Goal: Task Accomplishment & Management: Complete application form

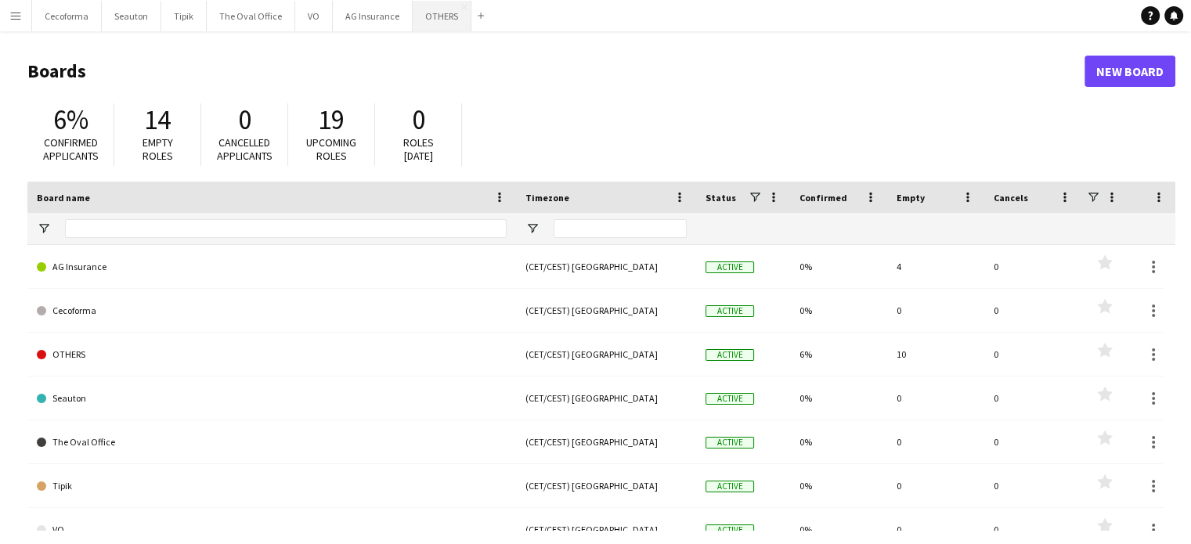
click at [413, 13] on button "OTHERS Close" at bounding box center [442, 16] width 59 height 31
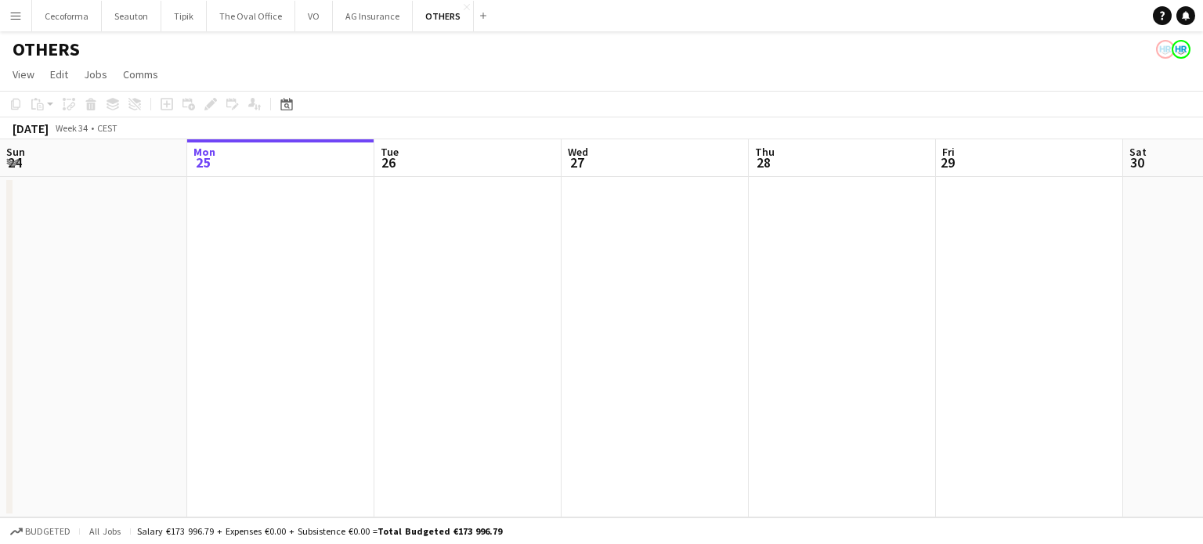
click at [9, 15] on button "Menu" at bounding box center [15, 15] width 31 height 31
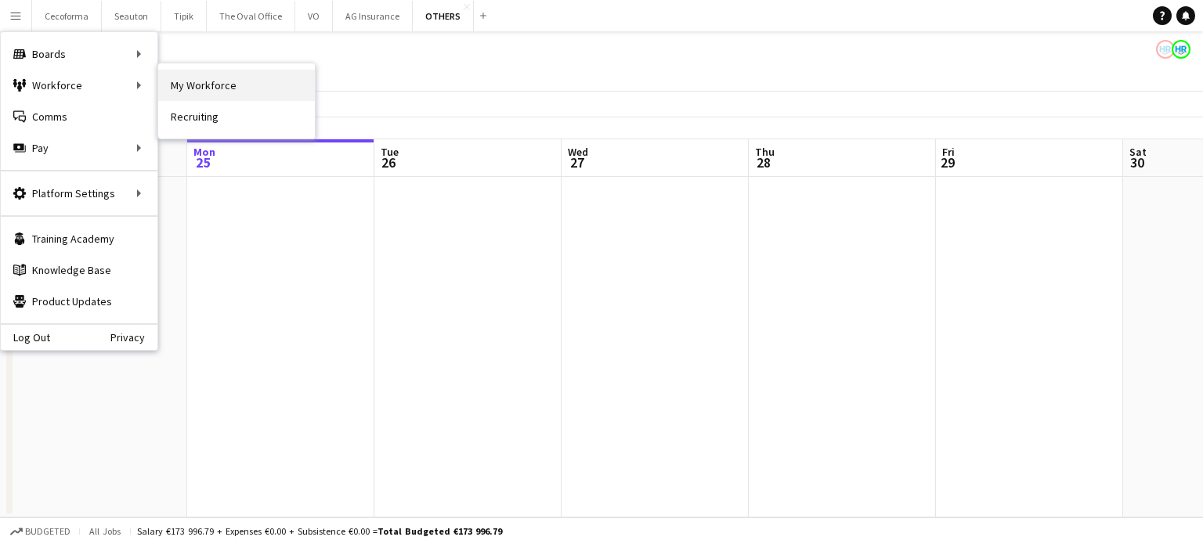
click at [214, 84] on link "My Workforce" at bounding box center [236, 85] width 157 height 31
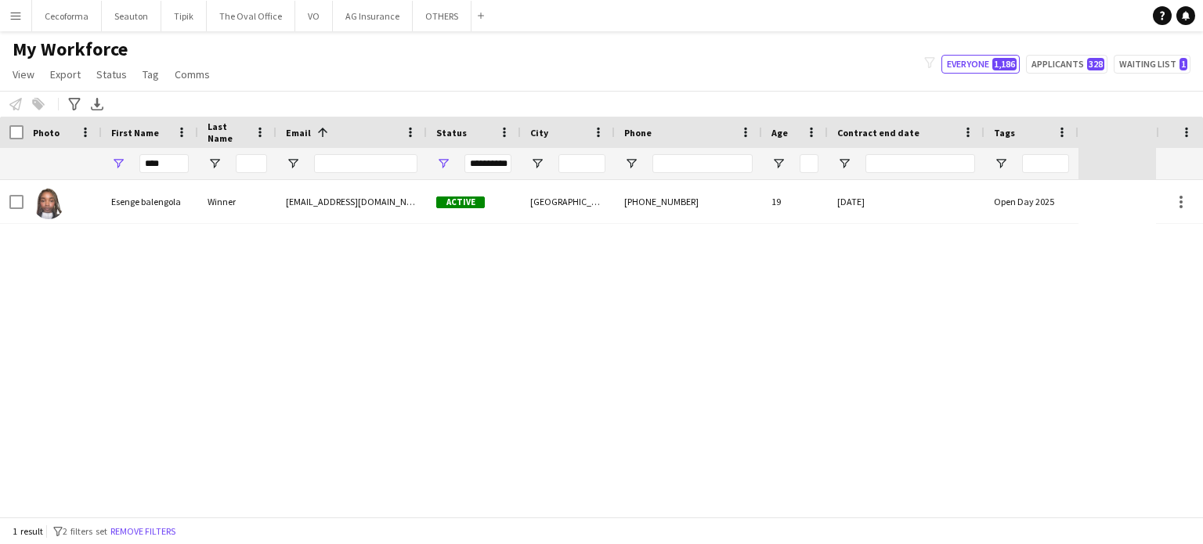
click at [593, 423] on div "Esenge balengola Winner [EMAIL_ADDRESS][DOMAIN_NAME] Active [GEOGRAPHIC_DATA] […" at bounding box center [578, 348] width 1156 height 337
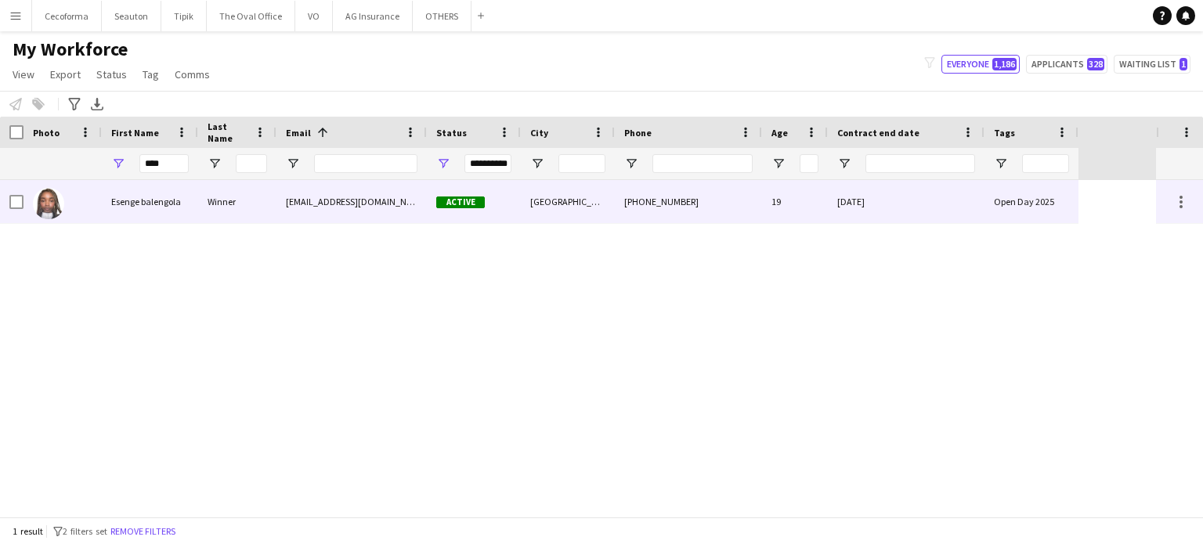
click at [958, 204] on div "[DATE]" at bounding box center [906, 201] width 157 height 43
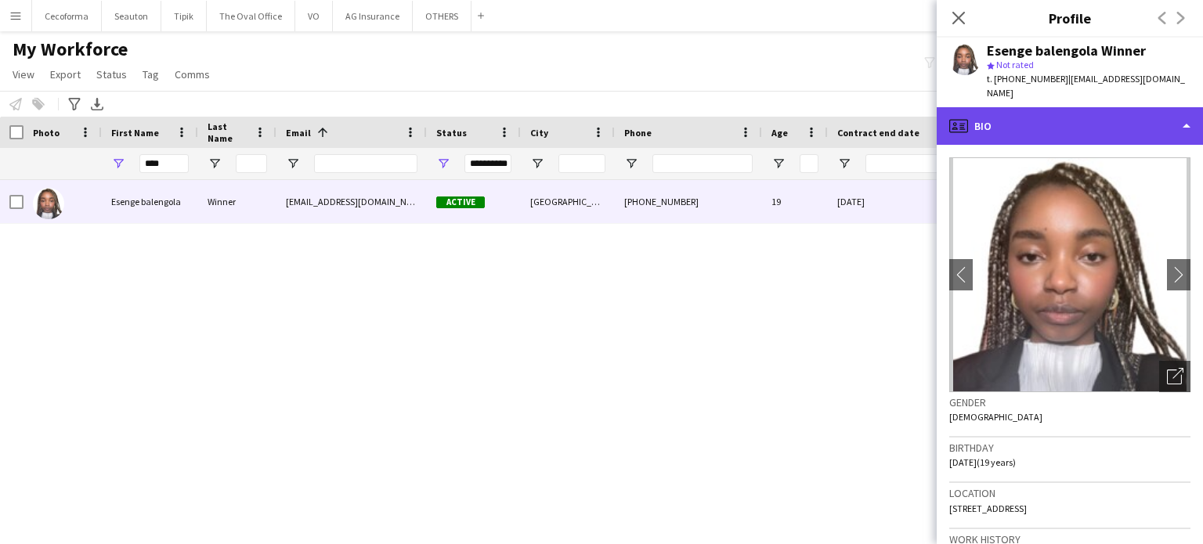
click at [1190, 111] on div "profile Bio" at bounding box center [1069, 126] width 266 height 38
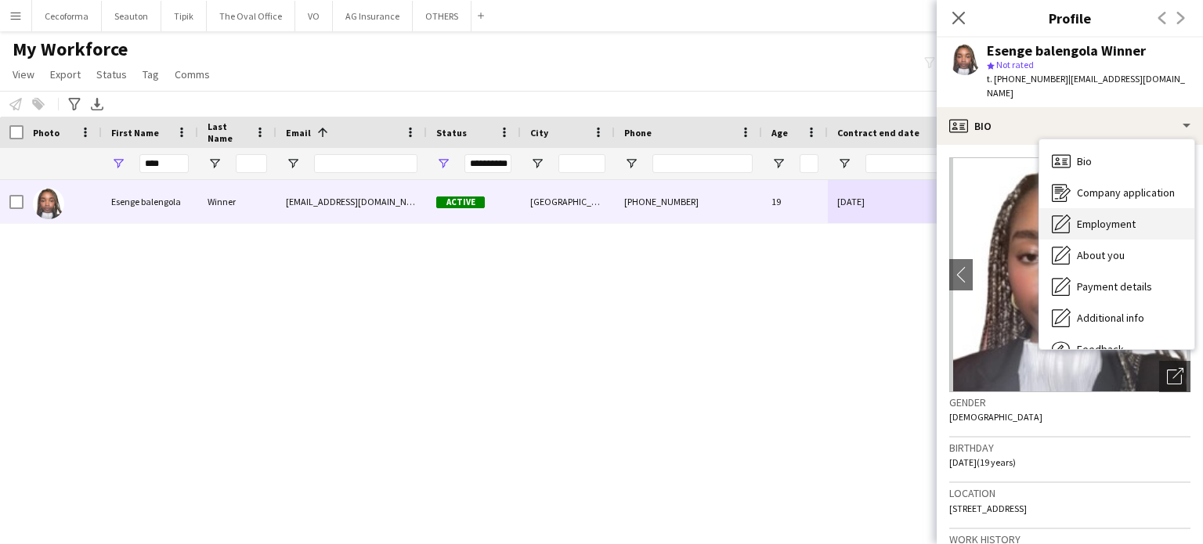
click at [1107, 217] on span "Employment" at bounding box center [1106, 224] width 59 height 14
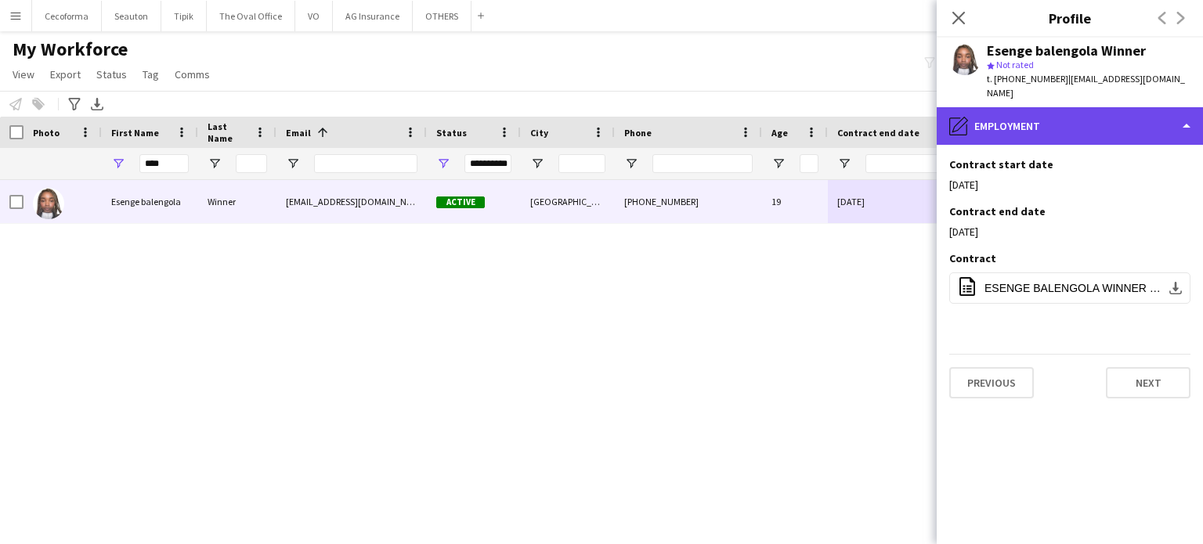
click at [1187, 113] on div "pencil4 Employment" at bounding box center [1069, 126] width 266 height 38
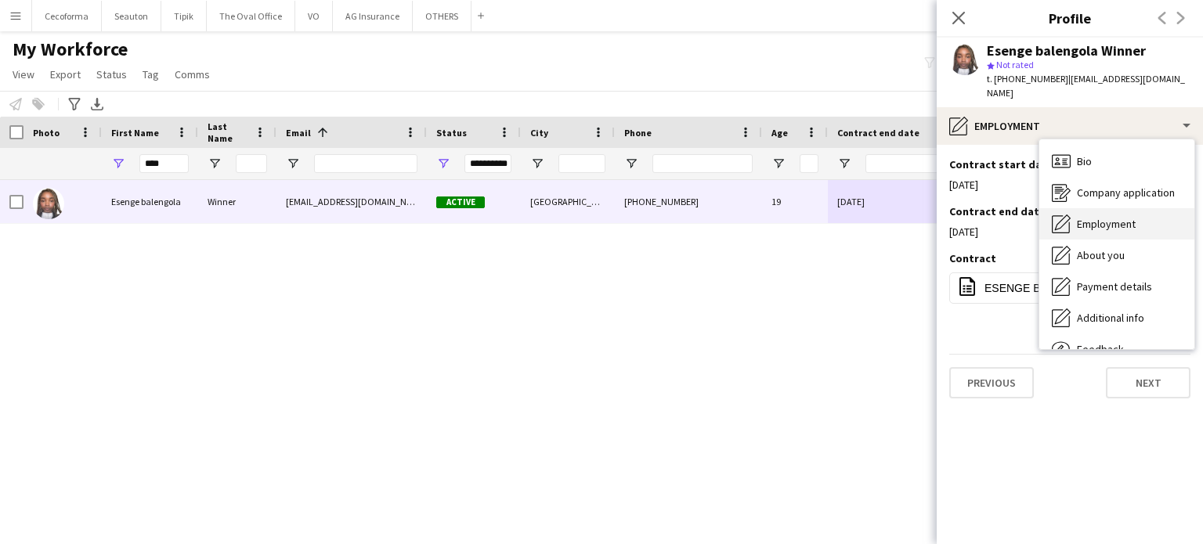
click at [1092, 217] on span "Employment" at bounding box center [1106, 224] width 59 height 14
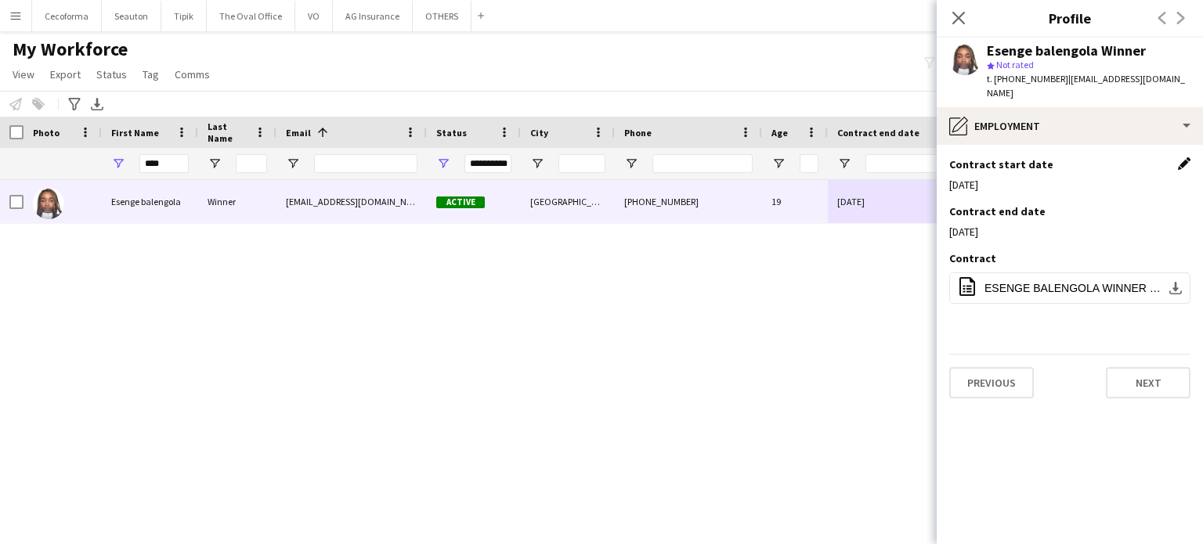
click at [1185, 157] on app-icon "Edit this field" at bounding box center [1184, 163] width 13 height 13
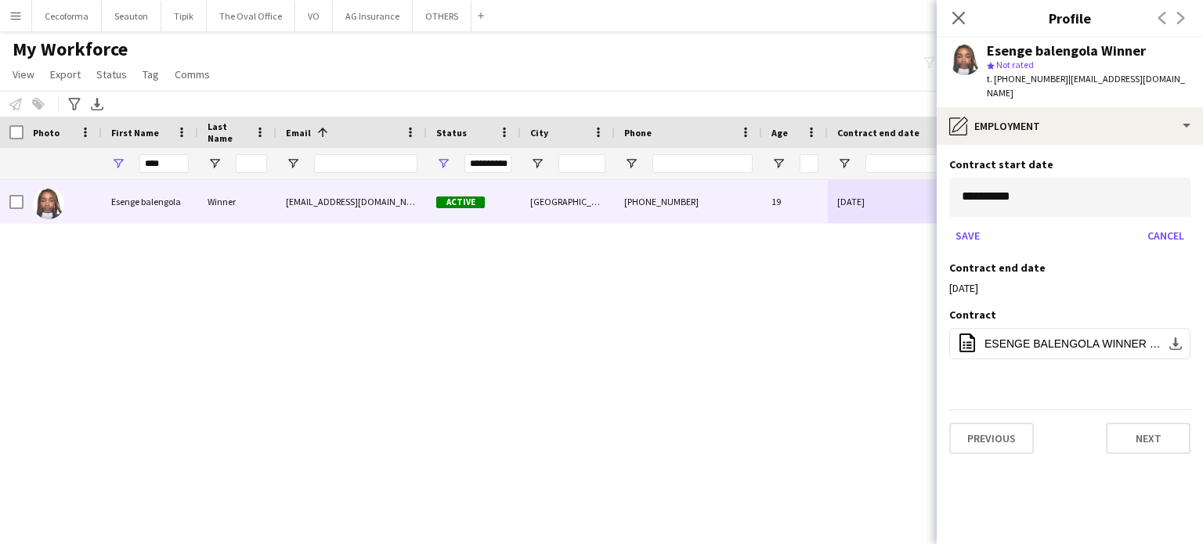
click at [1040, 175] on body "Menu Boards Boards Boards All jobs Status Workforce Workforce My Workforce Recr…" at bounding box center [601, 272] width 1203 height 544
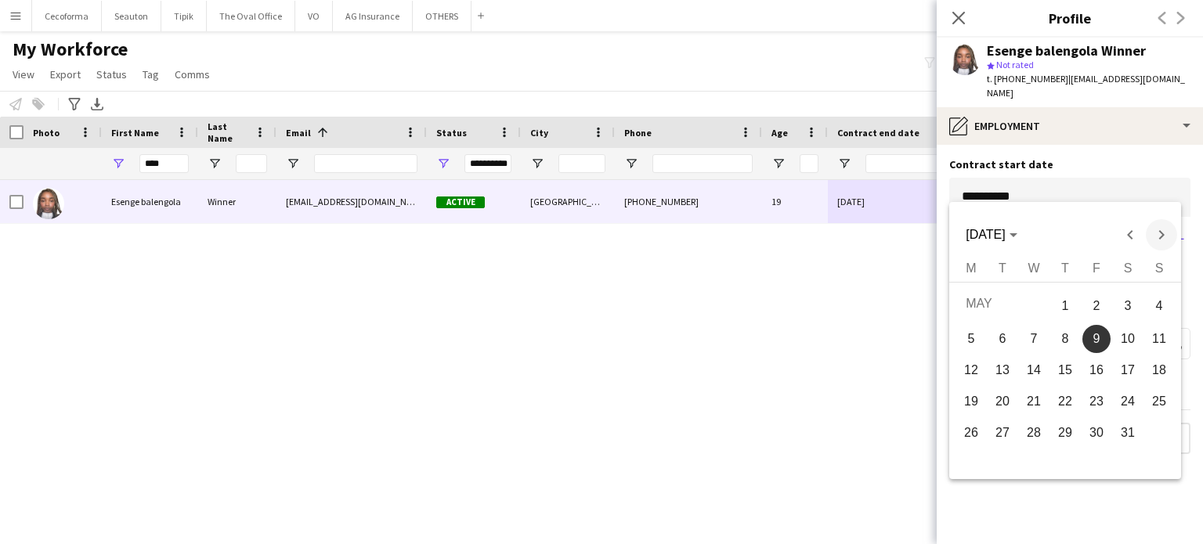
click at [1160, 237] on span "Next month" at bounding box center [1160, 234] width 31 height 31
click at [1129, 232] on span "Previous month" at bounding box center [1129, 234] width 31 height 31
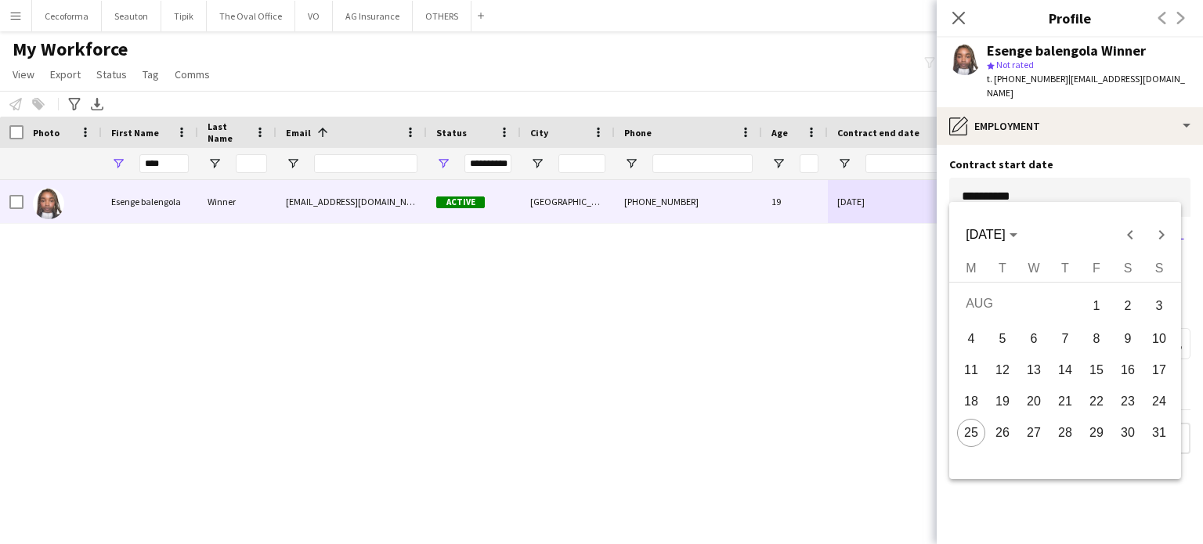
click at [971, 432] on span "25" at bounding box center [971, 433] width 28 height 28
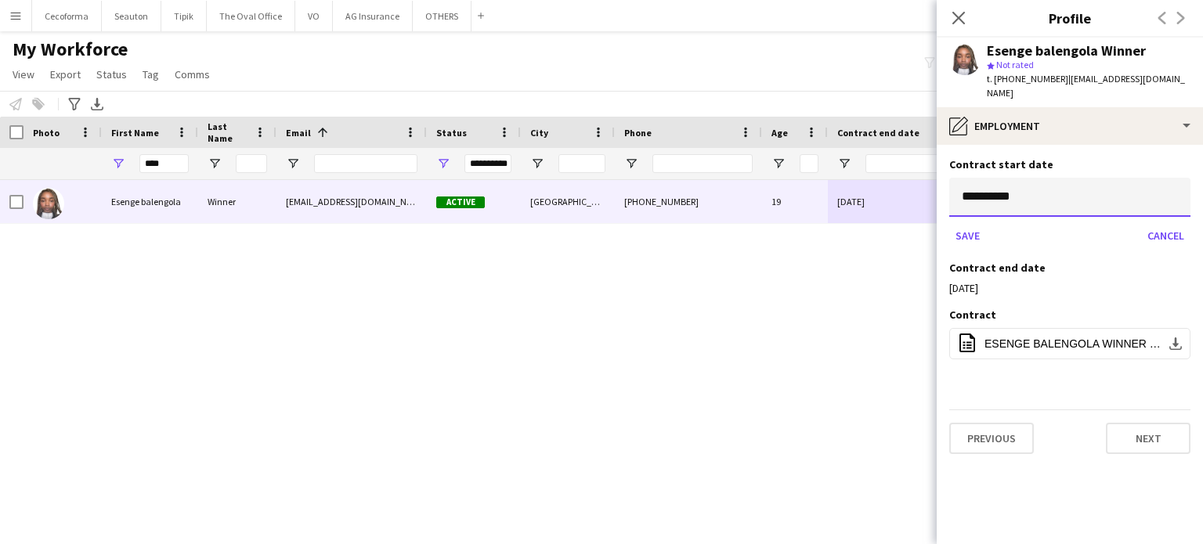
click at [1071, 179] on input "**********" at bounding box center [1069, 197] width 241 height 39
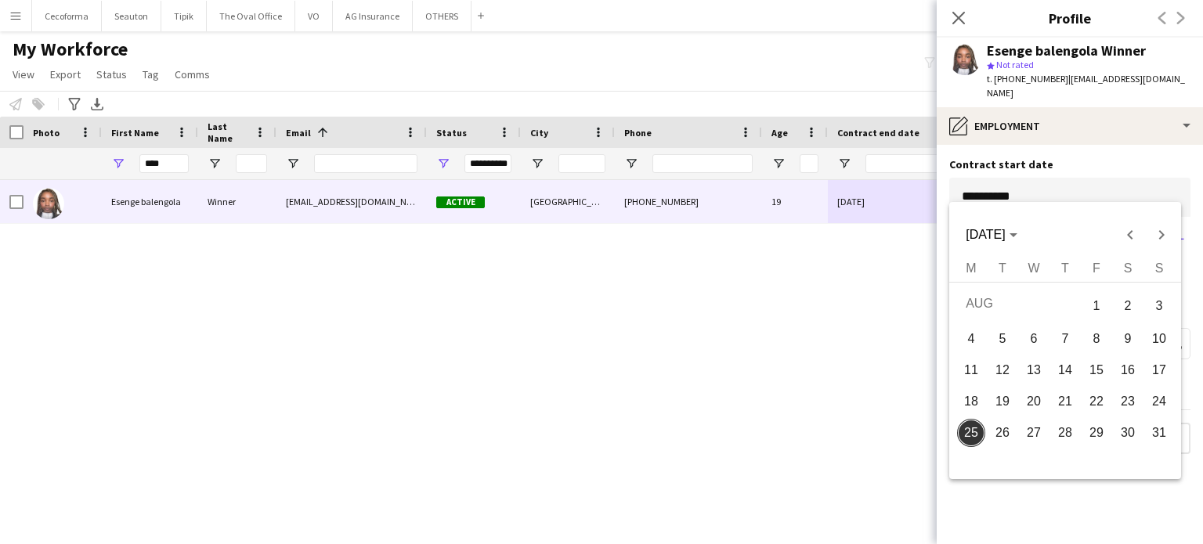
click at [1037, 405] on span "20" at bounding box center [1033, 402] width 28 height 28
type input "**********"
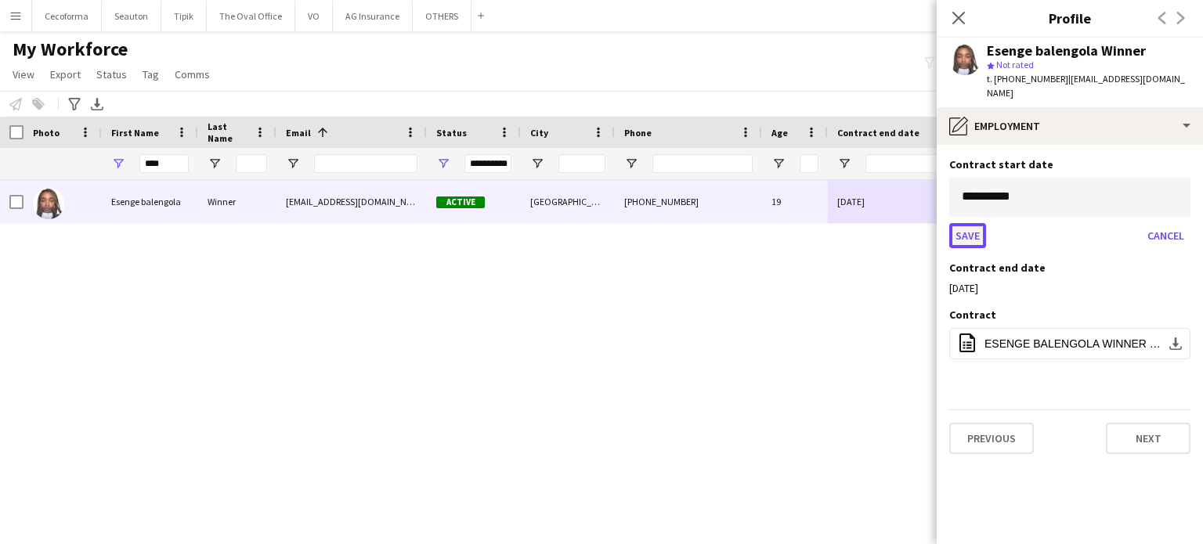
click at [970, 223] on button "Save" at bounding box center [967, 235] width 37 height 25
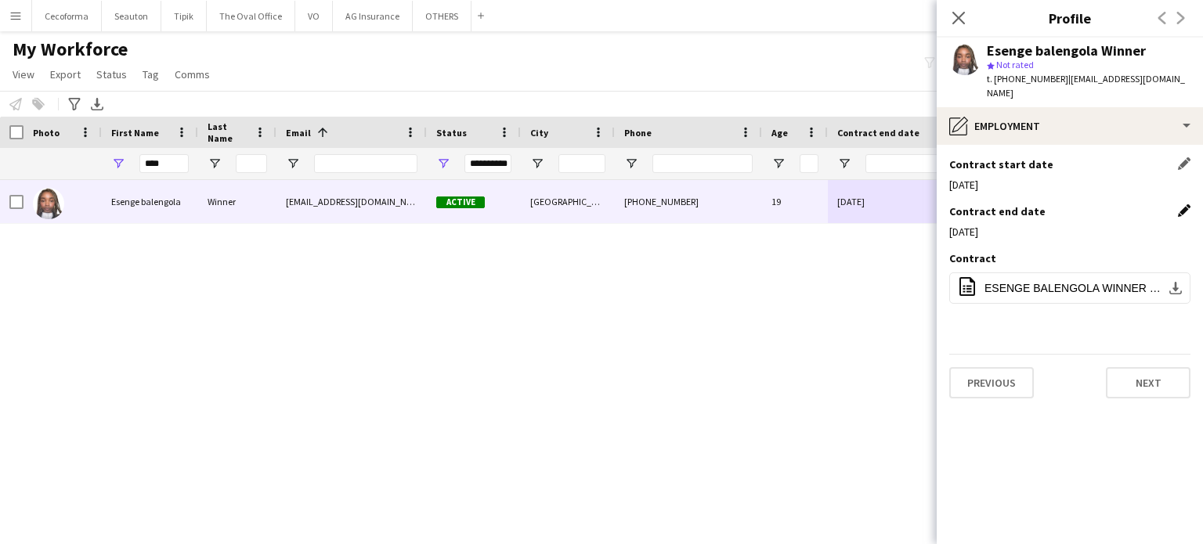
click at [1184, 204] on app-icon "Edit this field" at bounding box center [1184, 210] width 13 height 13
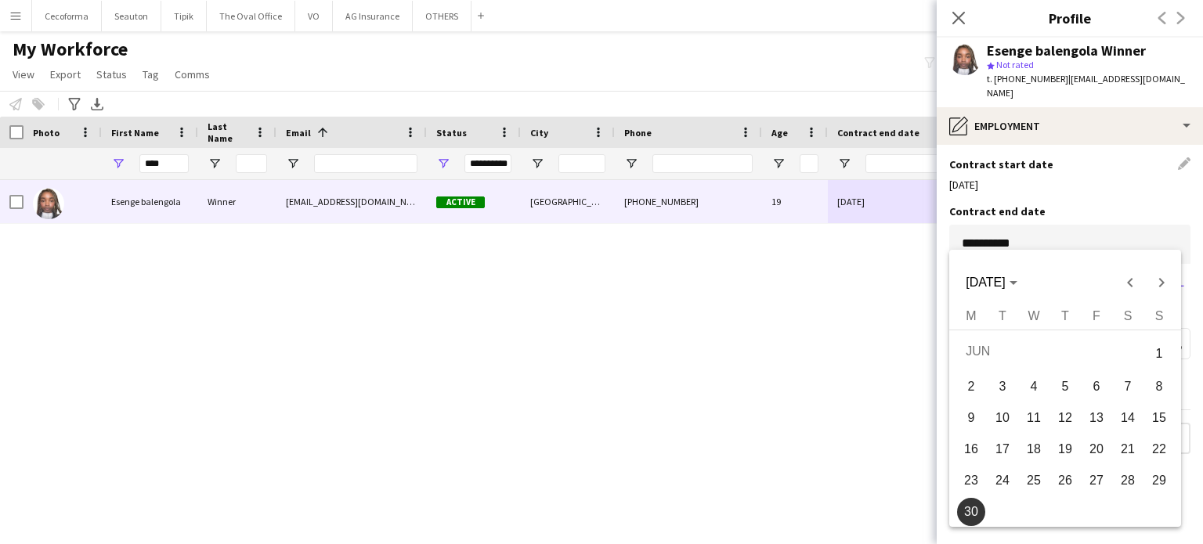
click at [1081, 222] on body "Menu Boards Boards Boards All jobs Status Workforce Workforce My Workforce Recr…" at bounding box center [601, 272] width 1203 height 544
click at [1162, 282] on span "Next month" at bounding box center [1160, 282] width 31 height 31
click at [1001, 514] on span "30" at bounding box center [1002, 508] width 28 height 28
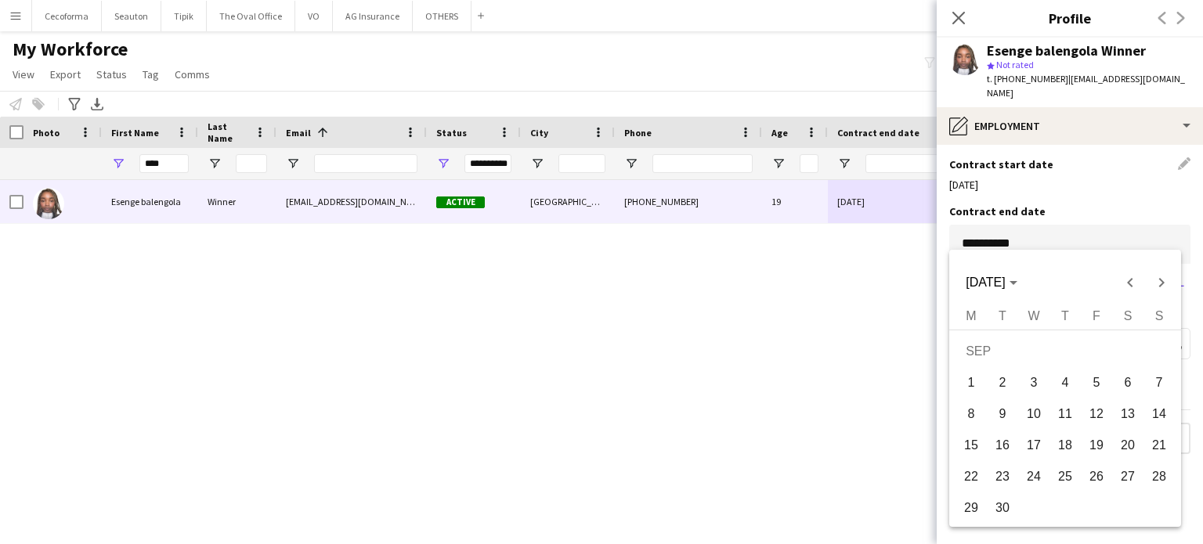
type input "**********"
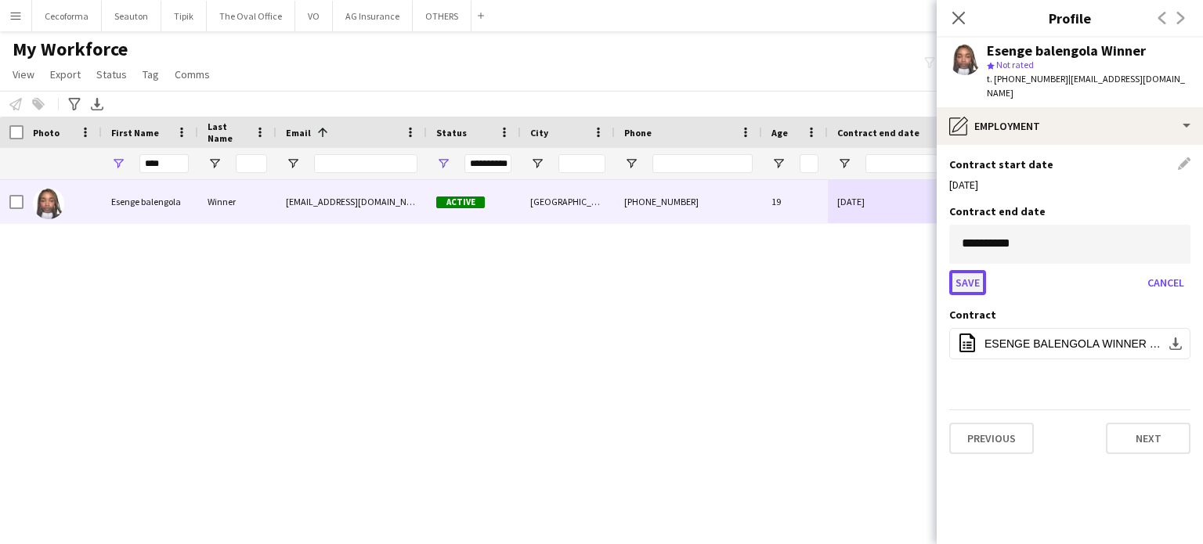
click at [960, 270] on button "Save" at bounding box center [967, 282] width 37 height 25
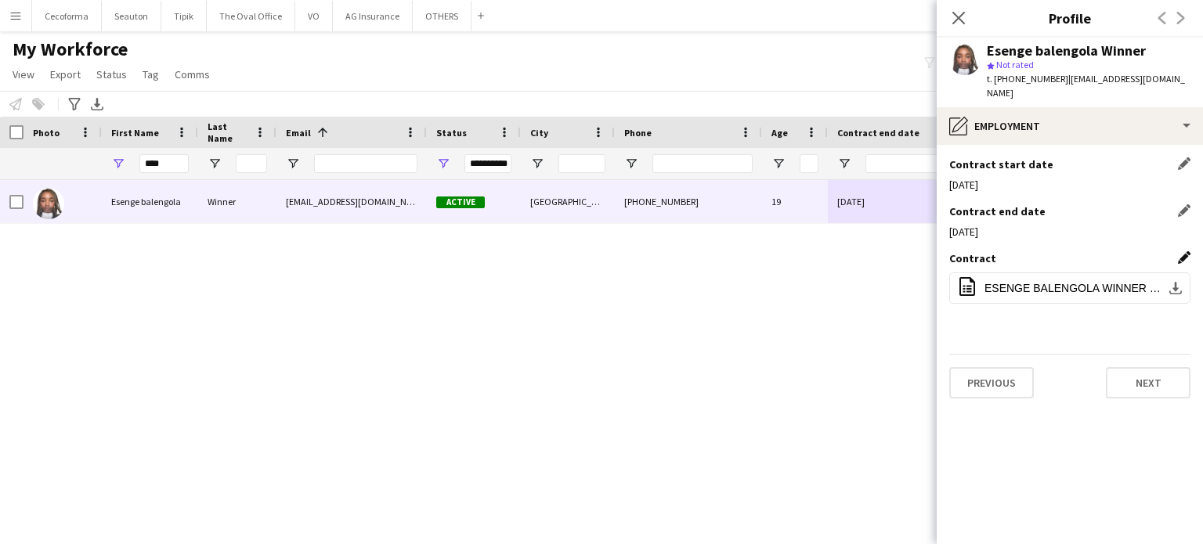
click at [1179, 251] on app-icon "Edit this field" at bounding box center [1184, 257] width 13 height 13
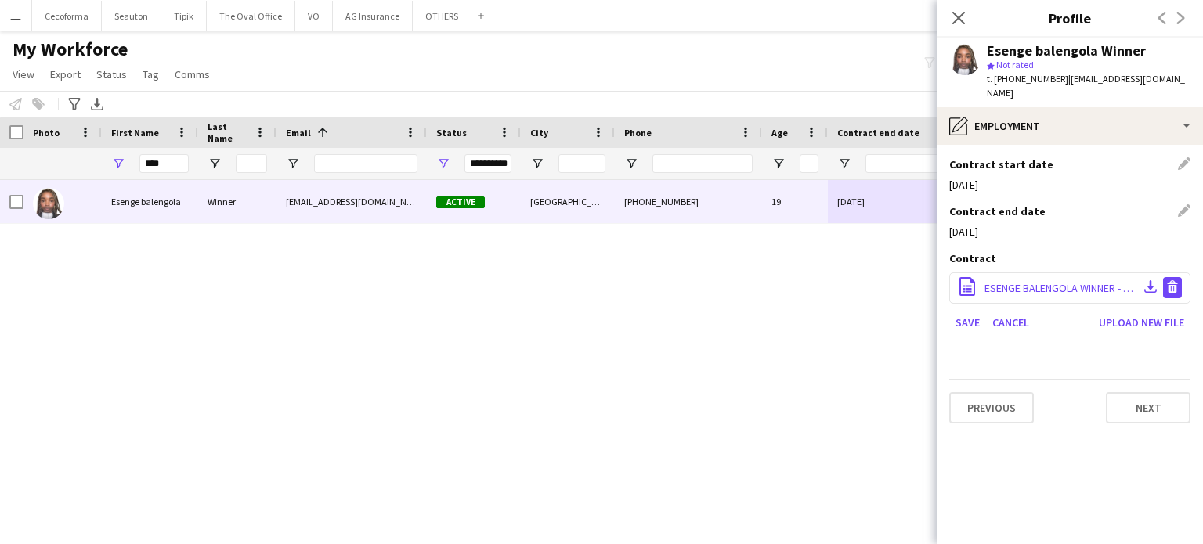
click at [1171, 280] on app-icon "Delete file" at bounding box center [1172, 287] width 13 height 15
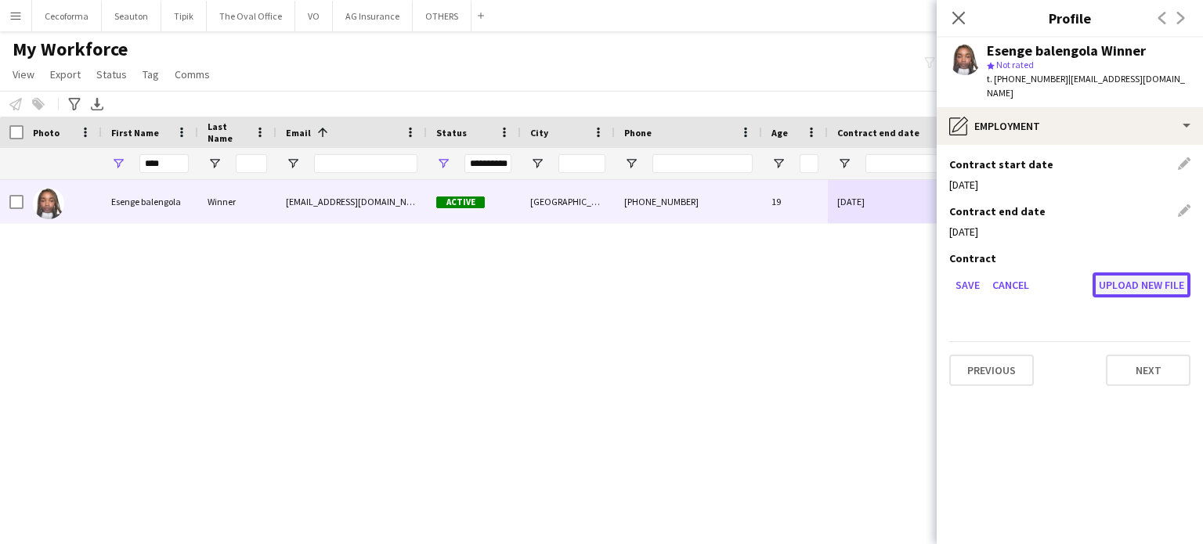
click at [1145, 272] on button "Upload new file" at bounding box center [1141, 284] width 98 height 25
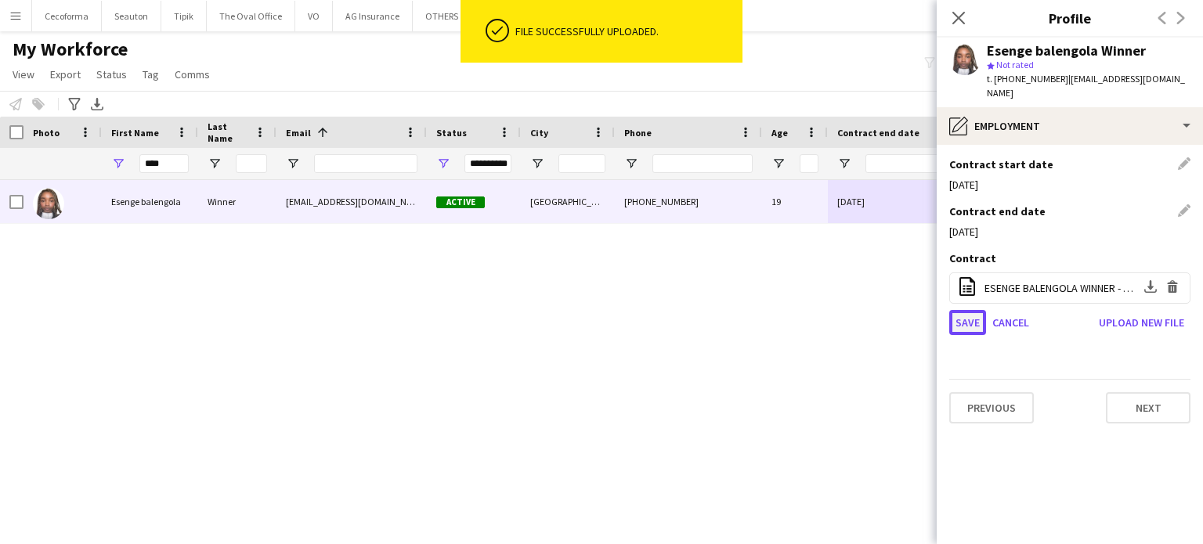
click at [965, 310] on button "Save" at bounding box center [967, 322] width 37 height 25
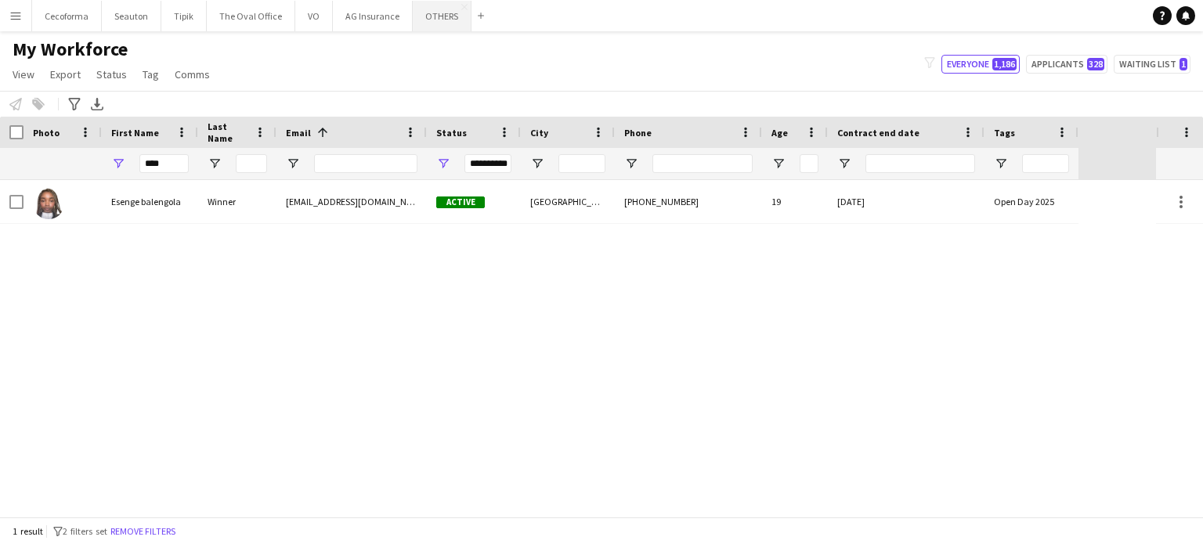
click at [442, 13] on button "OTHERS Close" at bounding box center [442, 16] width 59 height 31
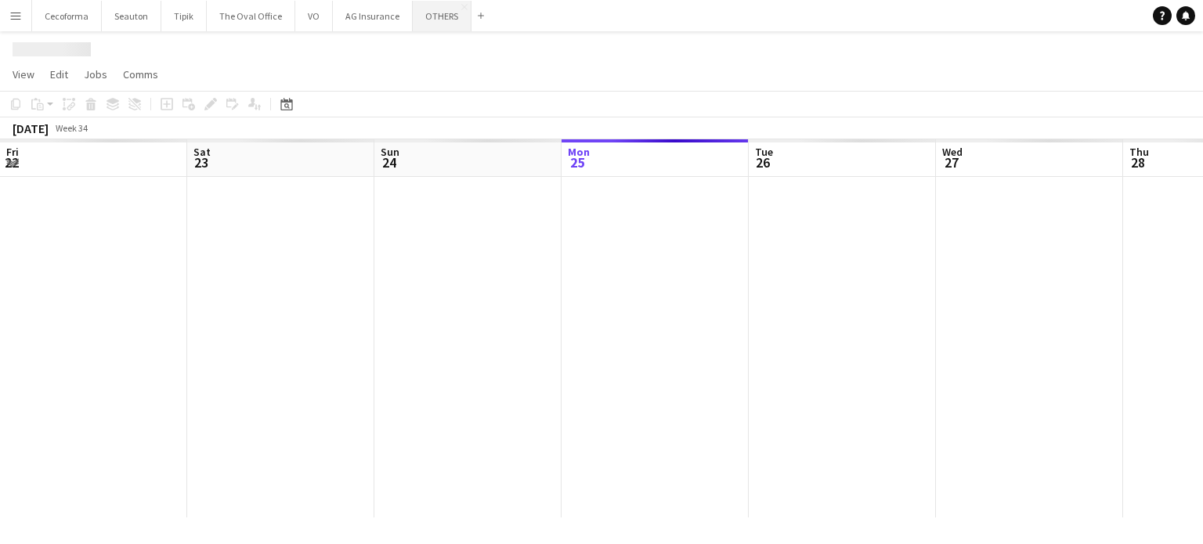
scroll to position [0, 374]
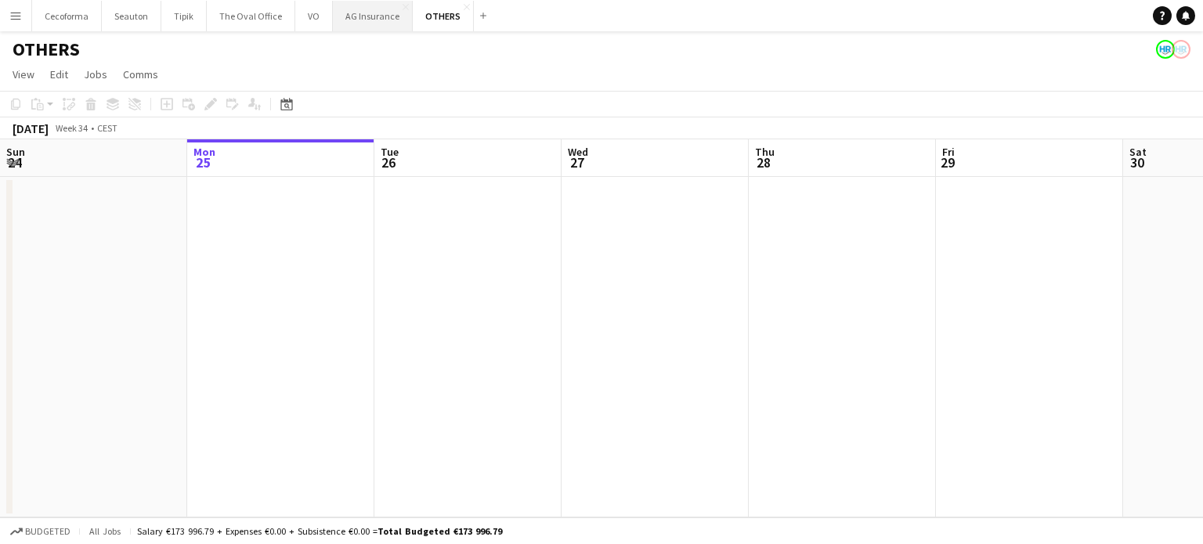
click at [372, 15] on button "AG Insurance Close" at bounding box center [373, 16] width 80 height 31
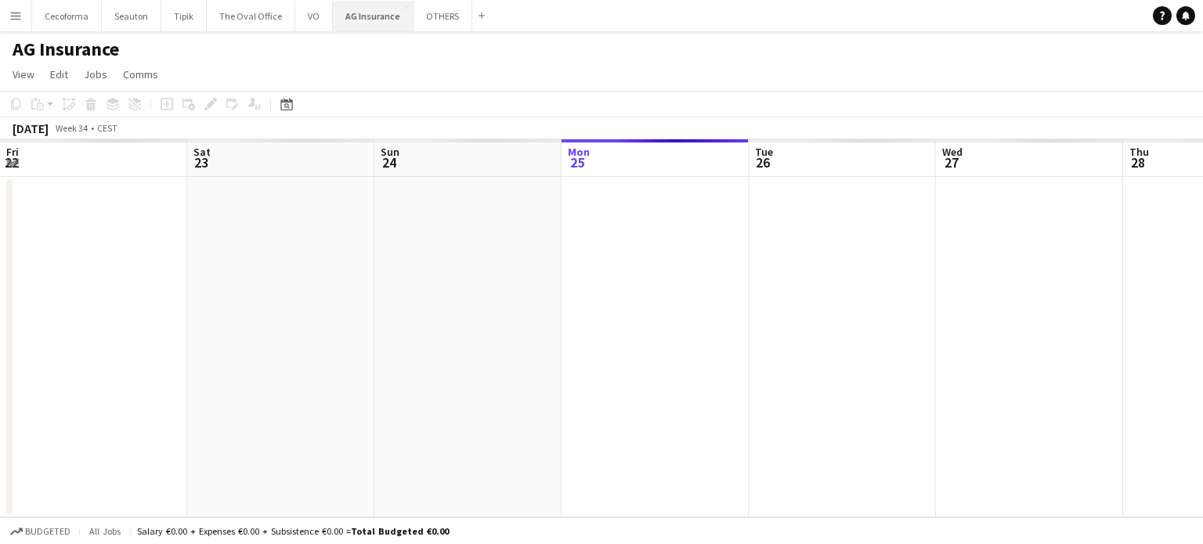
scroll to position [0, 374]
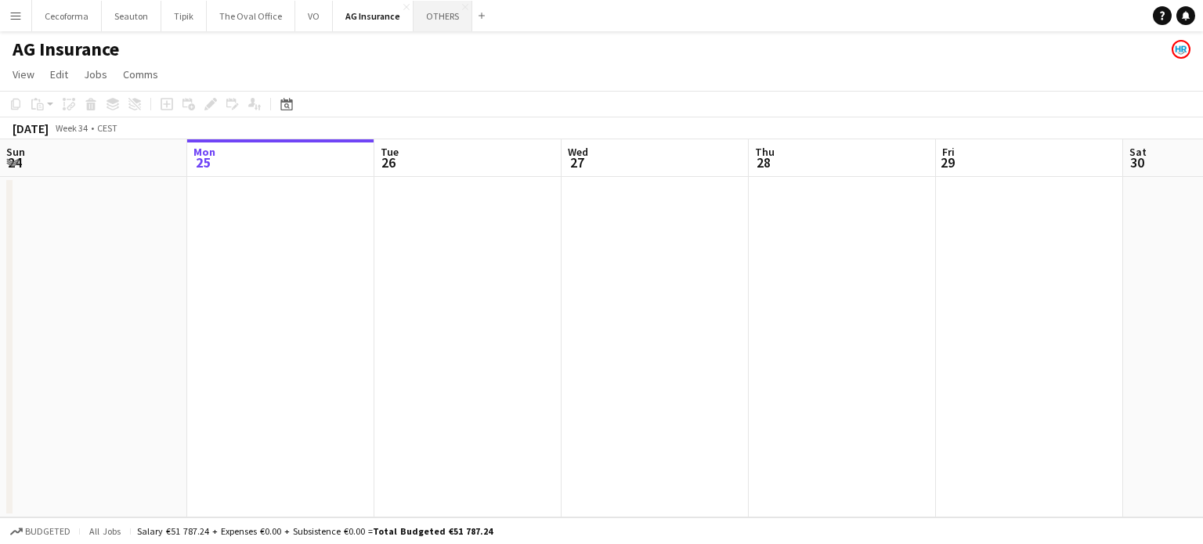
click at [427, 16] on button "OTHERS Close" at bounding box center [442, 16] width 59 height 31
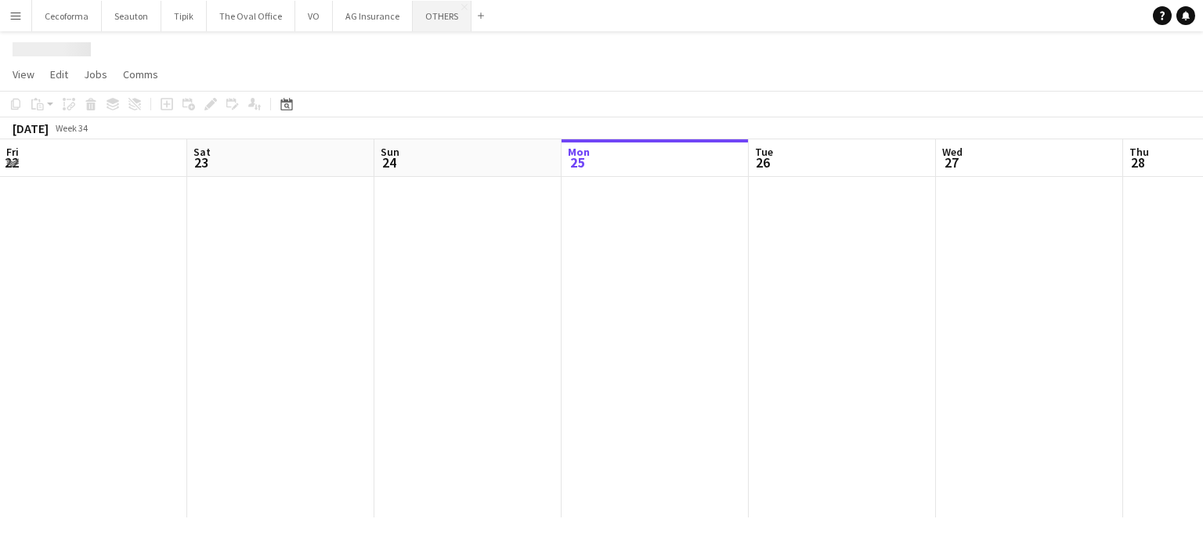
scroll to position [0, 374]
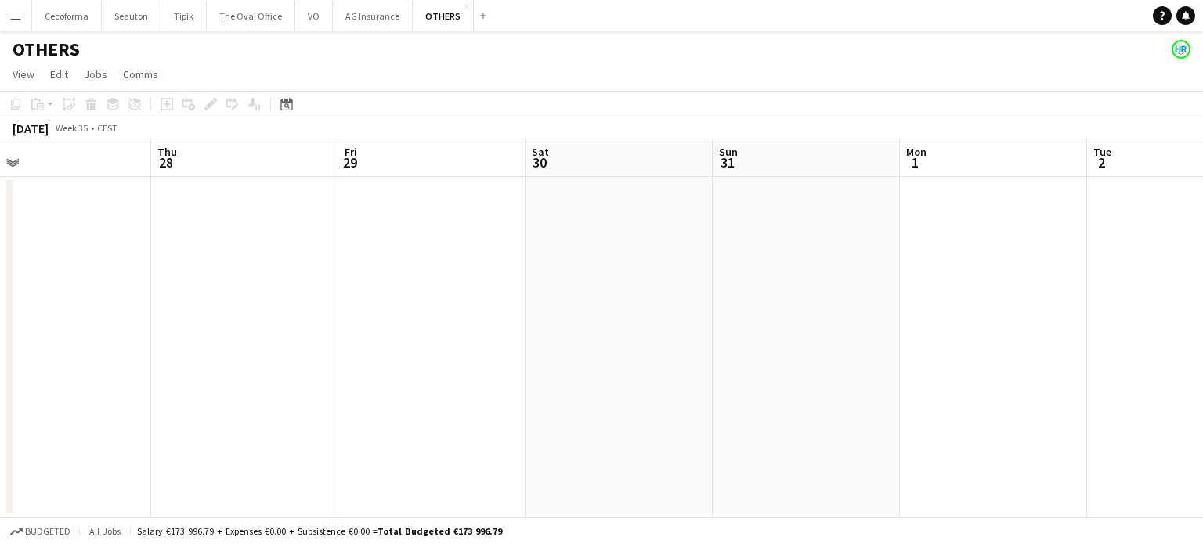
drag, startPoint x: 1051, startPoint y: 285, endPoint x: 402, endPoint y: 275, distance: 648.4
click at [225, 282] on app-calendar-viewport "Sun 24 Mon 25 Tue 26 Wed 27 Thu 28 Fri 29 Sat 30 Sun 31 Mon 1 Tue 2 Wed 3 Thu 4" at bounding box center [601, 328] width 1203 height 378
drag, startPoint x: 504, startPoint y: 329, endPoint x: 838, endPoint y: 346, distance: 334.0
click at [176, 302] on app-calendar-viewport "Tue 26 Wed 27 Thu 28 Fri 29 Sat 30 Sun 31 Mon 1 Tue 2 Wed 3 Thu 4 Fri 5 Sat 6" at bounding box center [601, 328] width 1203 height 378
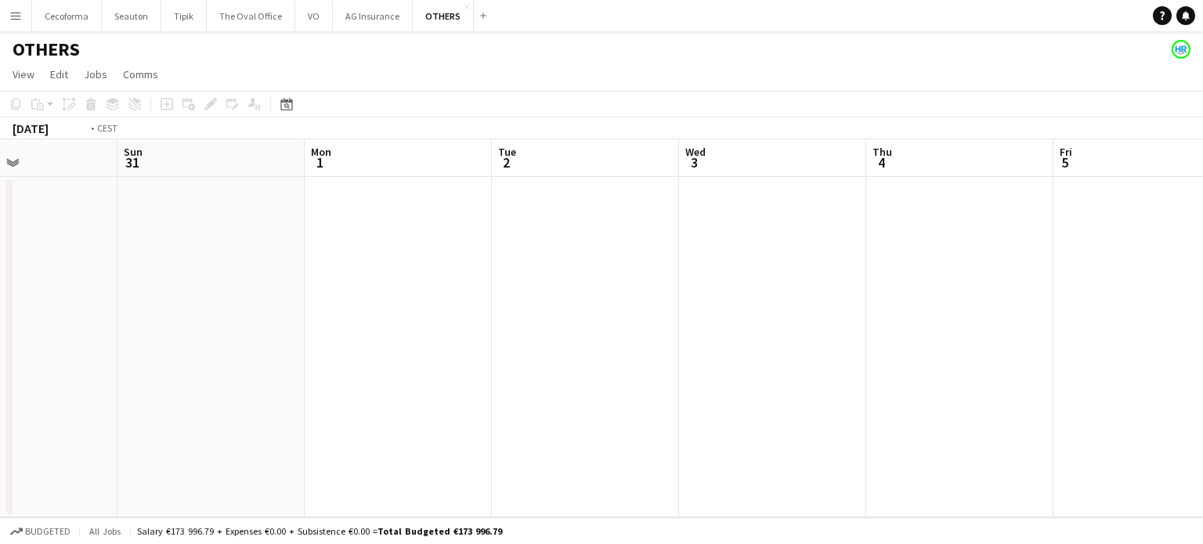
drag, startPoint x: 665, startPoint y: 350, endPoint x: 400, endPoint y: 320, distance: 267.1
click at [388, 326] on app-calendar-viewport "Thu 28 Fri 29 Sat 30 Sun 31 Mon 1 Tue 2 Wed 3 Thu 4 Fri 5 Sat 6 Sun 7 Mon 8" at bounding box center [601, 328] width 1203 height 378
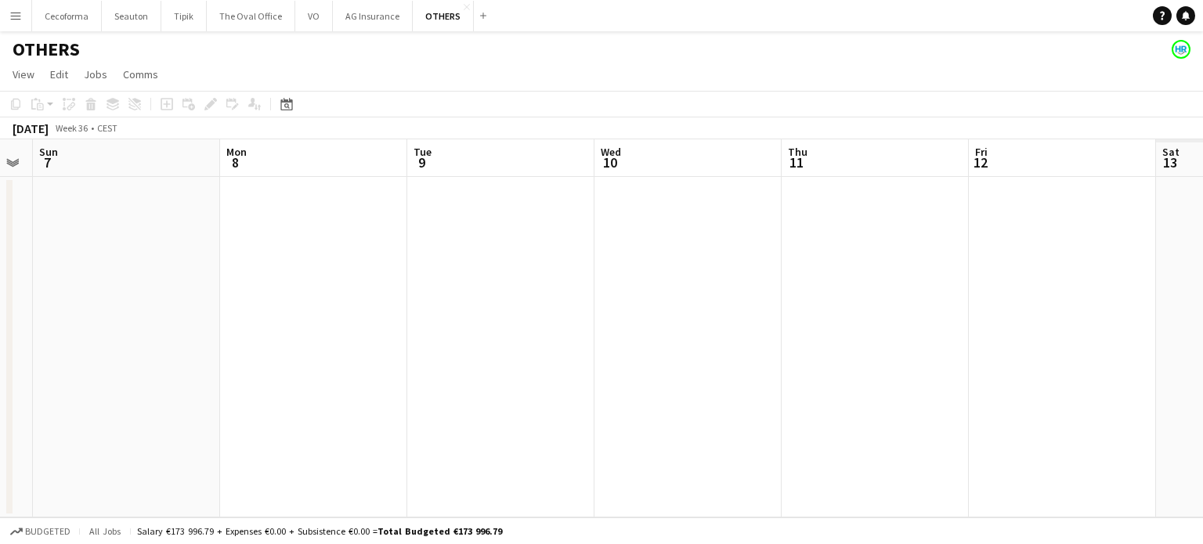
drag, startPoint x: 896, startPoint y: 366, endPoint x: 299, endPoint y: 315, distance: 599.6
click at [298, 323] on app-calendar-viewport "Wed 3 Thu 4 Fri 5 Sat 6 Sun 7 Mon 8 Tue 9 Wed 10 Thu 11 Fri 12 Sat 13 Sun 14" at bounding box center [601, 328] width 1203 height 378
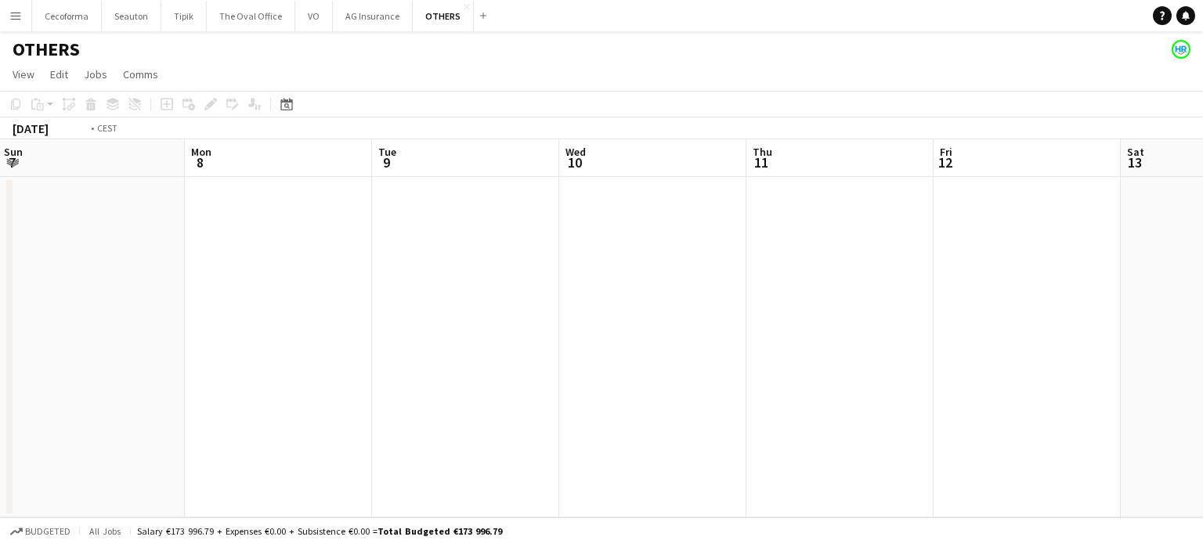
drag, startPoint x: 733, startPoint y: 350, endPoint x: 44, endPoint y: 284, distance: 692.1
click at [53, 289] on app-calendar-viewport "Fri 5 Sat 6 Sun 7 Mon 8 Tue 9 Wed 10 Thu 11 Fri 12 Sat 13 Sun 14 Mon 15 0/3 1 J…" at bounding box center [601, 328] width 1203 height 378
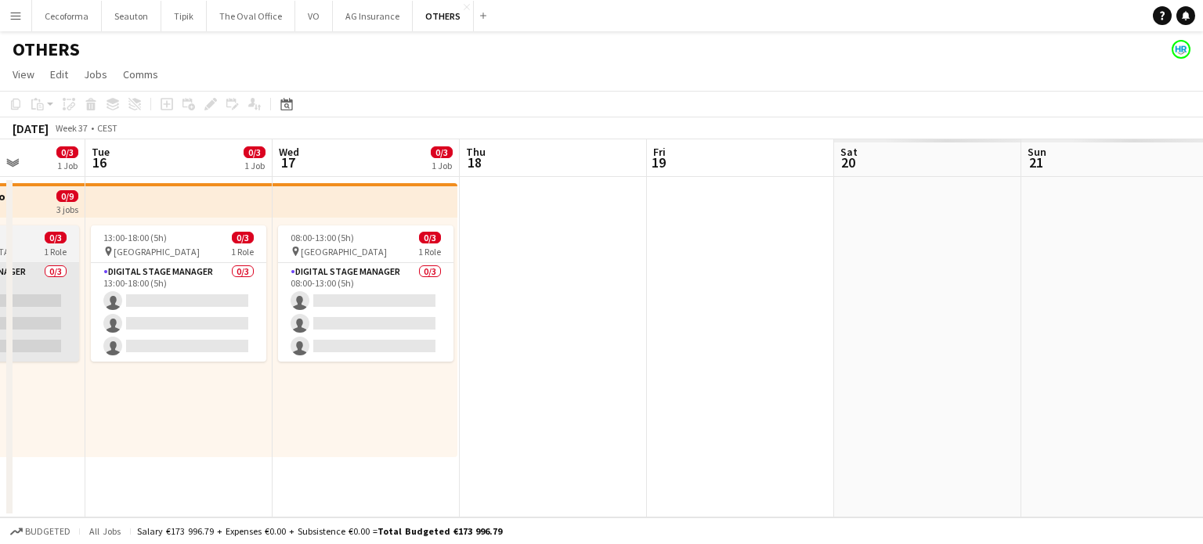
drag, startPoint x: 204, startPoint y: 331, endPoint x: 66, endPoint y: 294, distance: 142.8
click at [69, 294] on app-calendar-viewport "Fri 12 Sat 13 Sun 14 Mon 15 0/3 1 Job Tue 16 0/3 1 Job Wed 17 0/3 1 Job Thu 18 …" at bounding box center [601, 328] width 1203 height 378
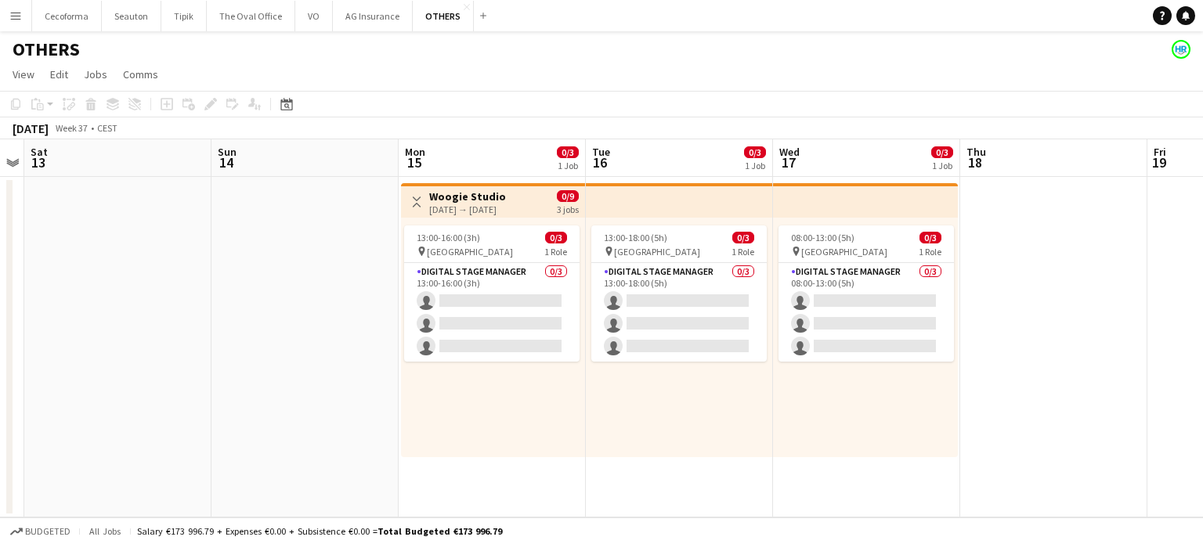
scroll to position [0, 479]
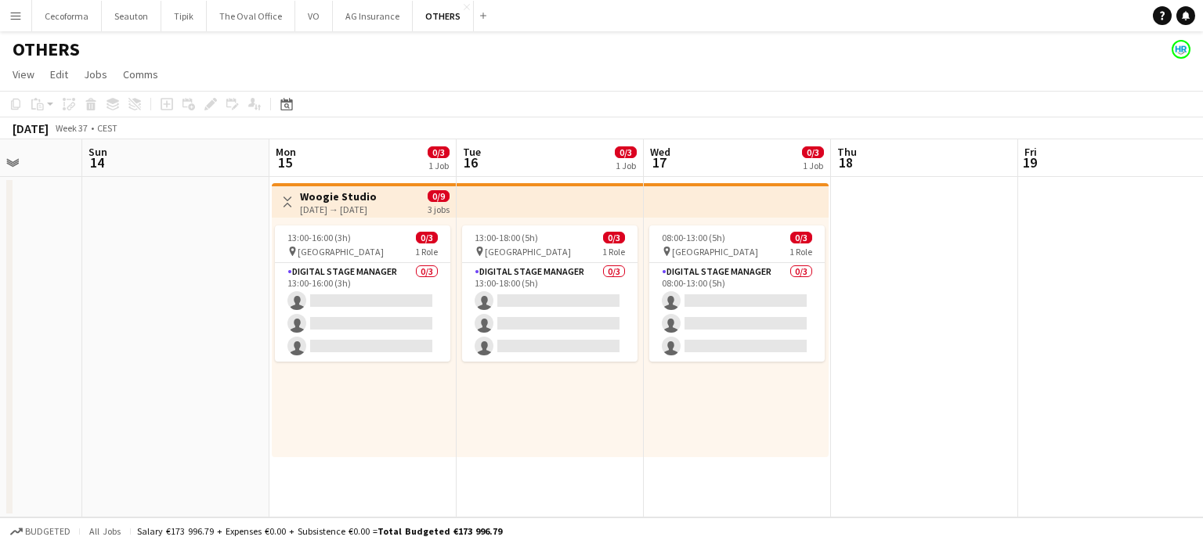
drag, startPoint x: 333, startPoint y: 432, endPoint x: 554, endPoint y: 435, distance: 221.6
click at [554, 435] on app-calendar-viewport "Thu 11 Fri 12 Sat 13 Sun 14 Mon 15 0/3 1 Job Tue 16 0/3 1 Job Wed 17 0/3 1 Job …" at bounding box center [601, 328] width 1203 height 378
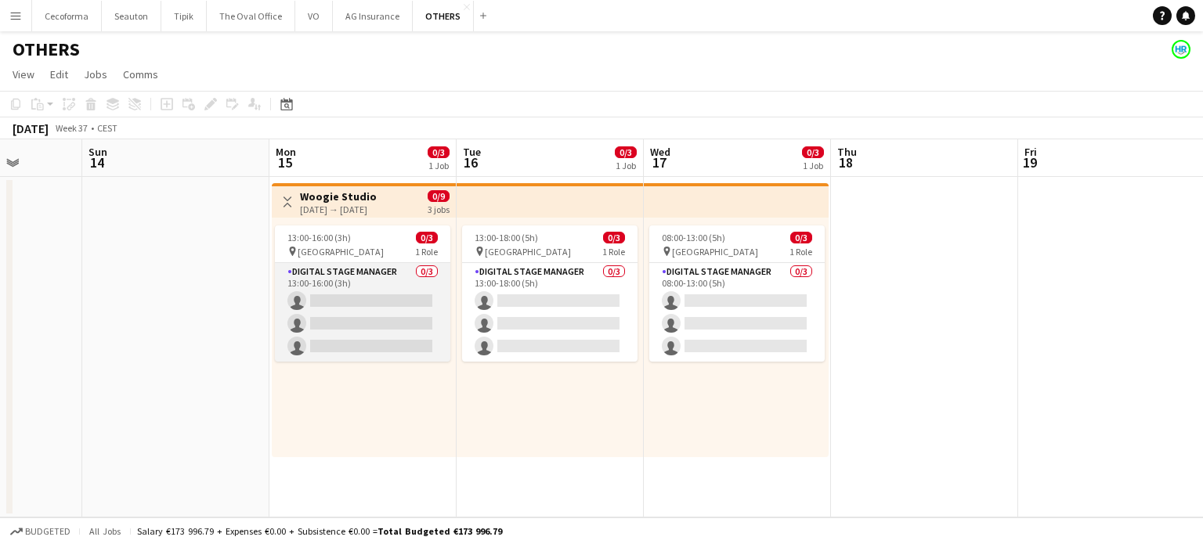
click at [340, 309] on app-card-role "Digital Stage Manager 0/3 13:00-16:00 (3h) single-neutral-actions single-neutra…" at bounding box center [362, 312] width 175 height 99
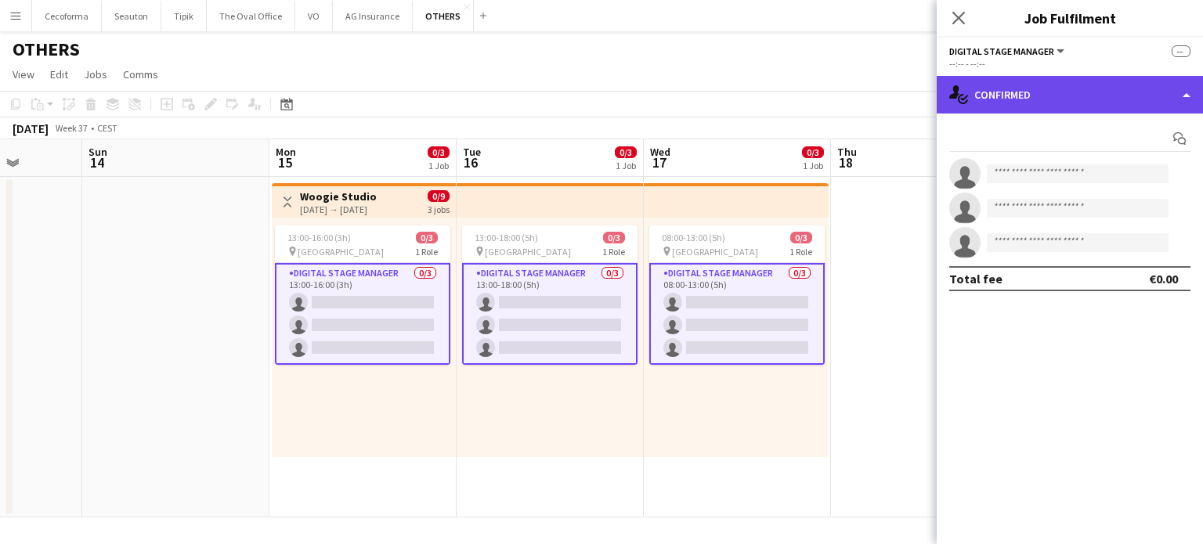
click at [1188, 96] on div "single-neutral-actions-check-2 Confirmed" at bounding box center [1069, 95] width 266 height 38
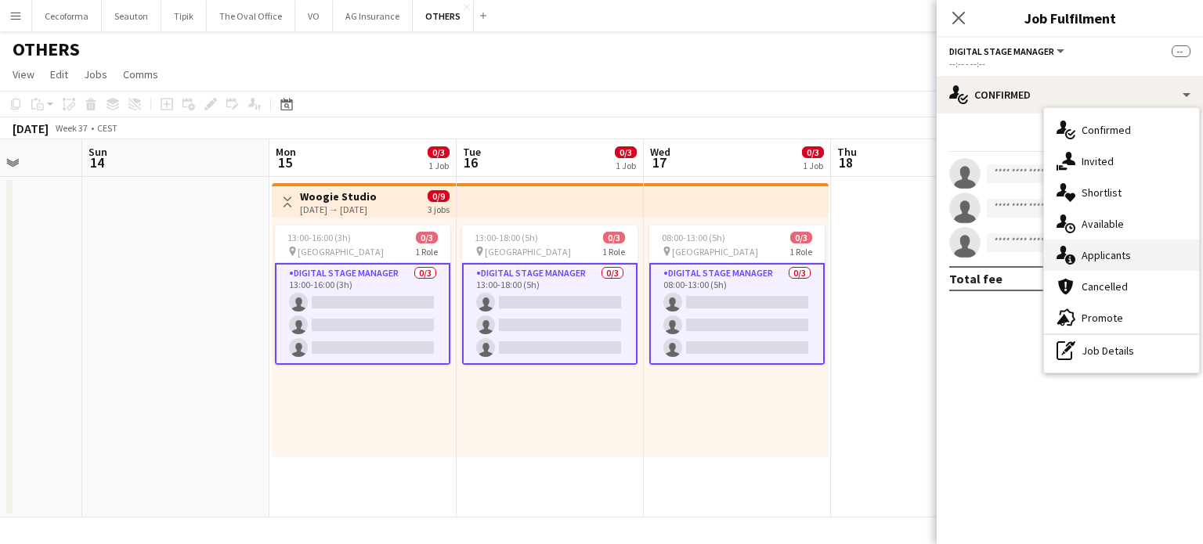
click at [1106, 256] on div "single-neutral-actions-information Applicants" at bounding box center [1121, 255] width 155 height 31
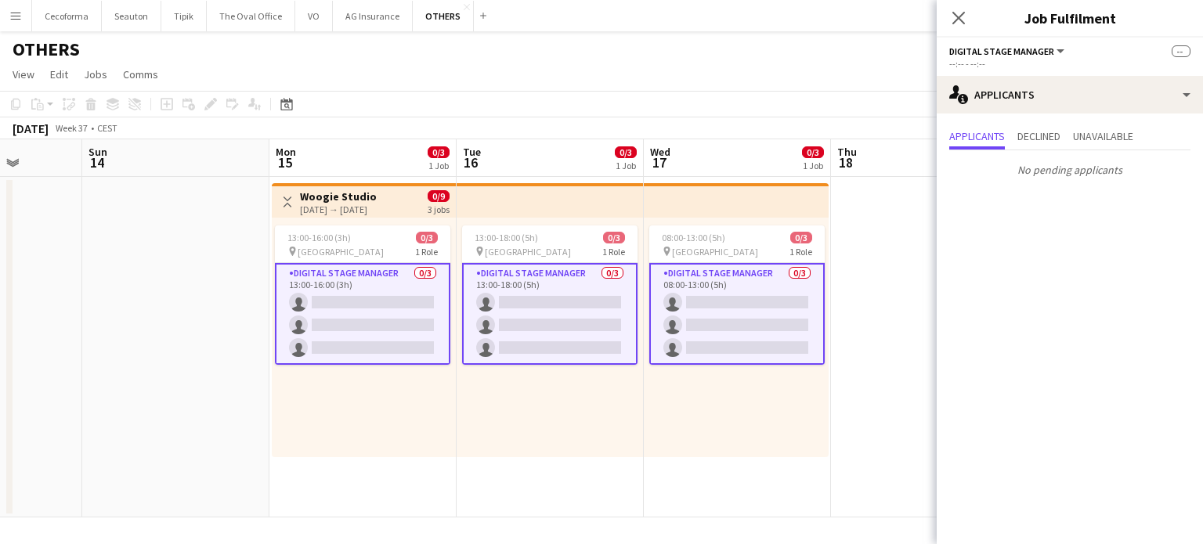
click at [813, 415] on div "08:00-13:00 (5h) 0/3 pin Square Meeting Centre 1 Role Digital Stage Manager 0/3…" at bounding box center [736, 338] width 185 height 240
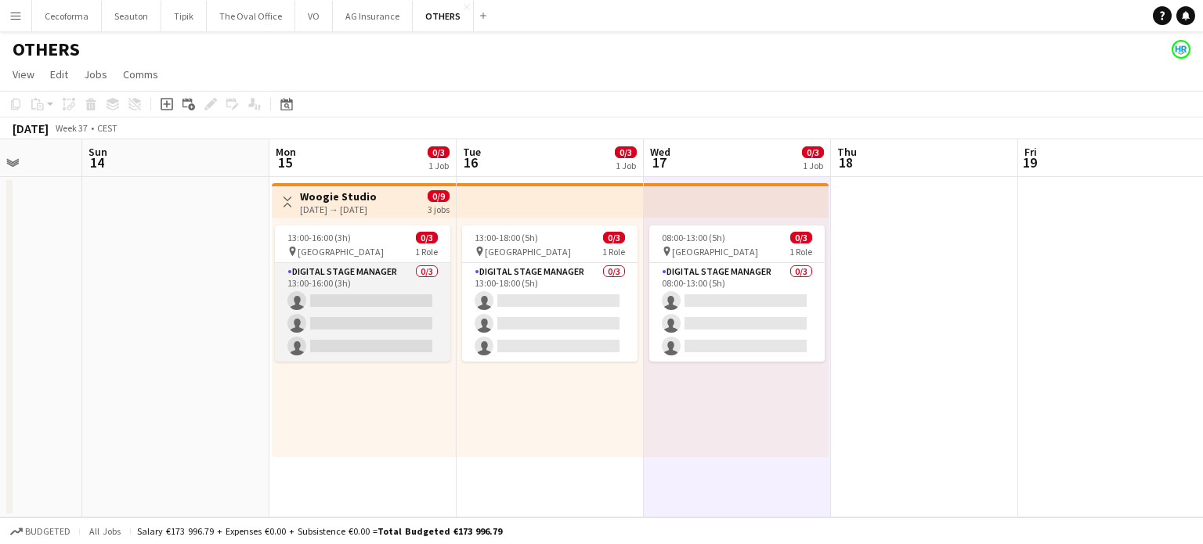
click at [347, 320] on app-card-role "Digital Stage Manager 0/3 13:00-16:00 (3h) single-neutral-actions single-neutra…" at bounding box center [362, 312] width 175 height 99
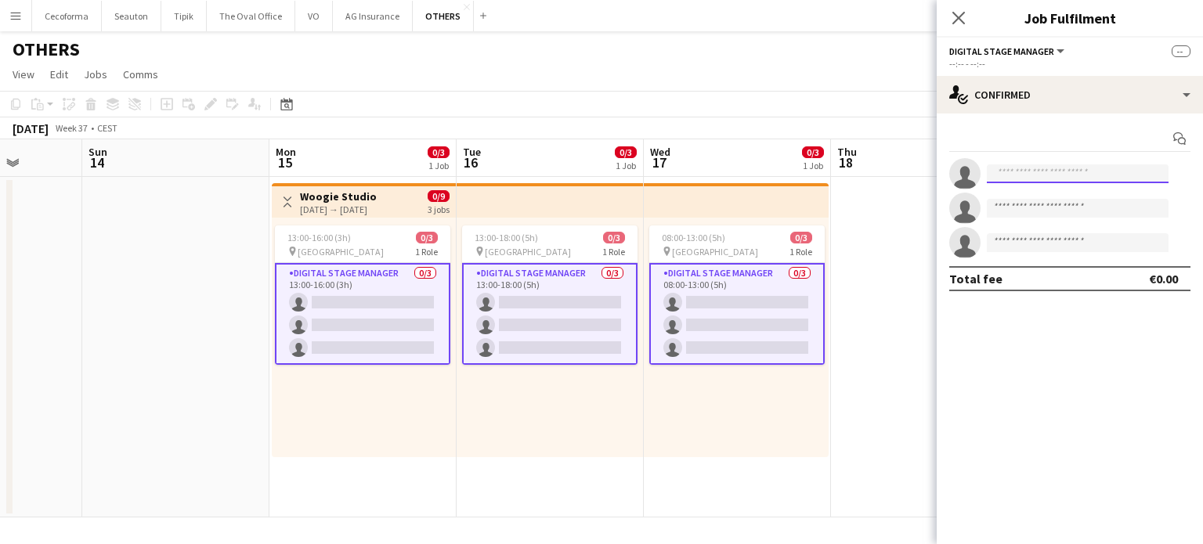
click at [1009, 174] on input at bounding box center [1077, 173] width 182 height 19
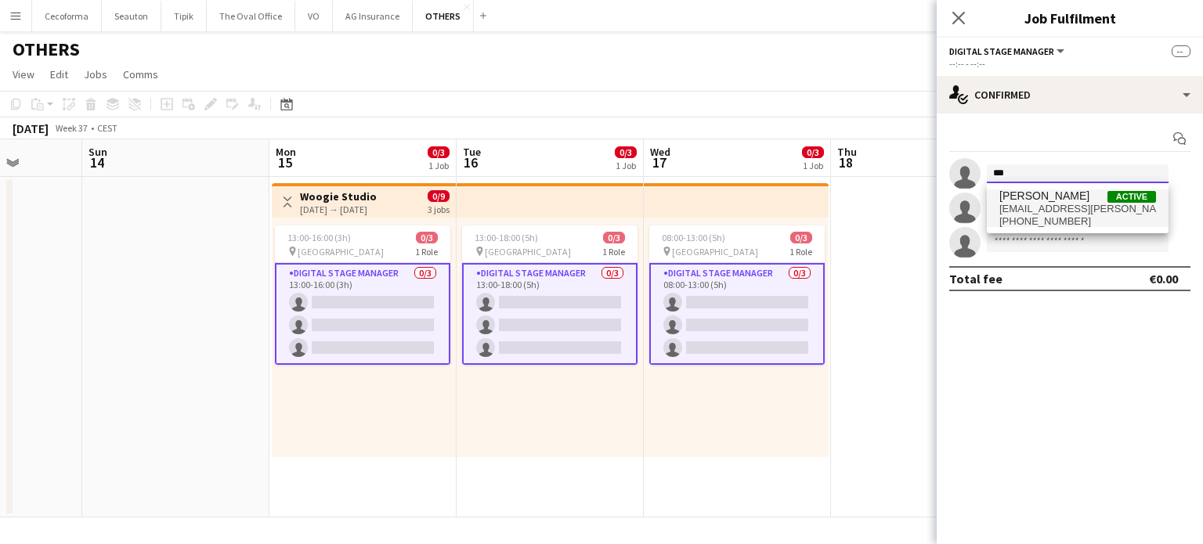
type input "***"
click at [1023, 196] on span "[PERSON_NAME]" at bounding box center [1044, 195] width 90 height 13
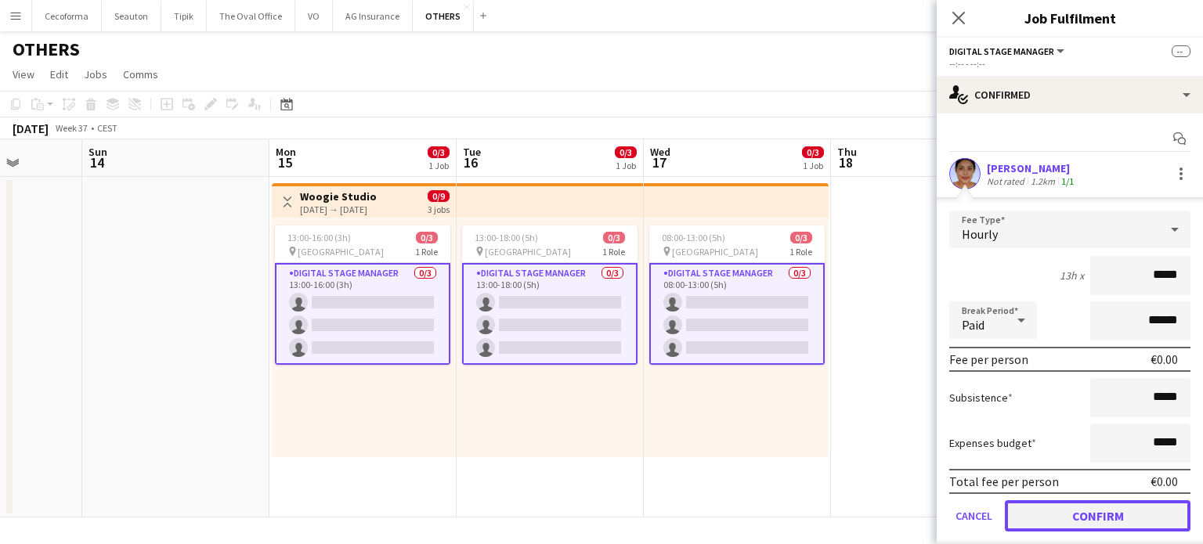
click at [1127, 508] on button "Confirm" at bounding box center [1098, 515] width 186 height 31
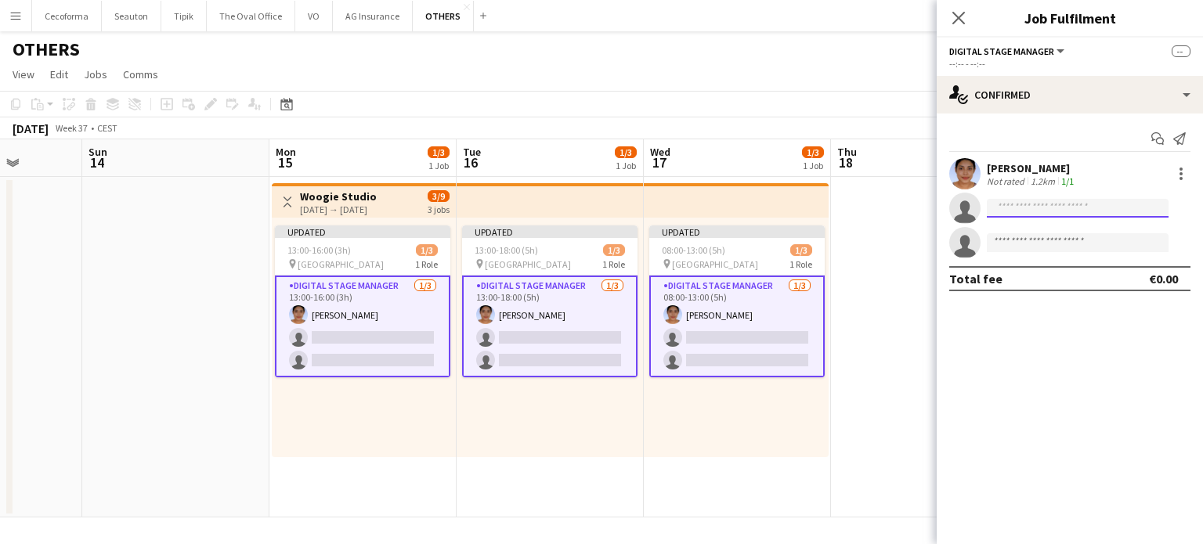
click at [1047, 211] on input at bounding box center [1077, 208] width 182 height 19
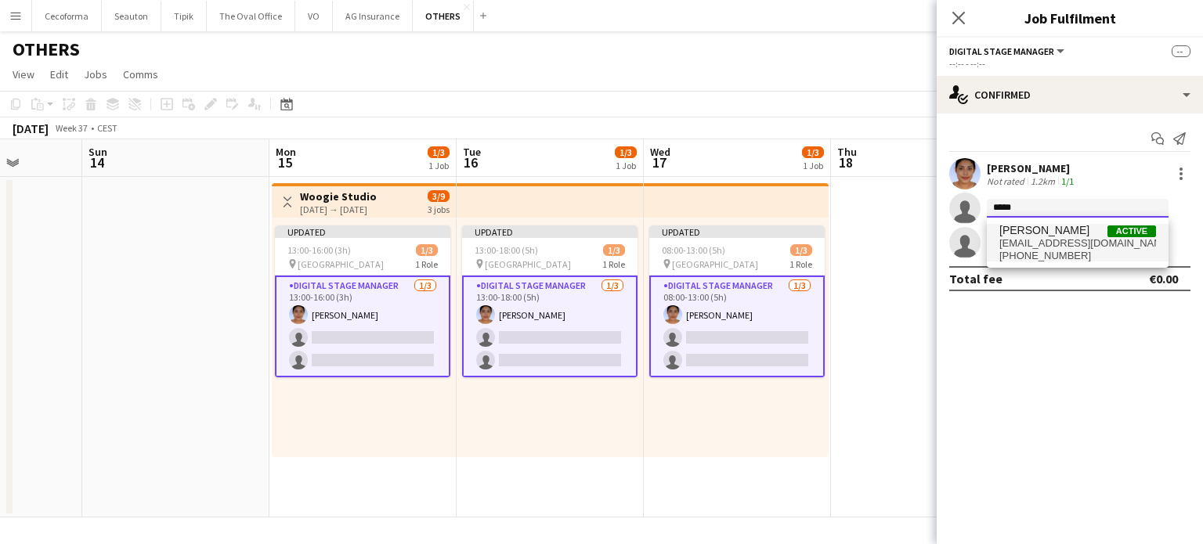
type input "*****"
click at [1043, 233] on span "[PERSON_NAME]" at bounding box center [1044, 230] width 90 height 13
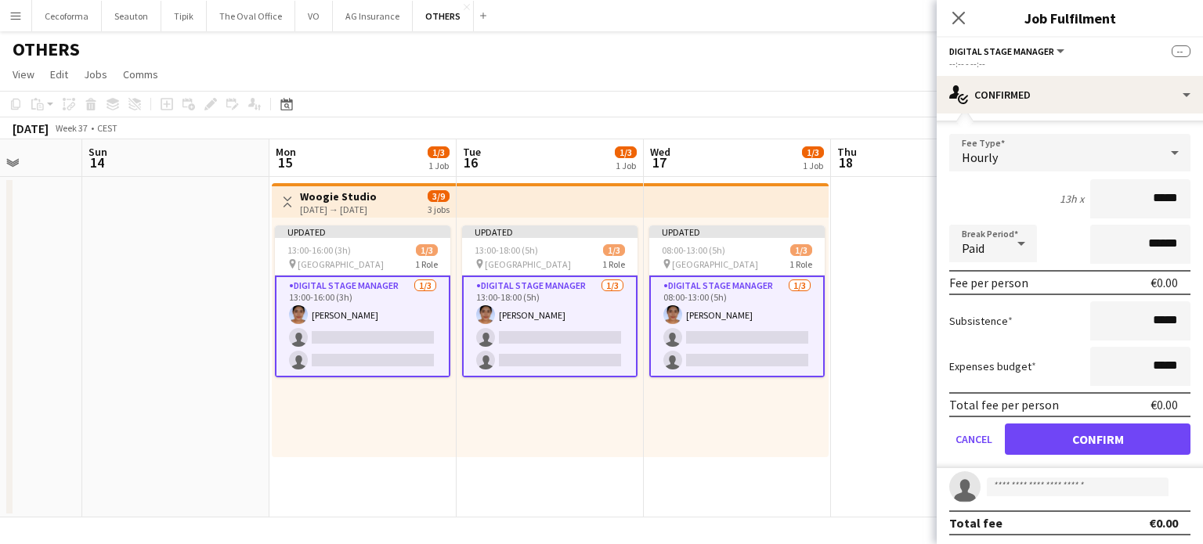
scroll to position [113, 0]
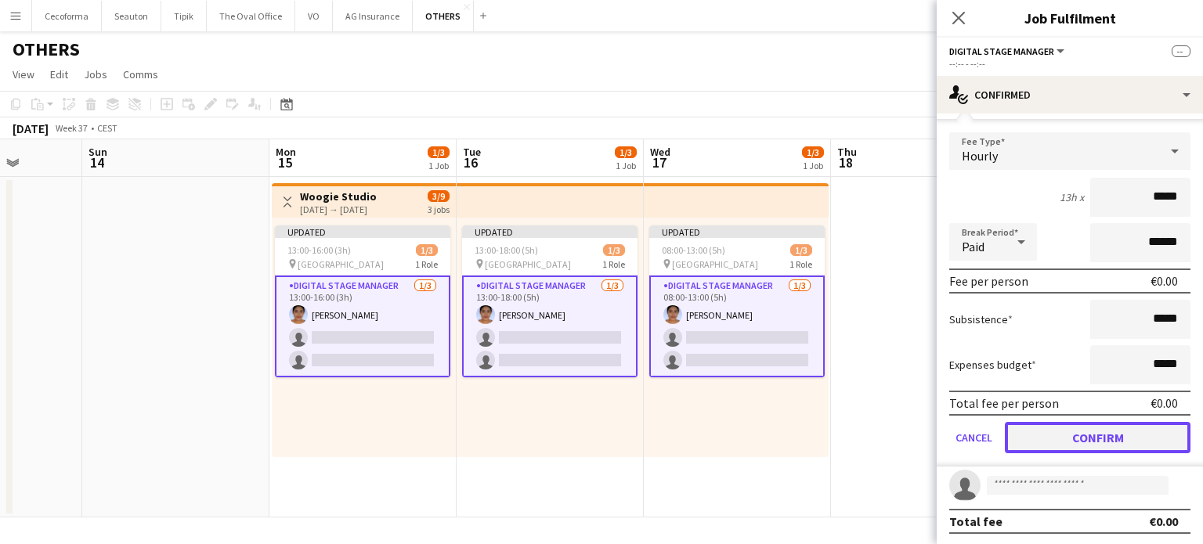
click at [1080, 441] on button "Confirm" at bounding box center [1098, 437] width 186 height 31
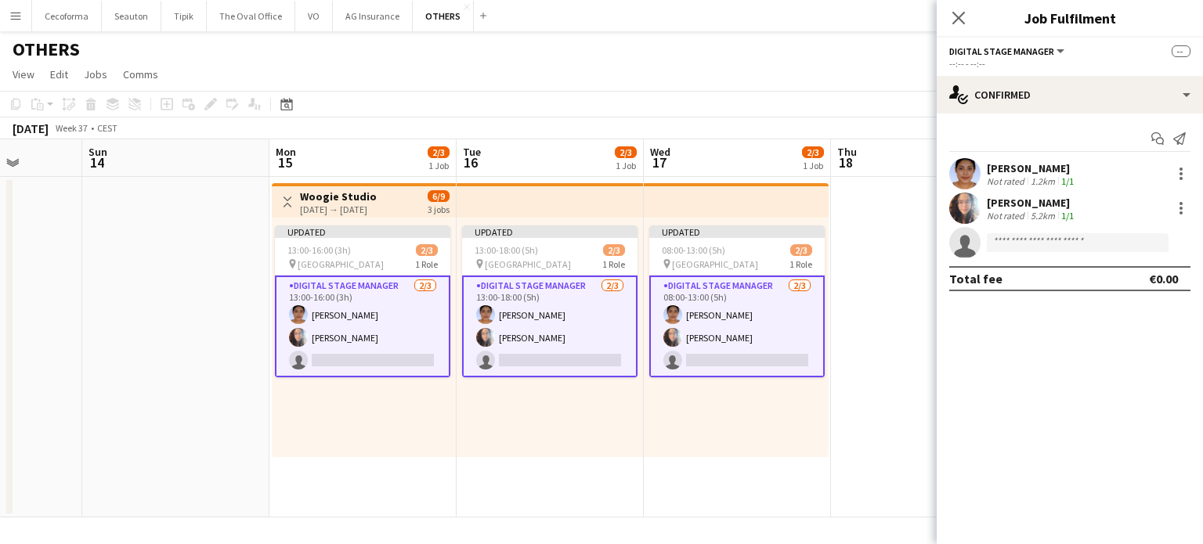
scroll to position [0, 0]
click at [1043, 243] on input at bounding box center [1077, 242] width 182 height 19
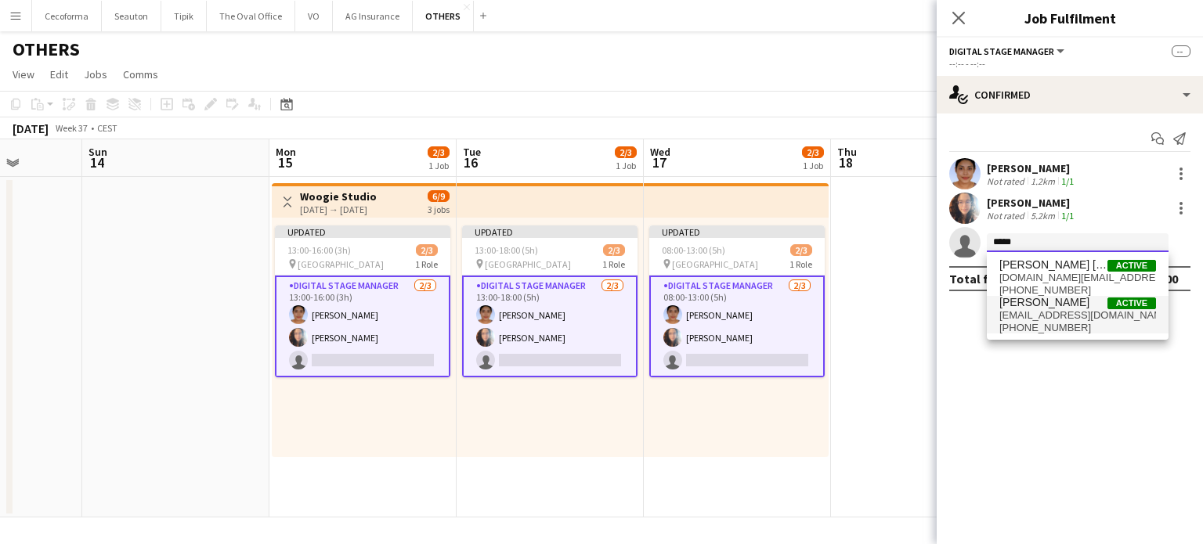
type input "*****"
click at [1035, 317] on span "[EMAIL_ADDRESS][DOMAIN_NAME]" at bounding box center [1077, 315] width 157 height 13
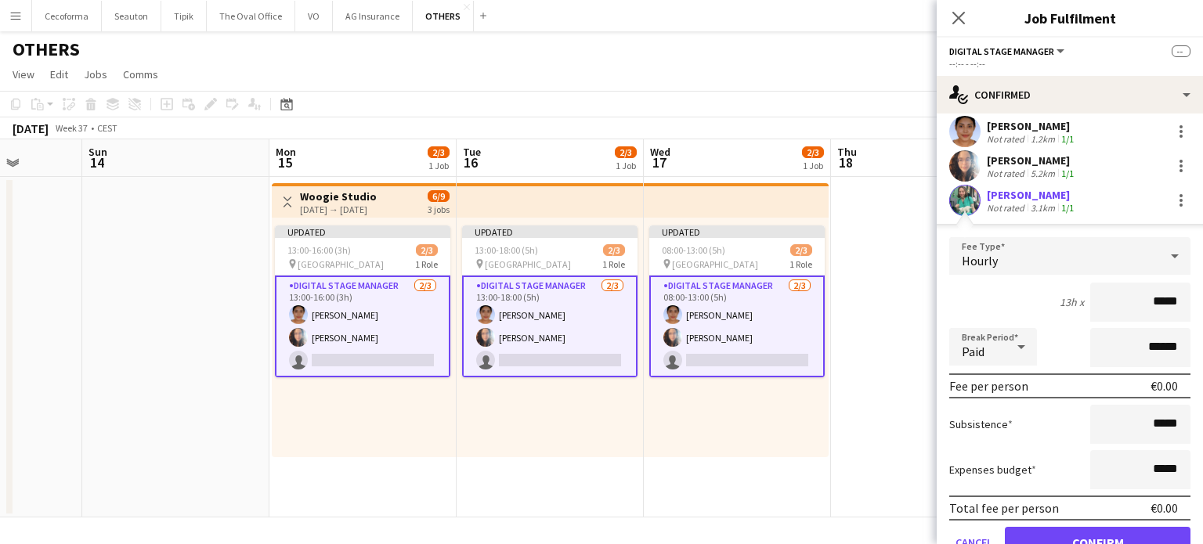
scroll to position [113, 0]
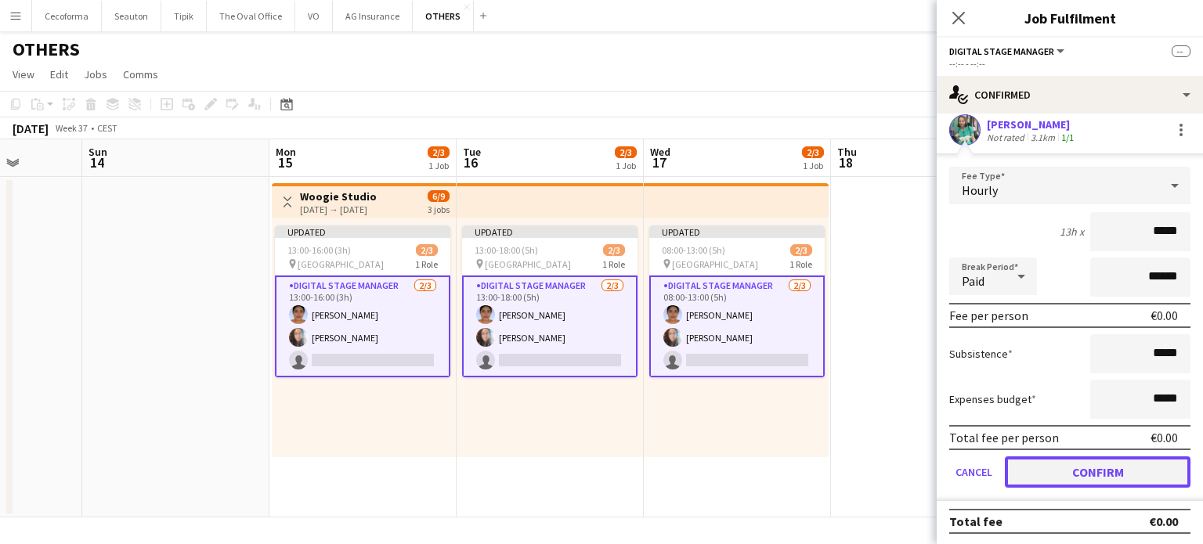
click at [1070, 478] on button "Confirm" at bounding box center [1098, 471] width 186 height 31
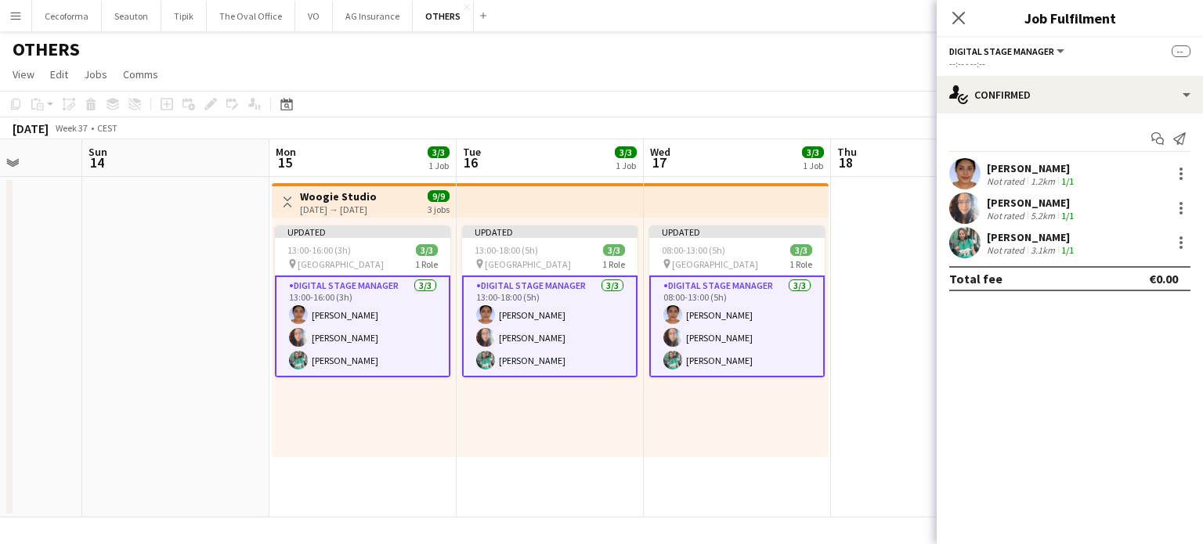
click at [786, 458] on app-date-cell "Updated 08:00-13:00 (5h) 3/3 pin Square Meeting Centre 1 Role Digital Stage Man…" at bounding box center [737, 347] width 187 height 341
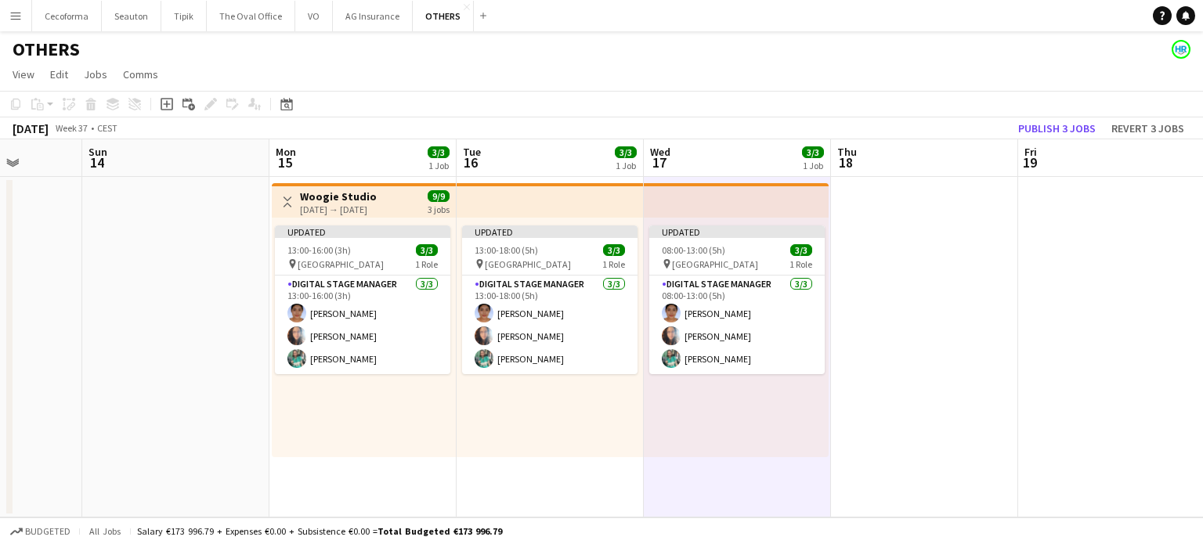
click at [917, 396] on app-date-cell at bounding box center [924, 347] width 187 height 341
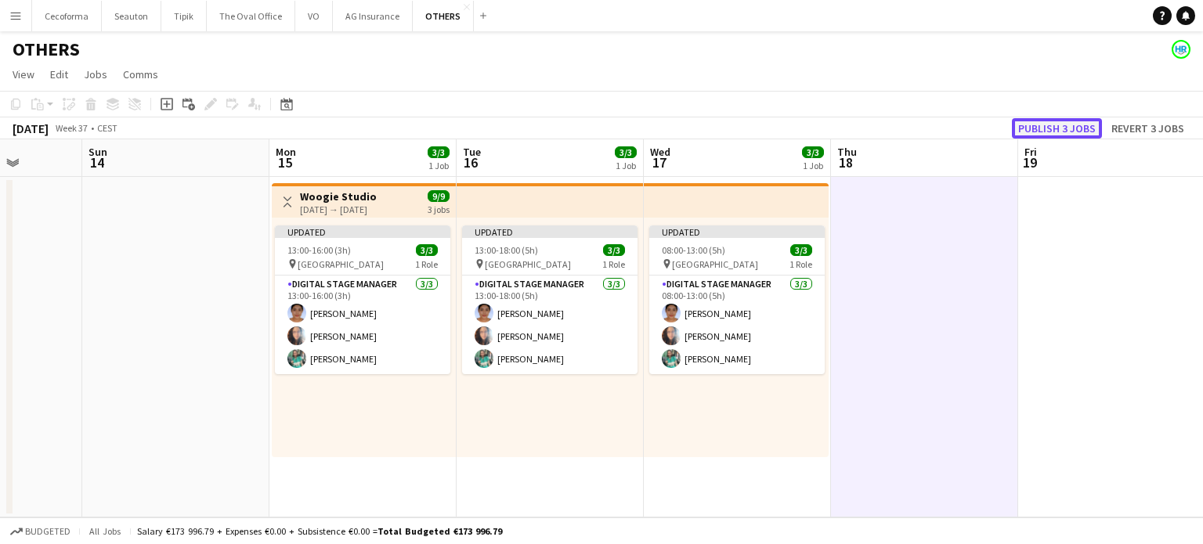
click at [1065, 124] on button "Publish 3 jobs" at bounding box center [1057, 128] width 90 height 20
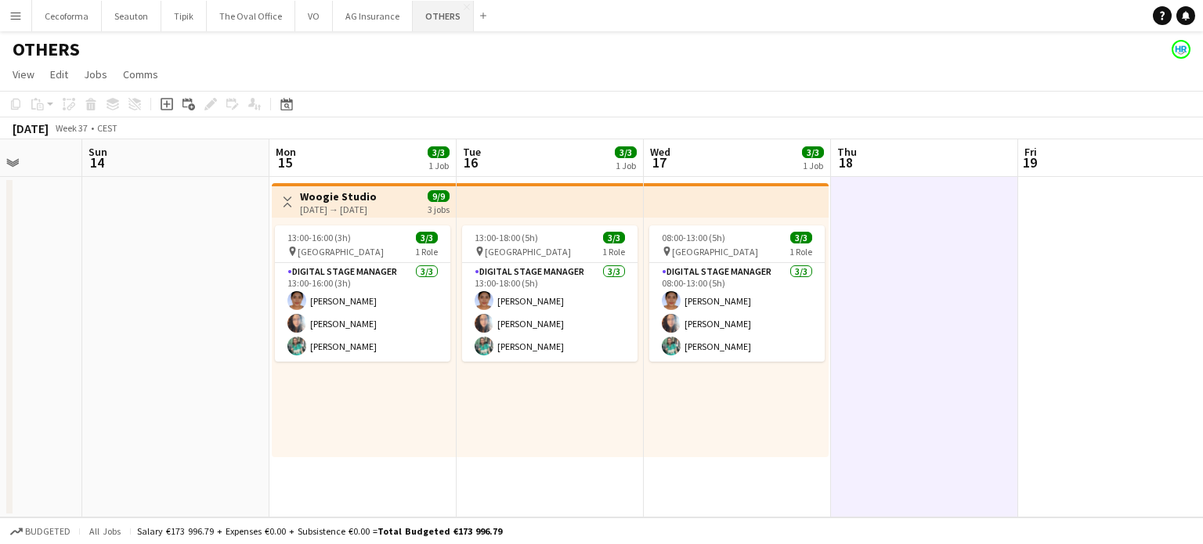
click at [431, 19] on button "OTHERS Close" at bounding box center [443, 16] width 61 height 31
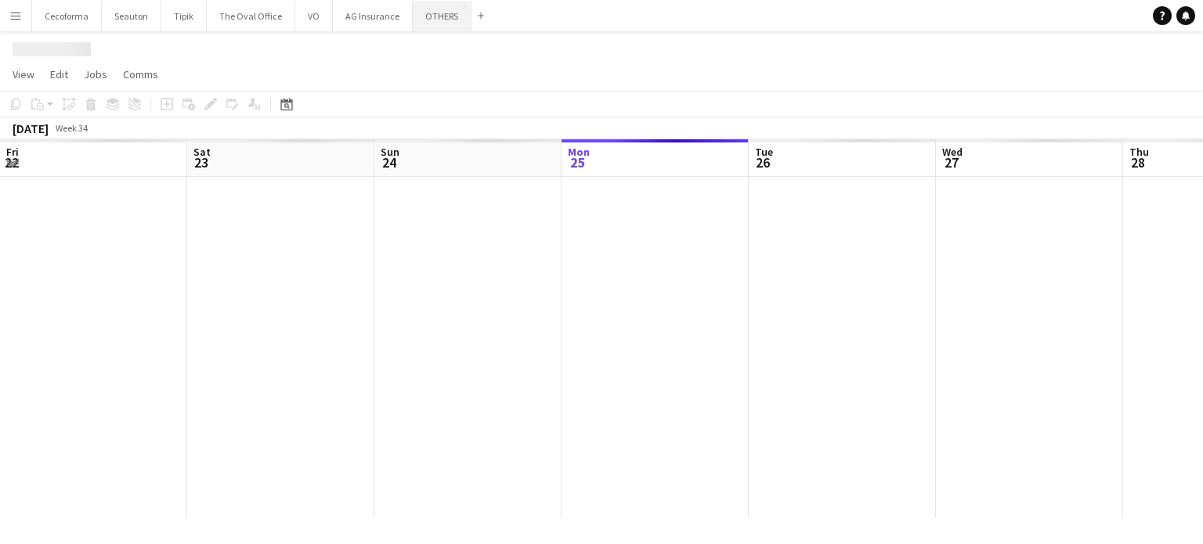
scroll to position [0, 374]
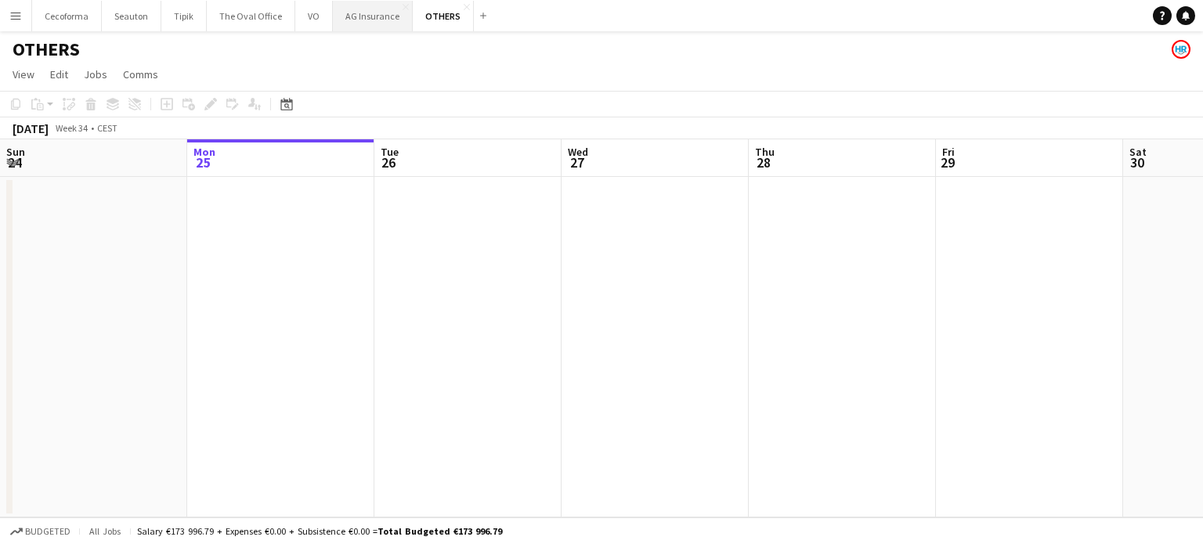
click at [361, 18] on button "AG Insurance Close" at bounding box center [373, 16] width 80 height 31
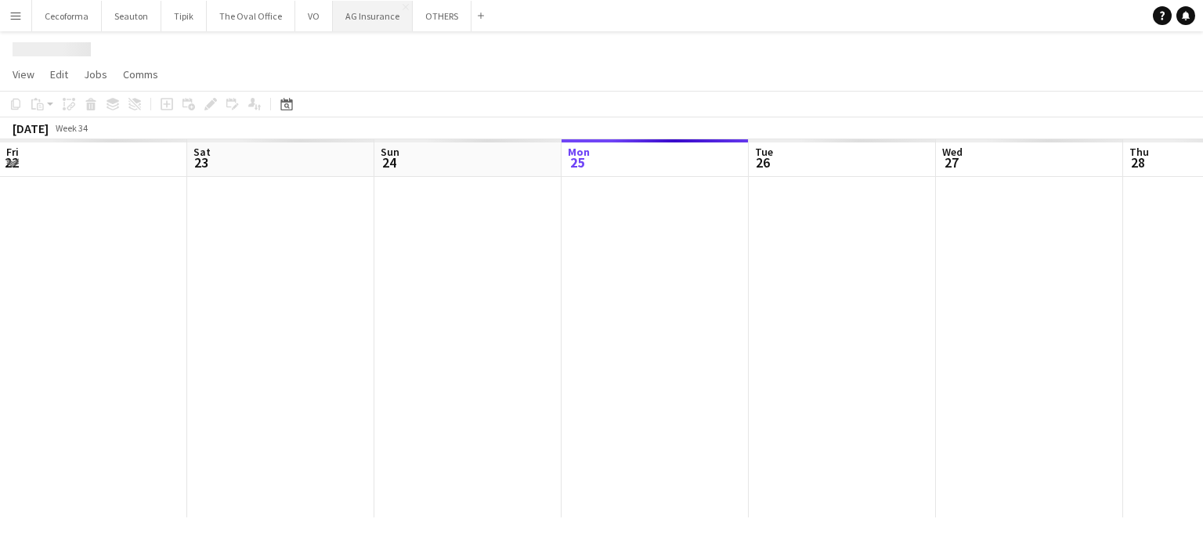
scroll to position [0, 374]
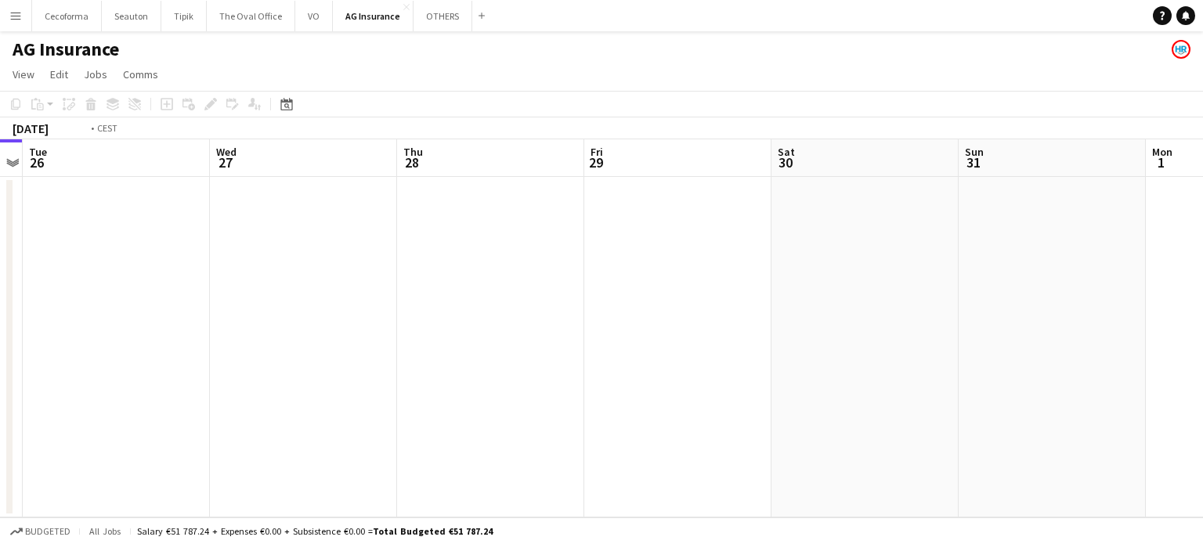
drag, startPoint x: 893, startPoint y: 330, endPoint x: 427, endPoint y: 290, distance: 467.6
click at [464, 294] on app-calendar-viewport "Fri 22 Sat 23 Sun 24 Mon 25 Tue 26 Wed 27 Thu 28 Fri 29 Sat 30 Sun 31 Mon 1 Tue…" at bounding box center [601, 328] width 1203 height 378
drag, startPoint x: 441, startPoint y: 359, endPoint x: 311, endPoint y: 341, distance: 131.3
click at [311, 341] on app-calendar-viewport "Tue 26 Wed 27 Thu 28 Fri 29 Sat 30 Sun 31 Mon 1 Tue 2 Wed 3 Thu 4 Fri 5 Sat 6" at bounding box center [601, 328] width 1203 height 378
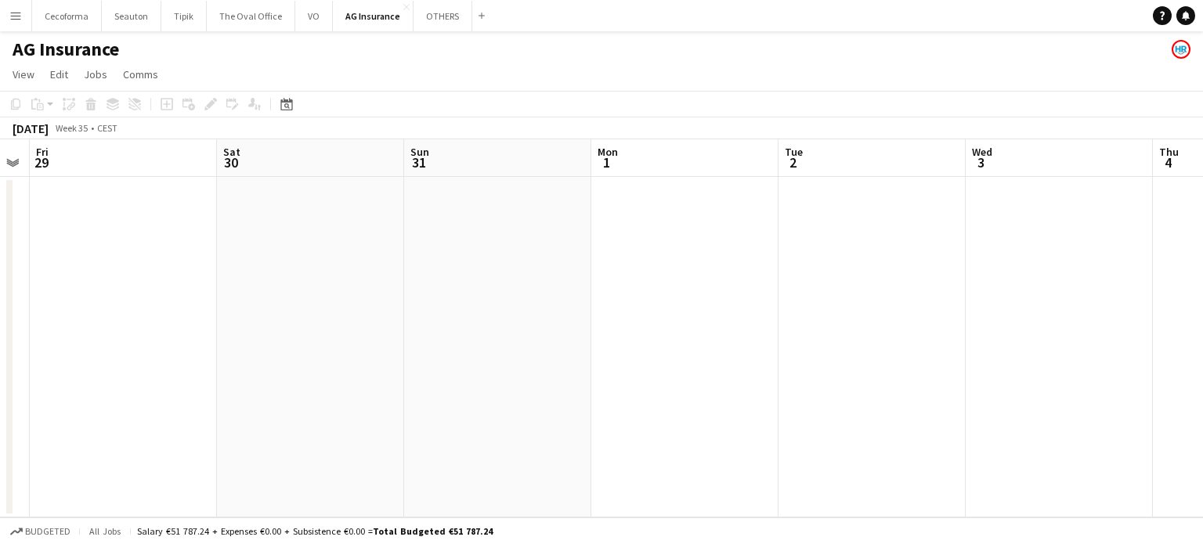
click at [839, 218] on app-date-cell at bounding box center [871, 347] width 187 height 341
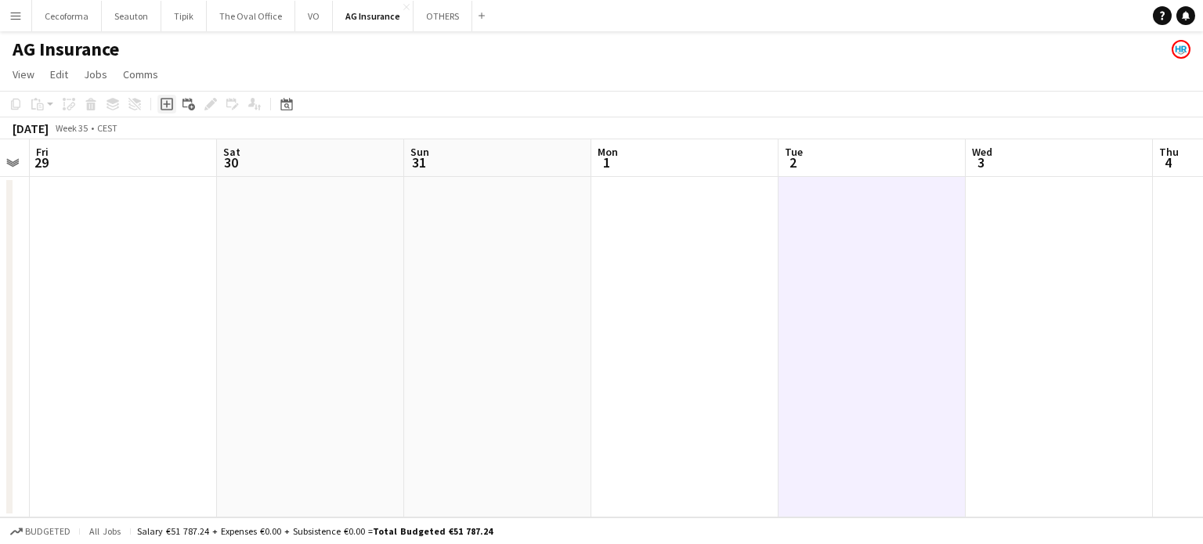
click at [166, 101] on icon at bounding box center [166, 104] width 7 height 7
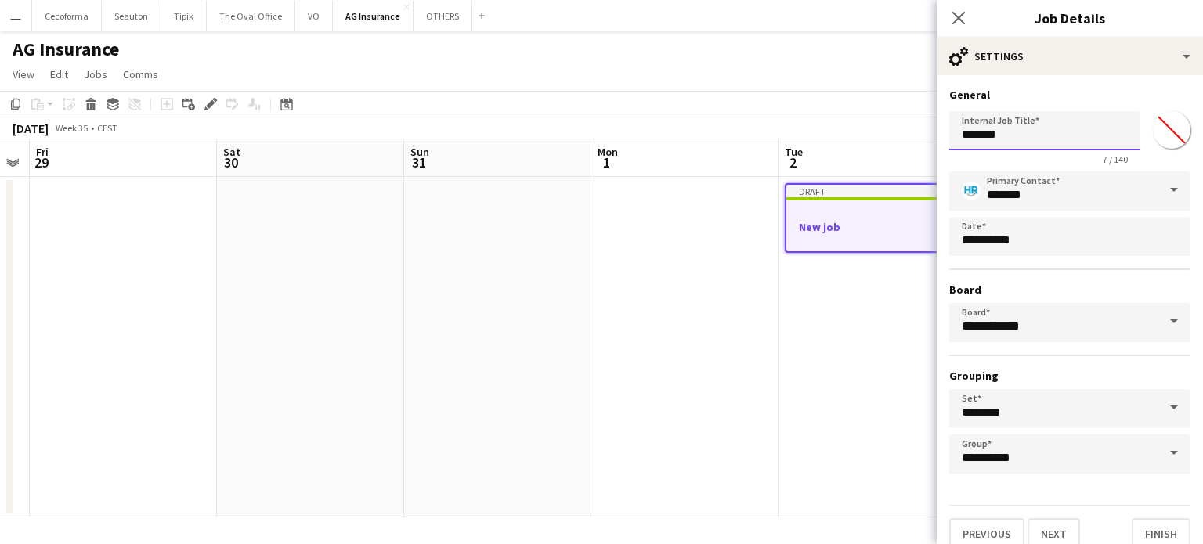
click at [1023, 134] on input "*******" at bounding box center [1044, 130] width 191 height 39
type input "*"
type input "**********"
click at [1153, 528] on button "Finish" at bounding box center [1160, 533] width 59 height 31
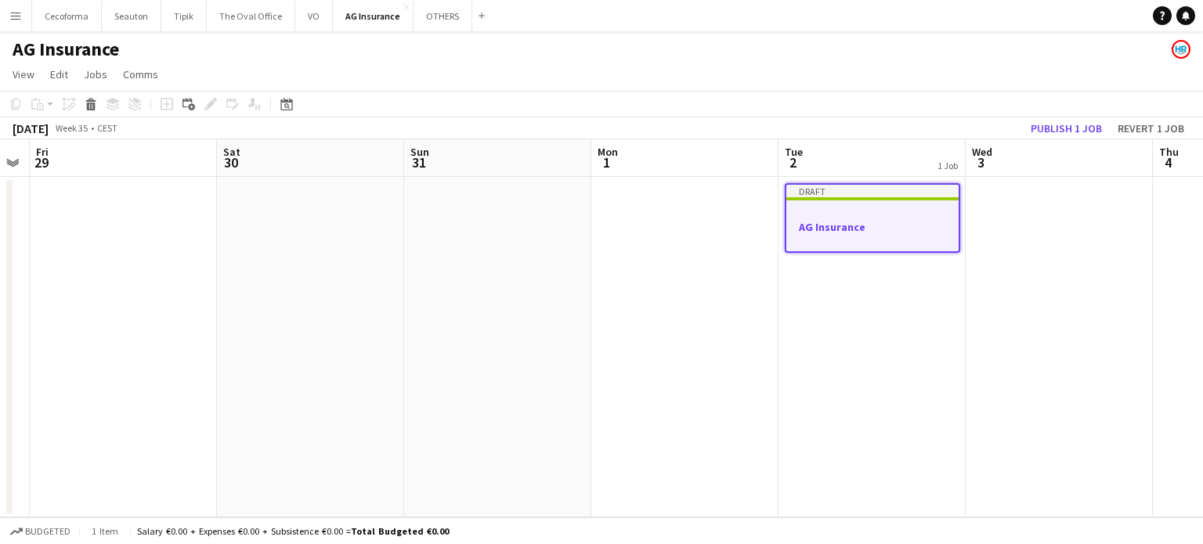
click at [842, 232] on h3 "AG Insurance" at bounding box center [872, 227] width 172 height 14
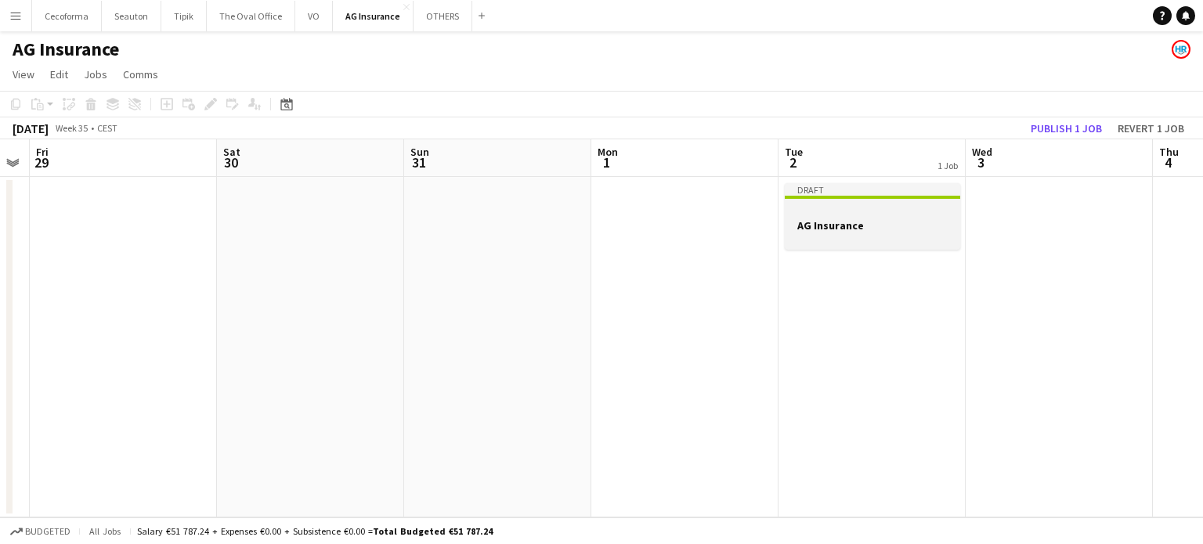
click at [815, 221] on h3 "AG Insurance" at bounding box center [872, 225] width 175 height 14
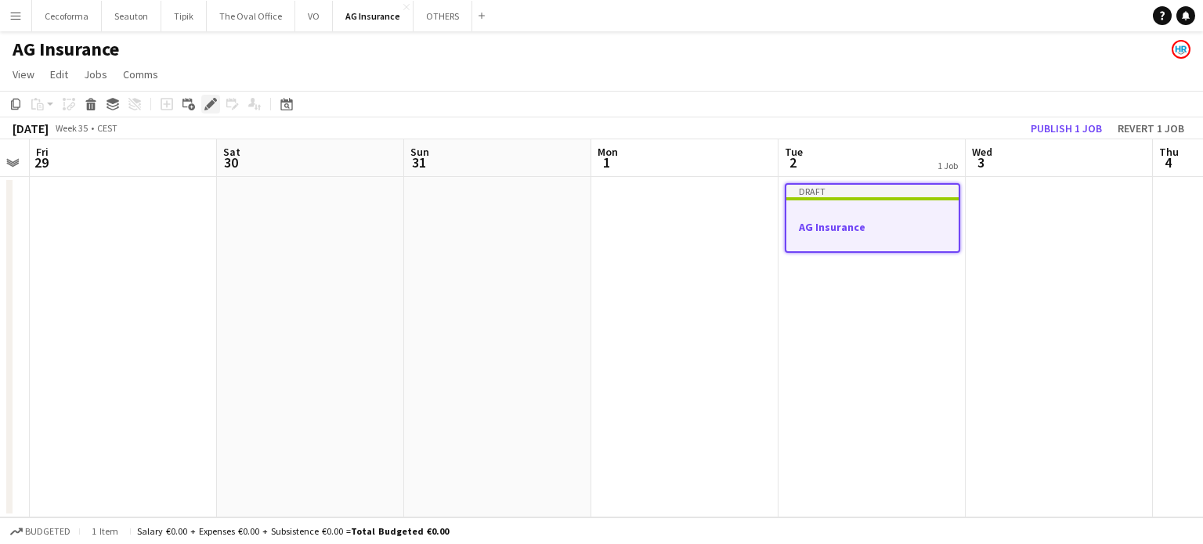
click at [207, 101] on icon "Edit" at bounding box center [210, 104] width 13 height 13
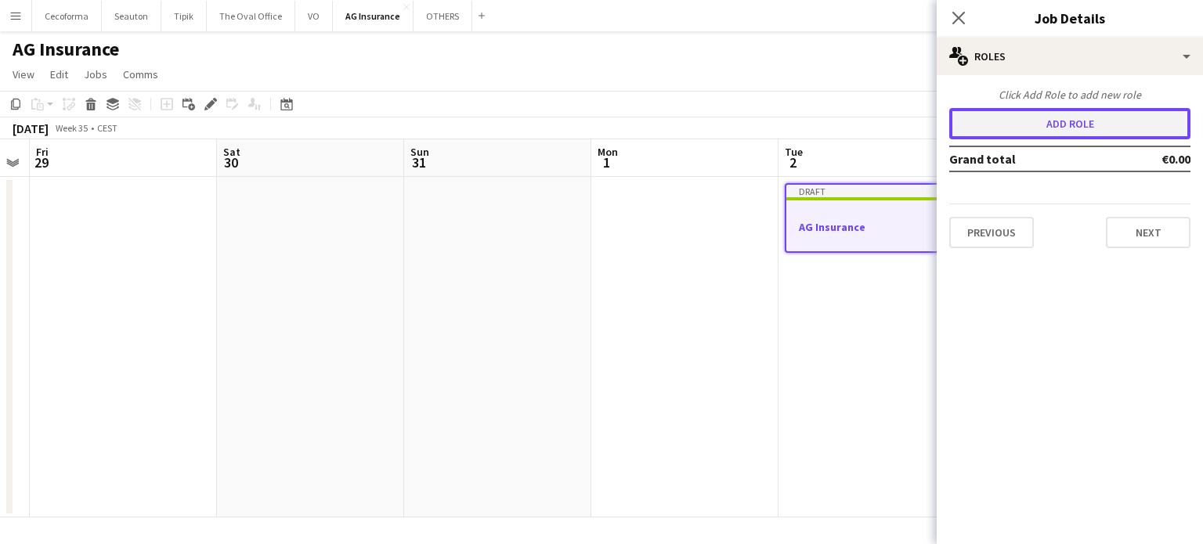
click at [1081, 121] on button "Add role" at bounding box center [1069, 123] width 241 height 31
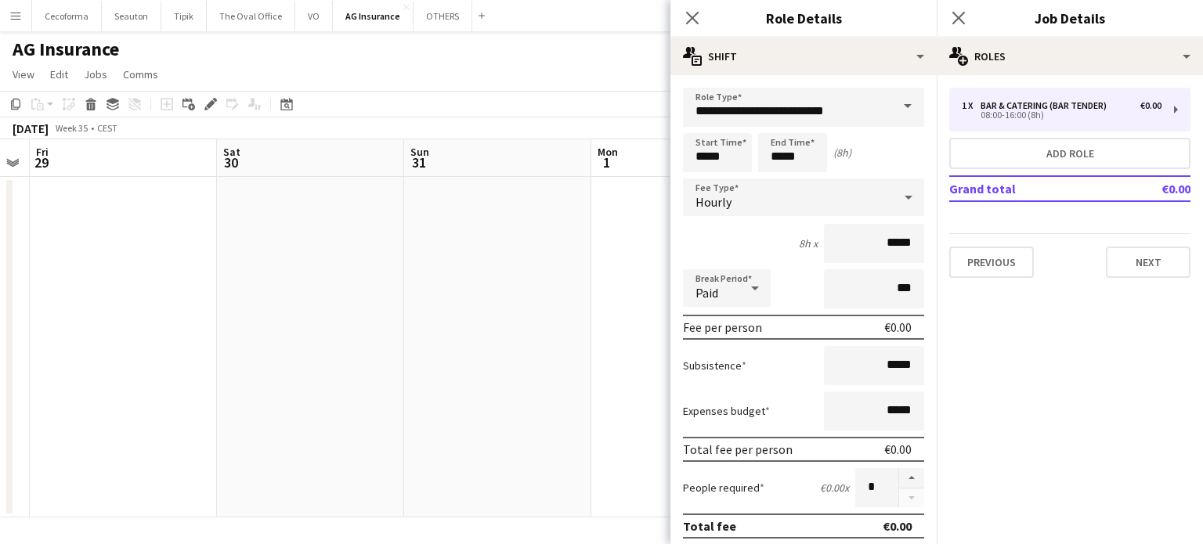
click at [895, 106] on span at bounding box center [907, 107] width 33 height 38
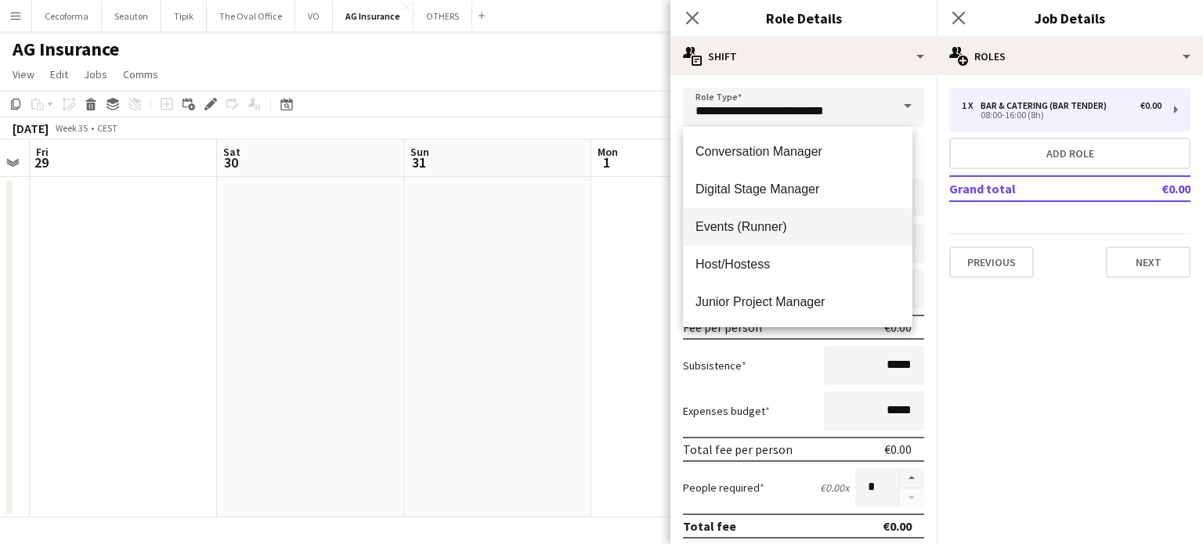
scroll to position [235, 0]
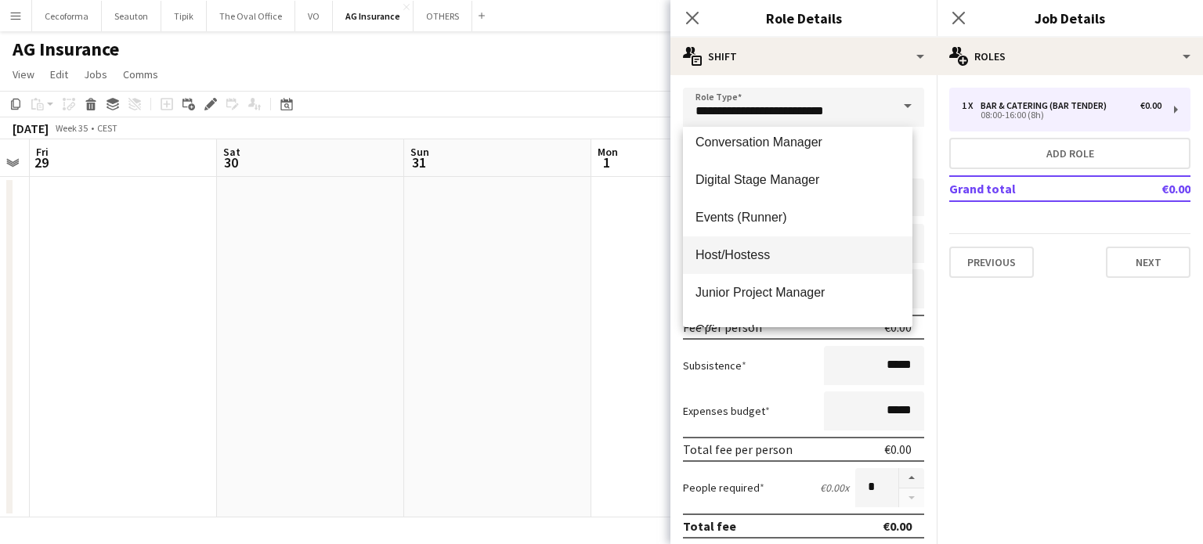
click at [733, 253] on span "Host/Hostess" at bounding box center [797, 254] width 204 height 15
type input "**********"
type input "******"
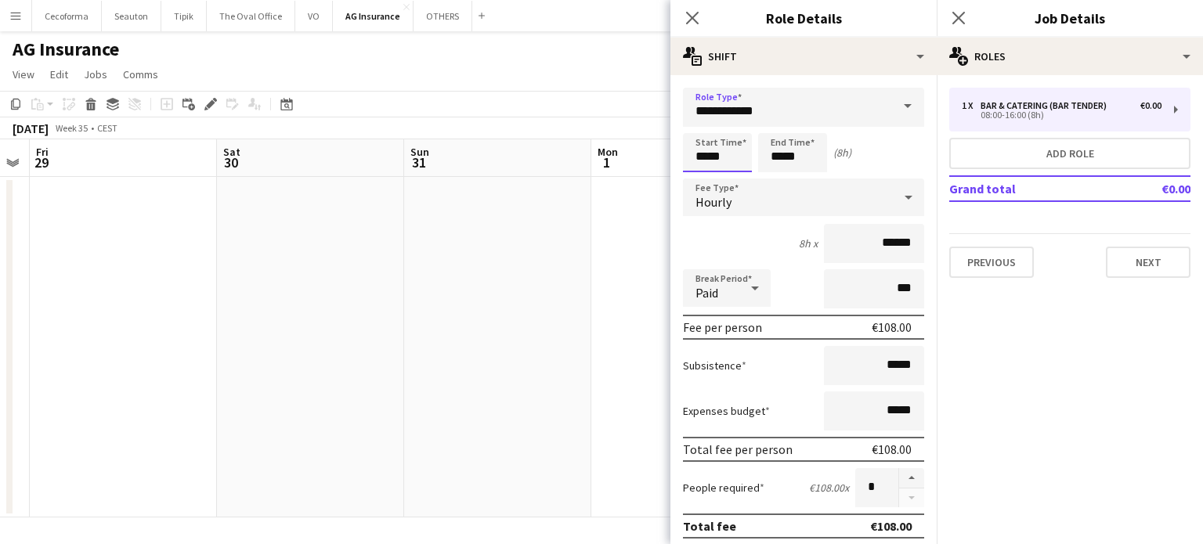
click at [705, 159] on input "*****" at bounding box center [717, 152] width 69 height 39
click at [702, 120] on div at bounding box center [701, 125] width 31 height 16
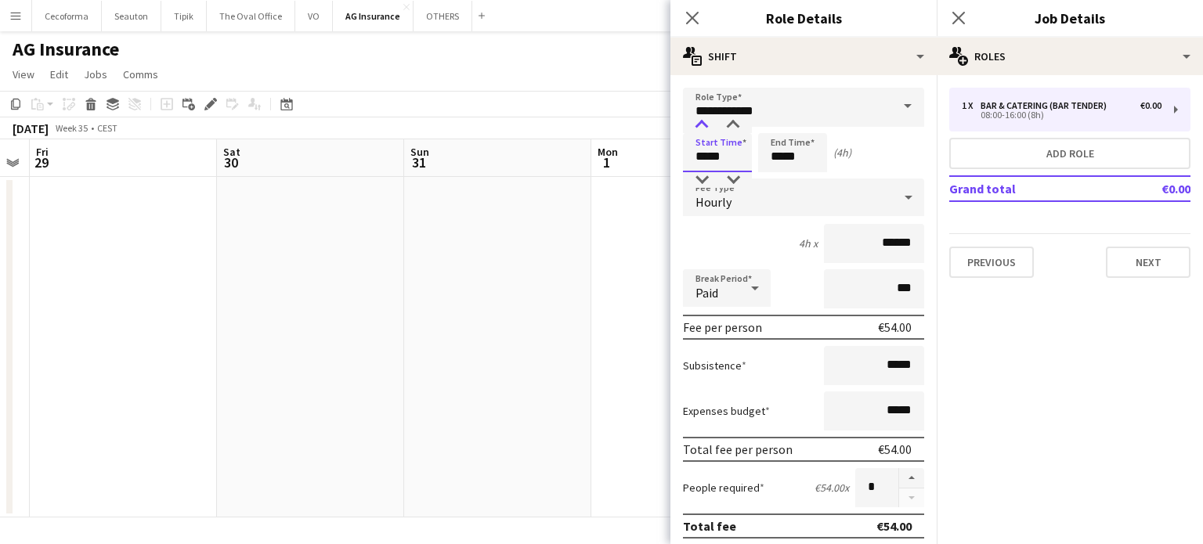
click at [702, 120] on div at bounding box center [701, 125] width 31 height 16
type input "*****"
click at [702, 120] on div at bounding box center [701, 125] width 31 height 16
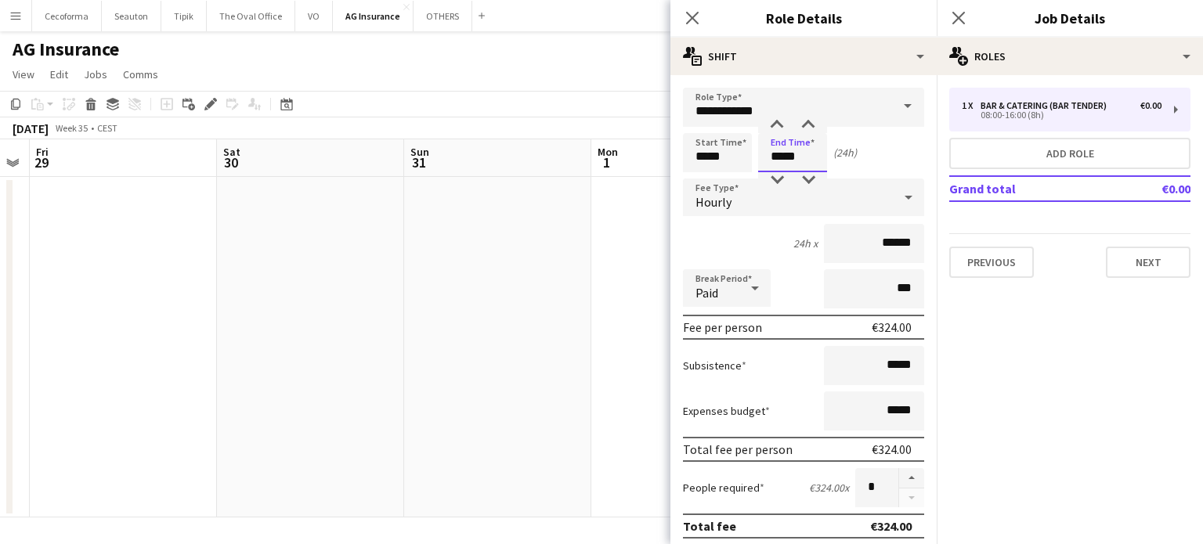
click at [781, 157] on input "*****" at bounding box center [792, 152] width 69 height 39
click at [779, 124] on div at bounding box center [776, 125] width 31 height 16
type input "*****"
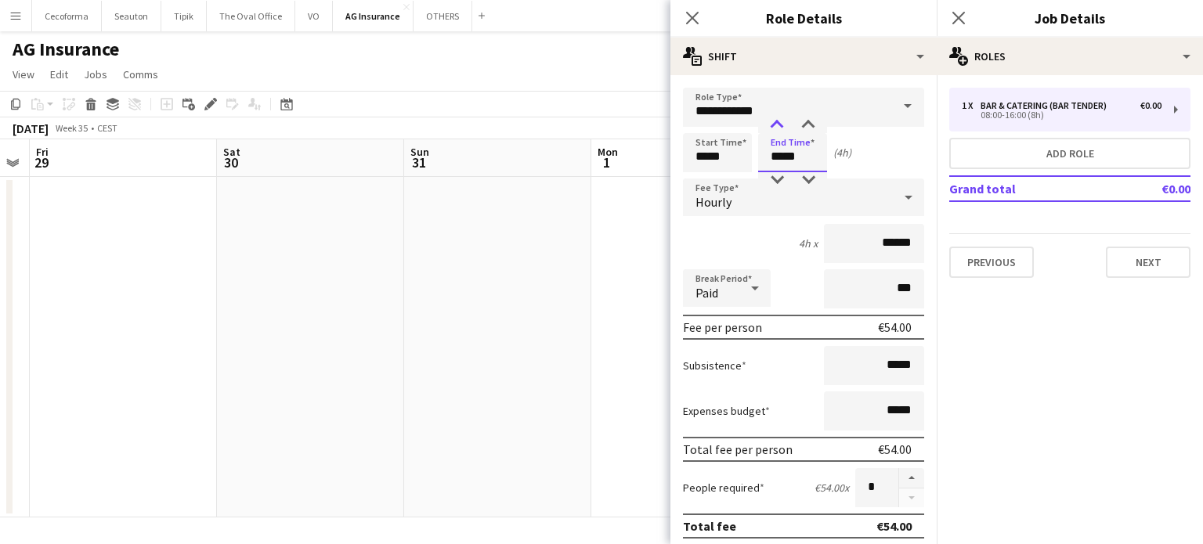
click at [779, 124] on div at bounding box center [776, 125] width 31 height 16
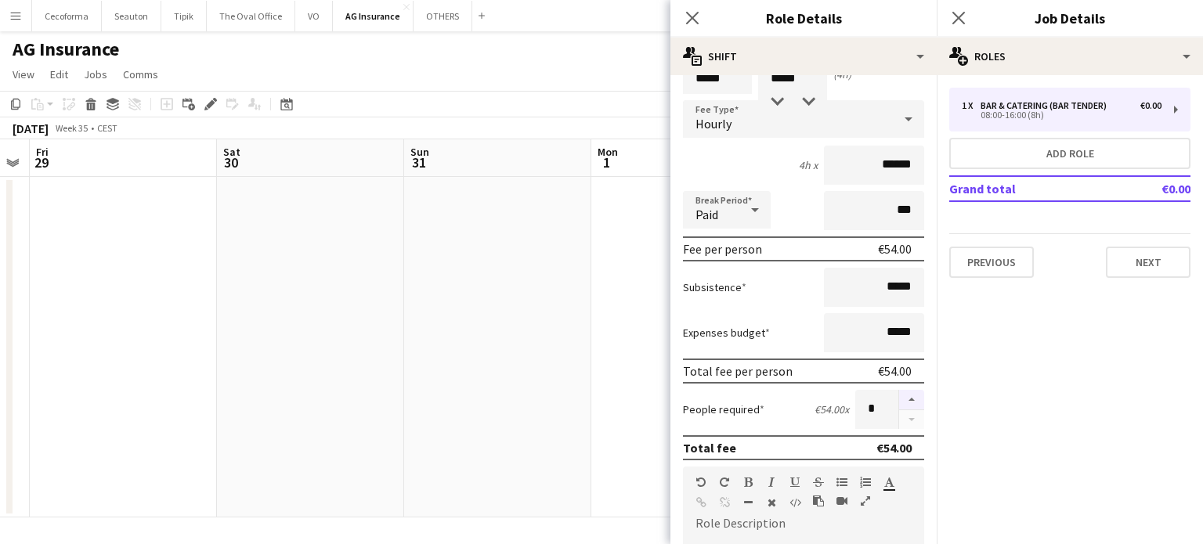
click at [899, 396] on button "button" at bounding box center [911, 400] width 25 height 20
type input "*"
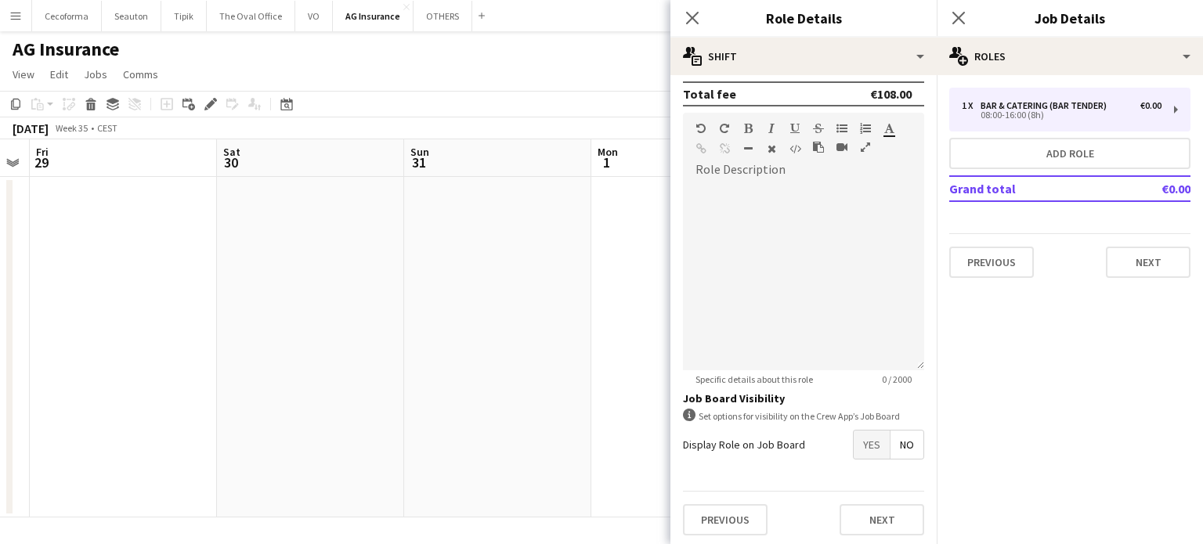
click at [859, 445] on span "Yes" at bounding box center [871, 445] width 36 height 28
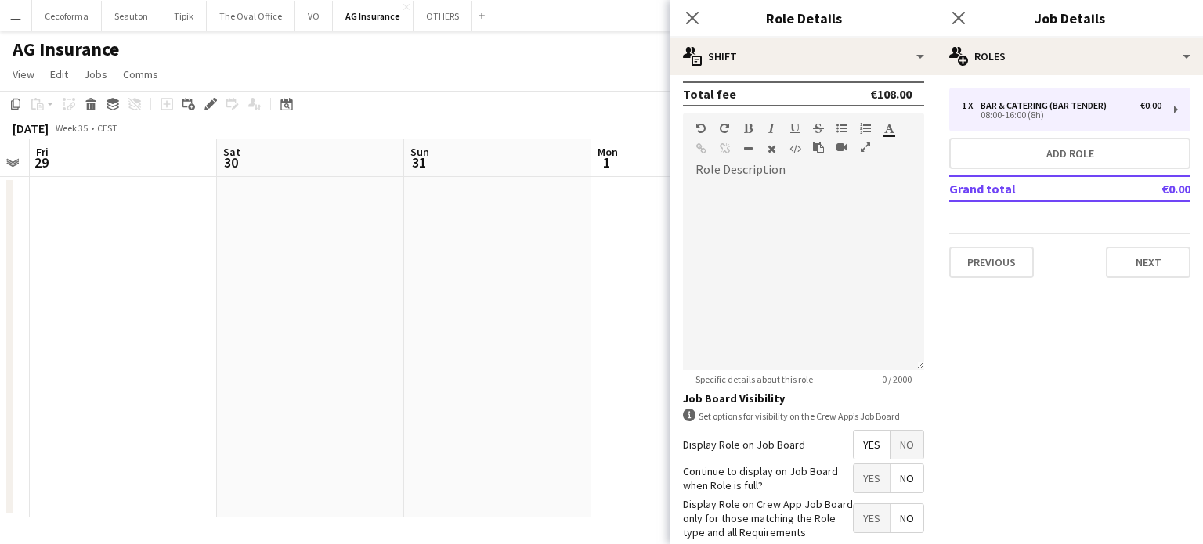
drag, startPoint x: 902, startPoint y: 478, endPoint x: 891, endPoint y: 491, distance: 17.2
click at [900, 482] on span "No" at bounding box center [906, 478] width 33 height 28
click at [866, 510] on span "Yes" at bounding box center [871, 518] width 36 height 28
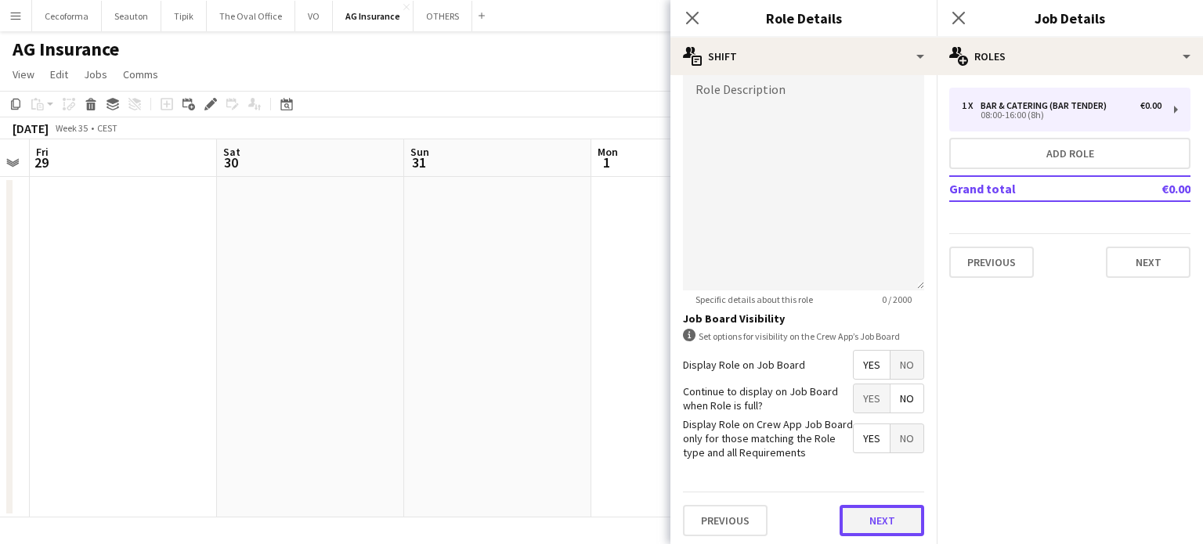
click at [867, 513] on button "Next" at bounding box center [881, 520] width 85 height 31
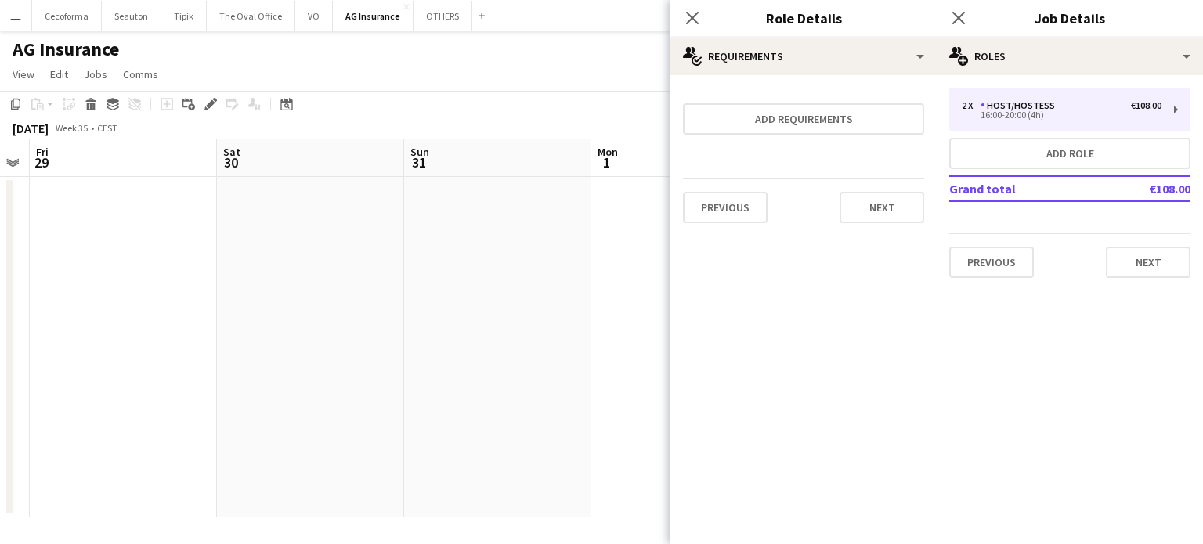
scroll to position [0, 0]
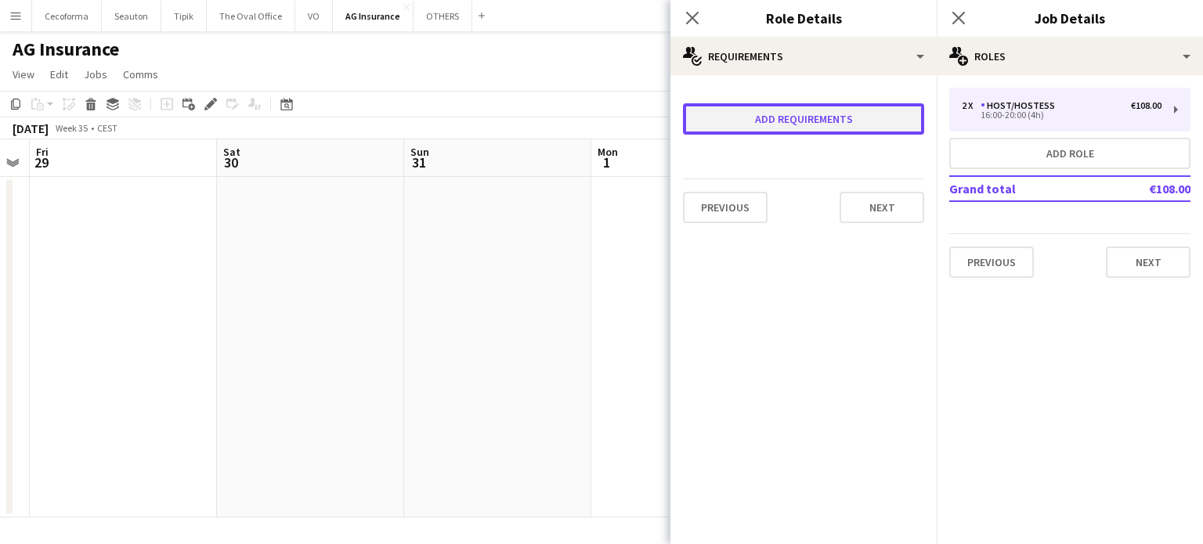
click at [789, 112] on button "Add requirements" at bounding box center [803, 118] width 241 height 31
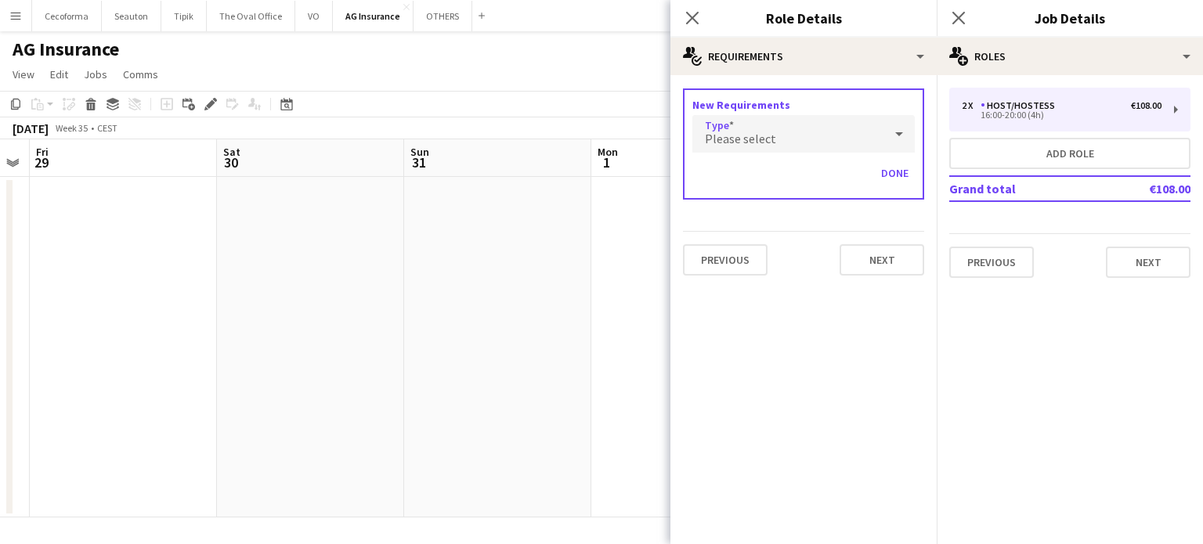
click at [743, 134] on span "Please select" at bounding box center [740, 139] width 71 height 16
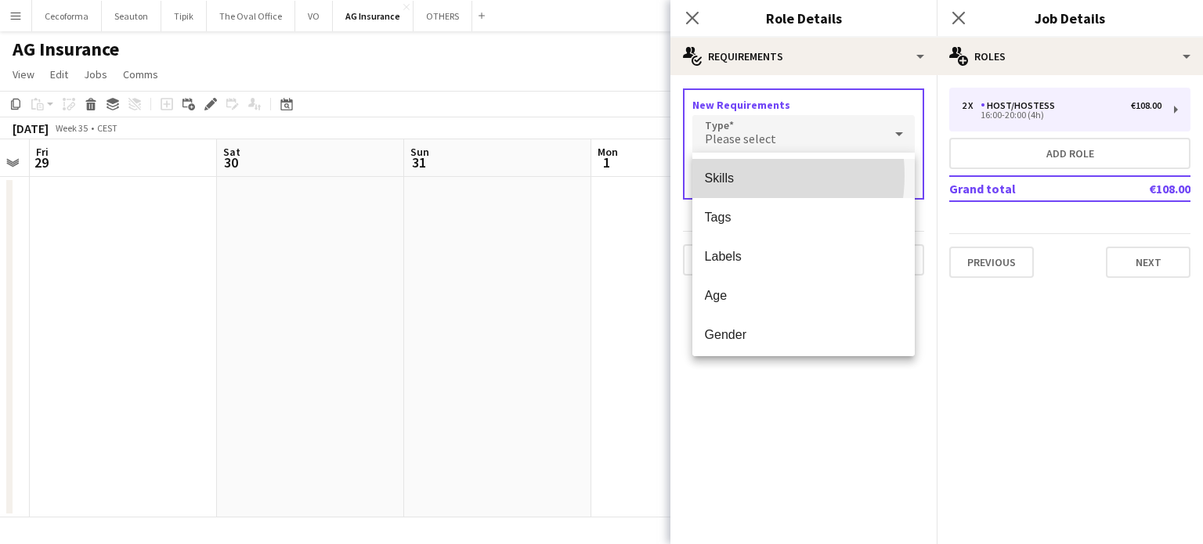
click at [728, 175] on span "Skills" at bounding box center [804, 178] width 198 height 15
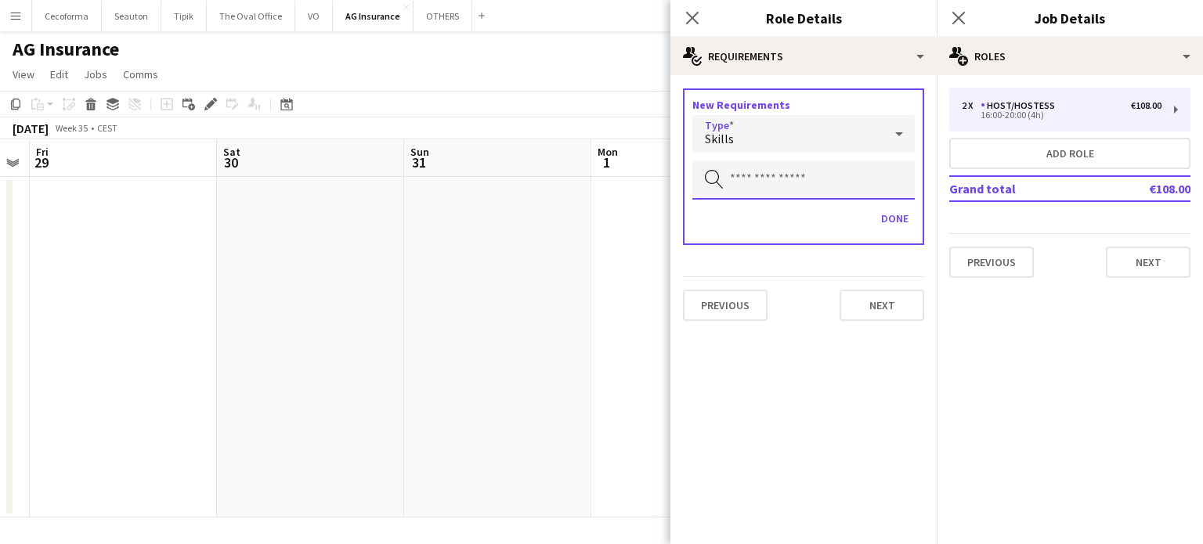
click at [730, 179] on input "text" at bounding box center [803, 180] width 222 height 39
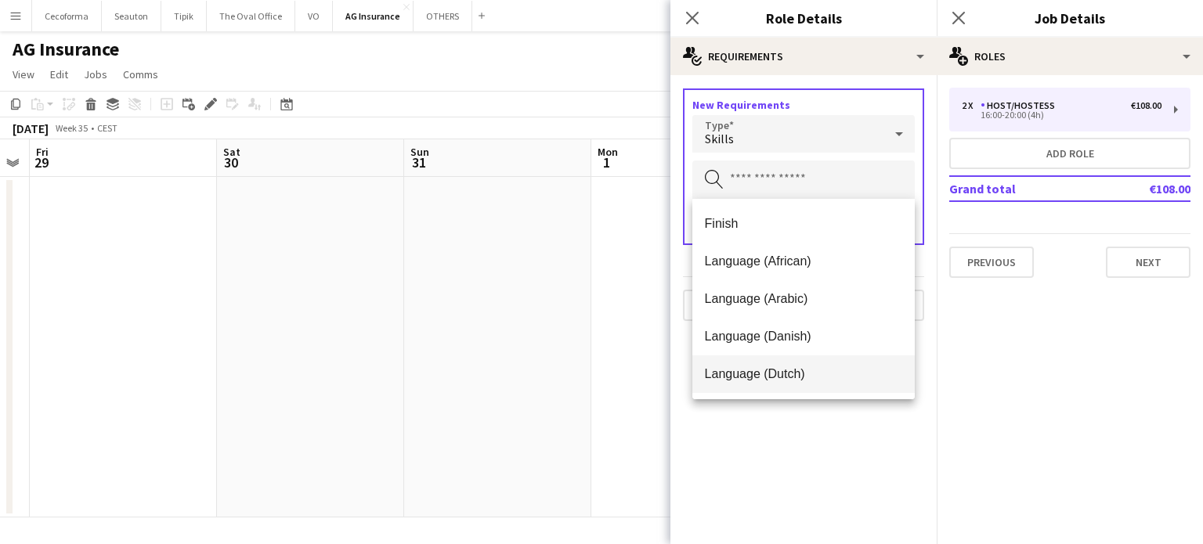
click at [732, 370] on span "Language (Dutch)" at bounding box center [804, 373] width 198 height 15
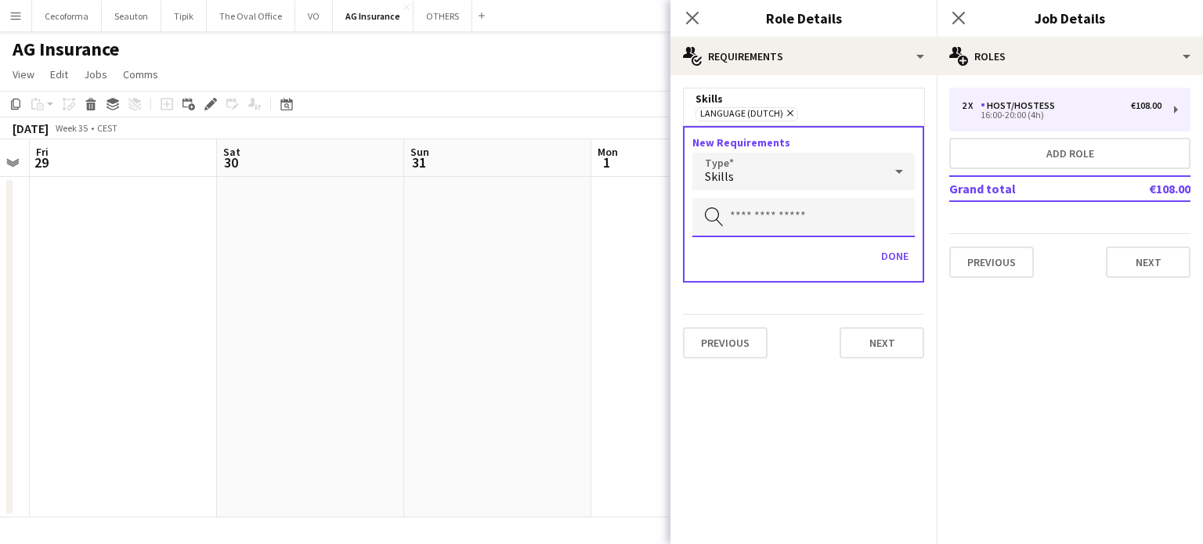
click at [742, 215] on input "text" at bounding box center [803, 217] width 222 height 39
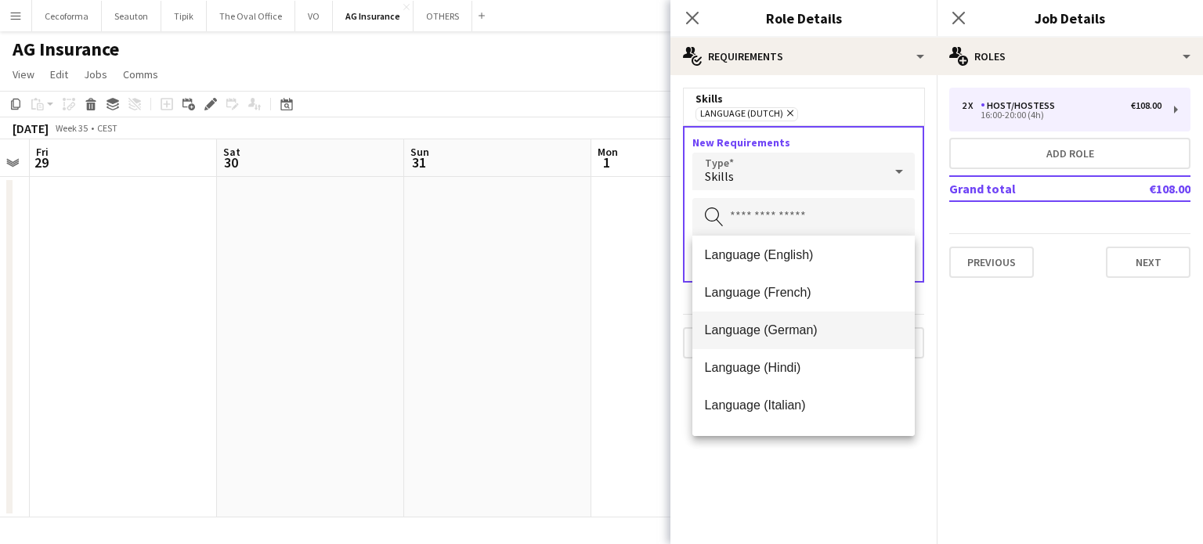
scroll to position [157, 0]
click at [730, 291] on span "Language (French)" at bounding box center [804, 291] width 198 height 15
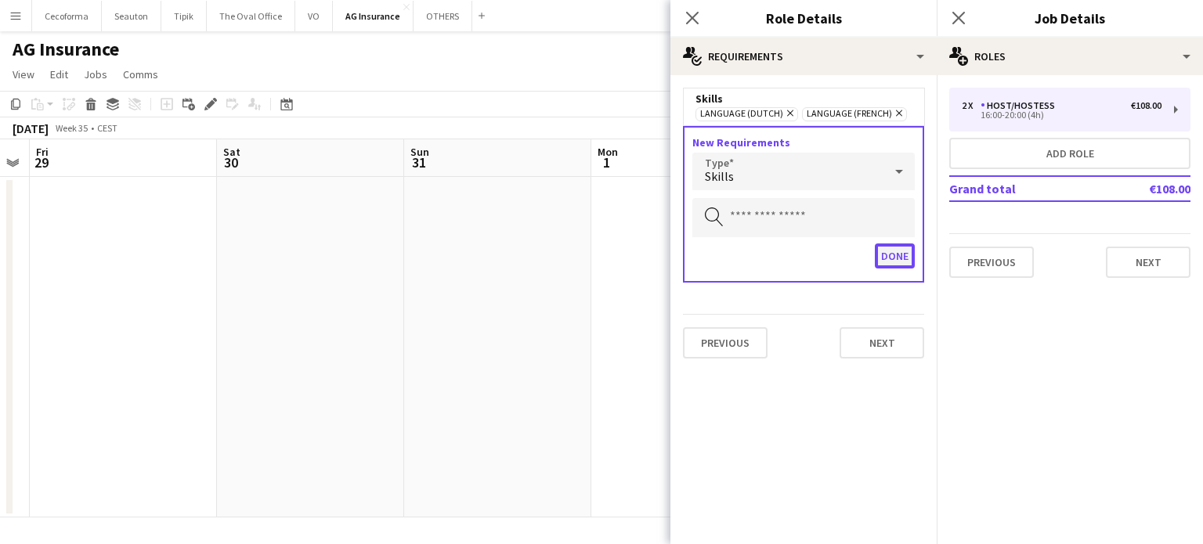
click at [890, 255] on button "Done" at bounding box center [895, 255] width 40 height 25
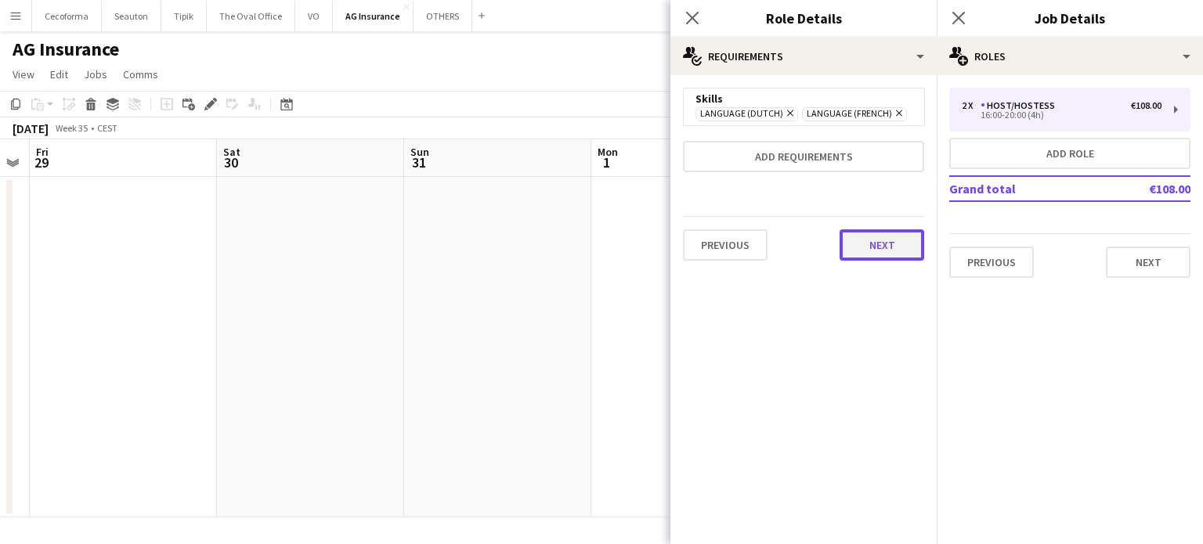
click at [890, 247] on button "Next" at bounding box center [881, 244] width 85 height 31
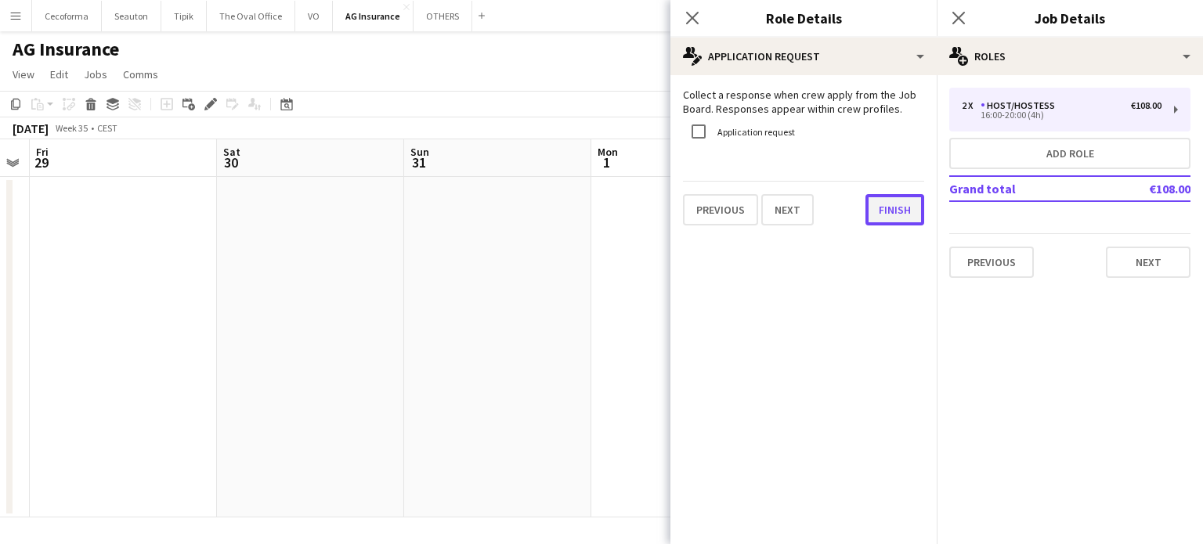
click at [897, 208] on button "Finish" at bounding box center [894, 209] width 59 height 31
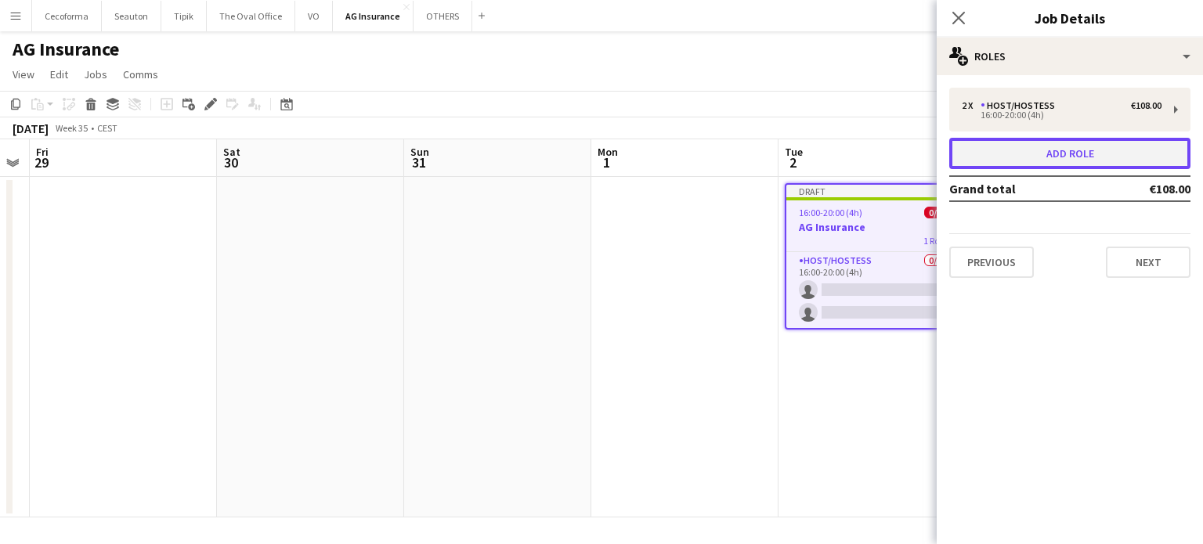
click at [1071, 154] on button "Add role" at bounding box center [1069, 153] width 241 height 31
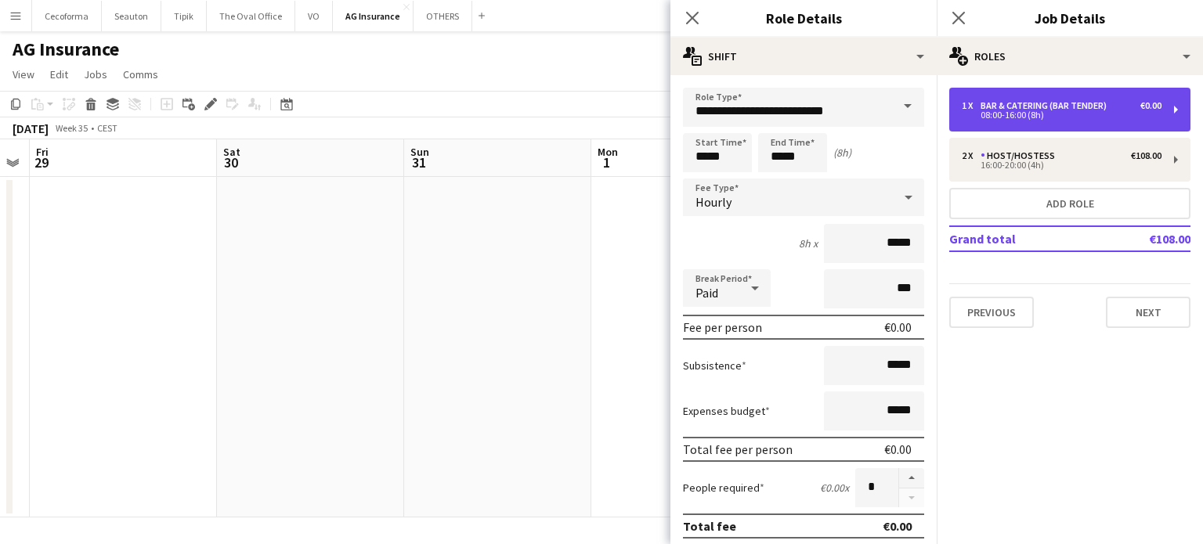
click at [1045, 100] on div "Bar & Catering (Bar Tender)" at bounding box center [1046, 105] width 132 height 11
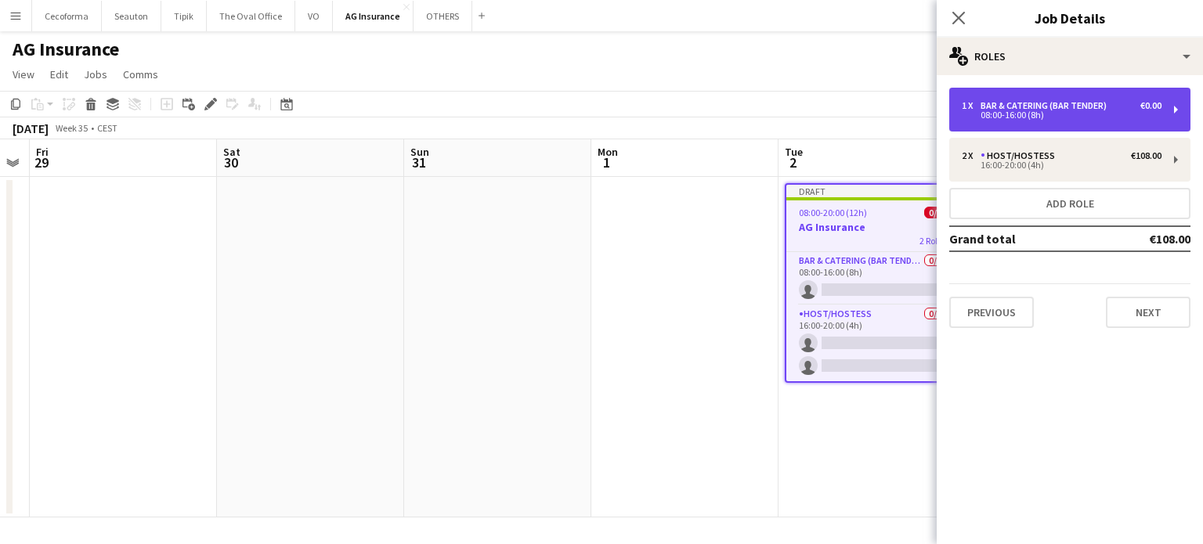
click at [1030, 114] on div "08:00-16:00 (8h)" at bounding box center [1061, 115] width 200 height 8
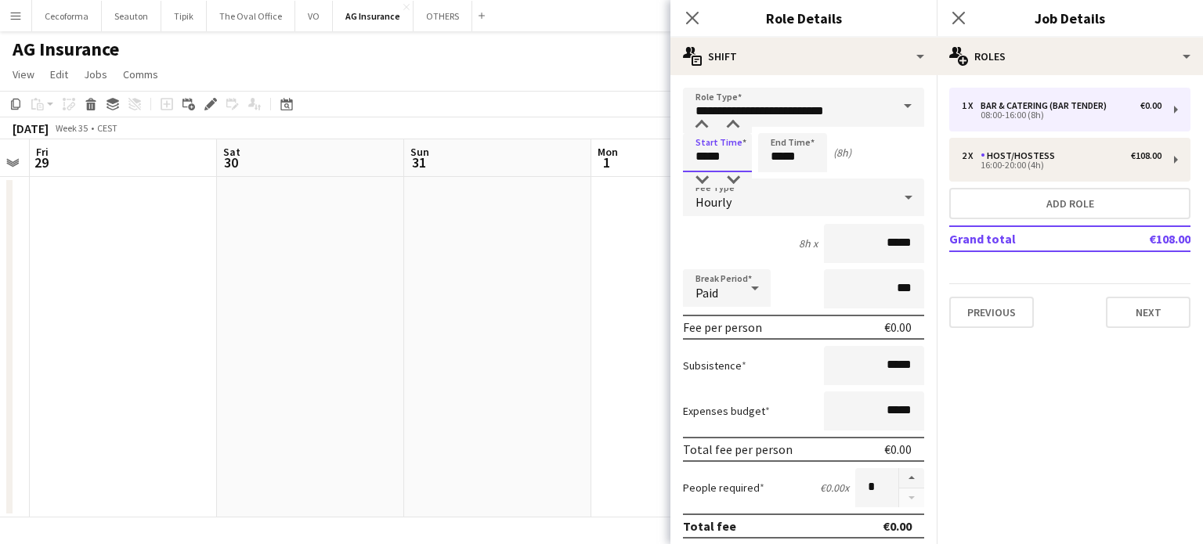
click at [708, 159] on input "*****" at bounding box center [717, 152] width 69 height 39
click at [699, 120] on div at bounding box center [701, 125] width 31 height 16
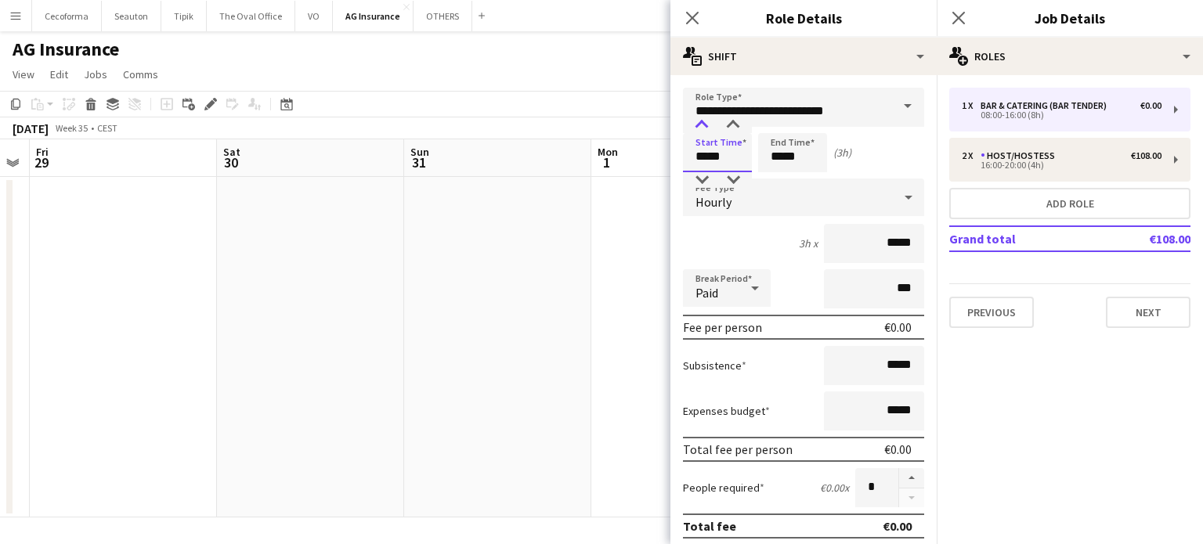
click at [699, 120] on div at bounding box center [701, 125] width 31 height 16
type input "*****"
click at [699, 120] on div at bounding box center [701, 125] width 31 height 16
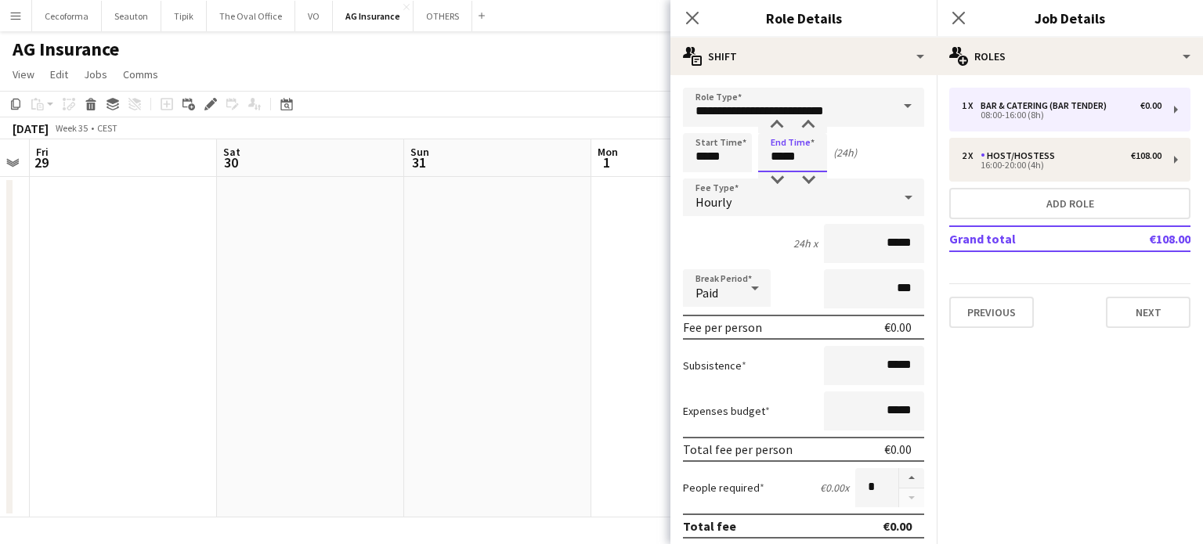
click at [783, 153] on input "*****" at bounding box center [792, 152] width 69 height 39
click at [781, 124] on div at bounding box center [776, 125] width 31 height 16
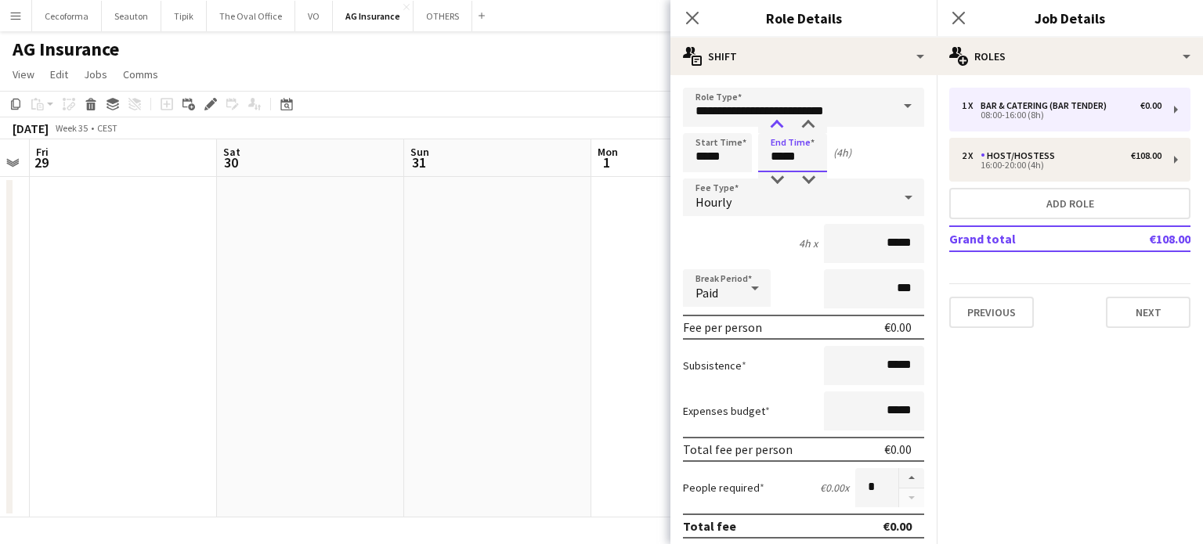
click at [781, 124] on div at bounding box center [776, 125] width 31 height 16
click at [808, 120] on div at bounding box center [807, 125] width 31 height 16
type input "*****"
click at [808, 120] on div at bounding box center [807, 125] width 31 height 16
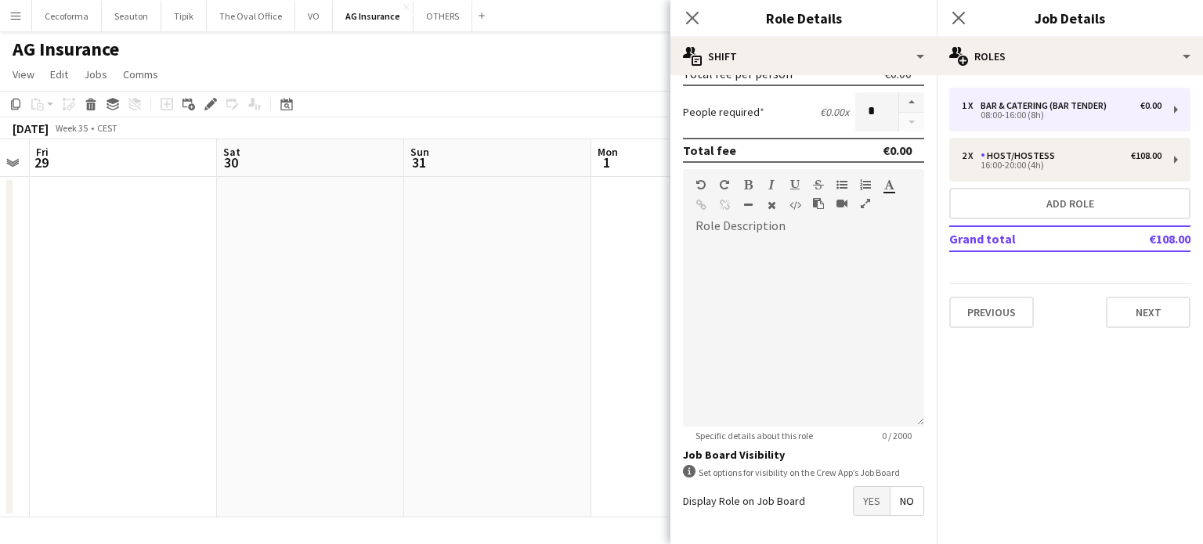
scroll to position [432, 0]
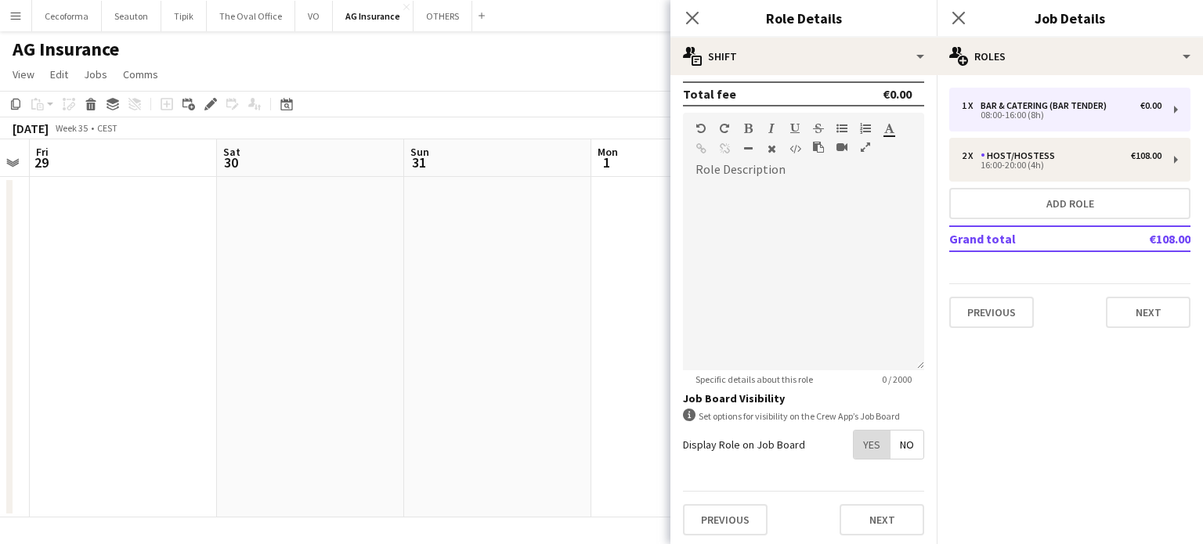
click at [853, 441] on span "Yes" at bounding box center [871, 445] width 36 height 28
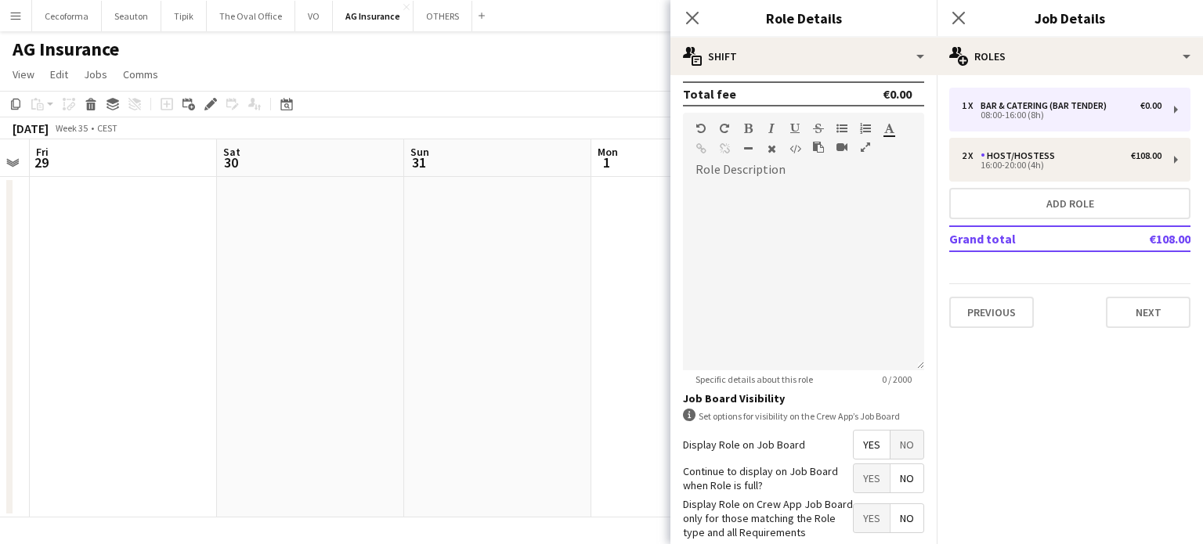
drag, startPoint x: 903, startPoint y: 474, endPoint x: 874, endPoint y: 495, distance: 35.4
click at [902, 475] on span "No" at bounding box center [906, 478] width 33 height 28
click at [859, 516] on span "Yes" at bounding box center [871, 518] width 36 height 28
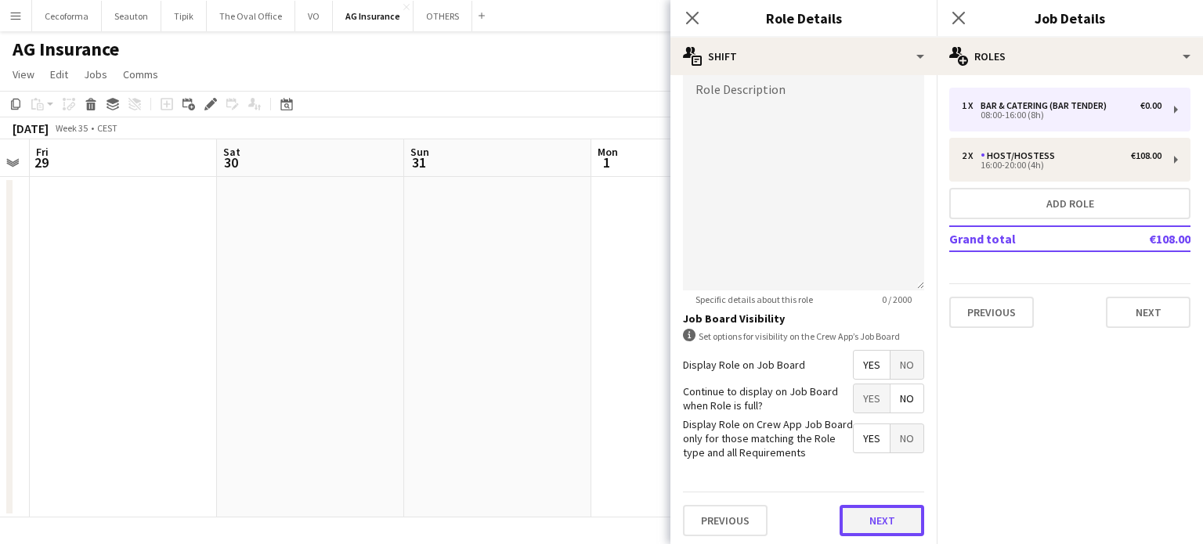
click at [870, 518] on button "Next" at bounding box center [881, 520] width 85 height 31
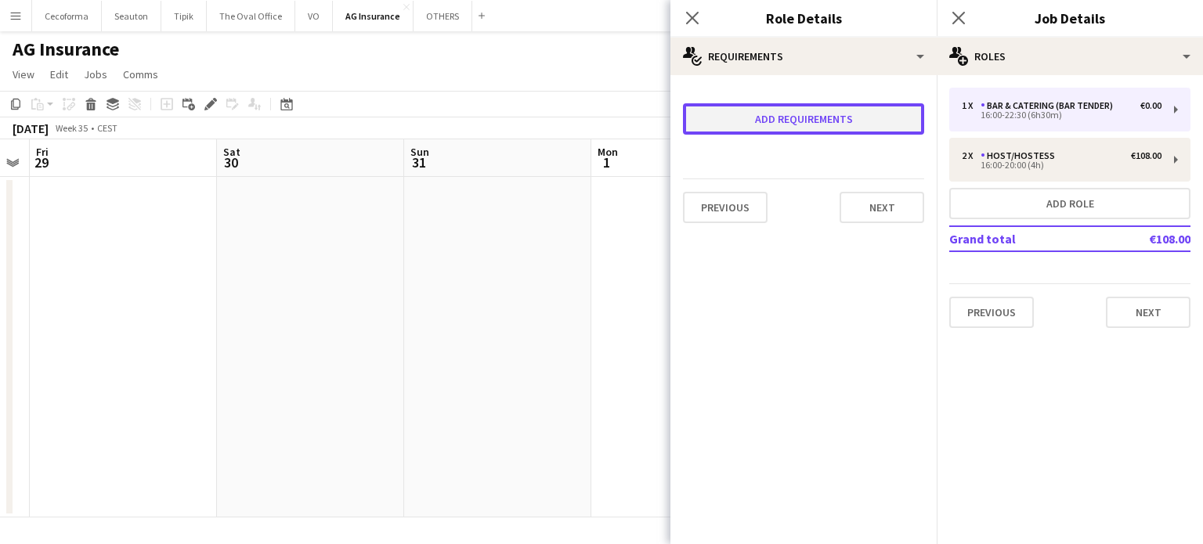
click at [789, 121] on button "Add requirements" at bounding box center [803, 118] width 241 height 31
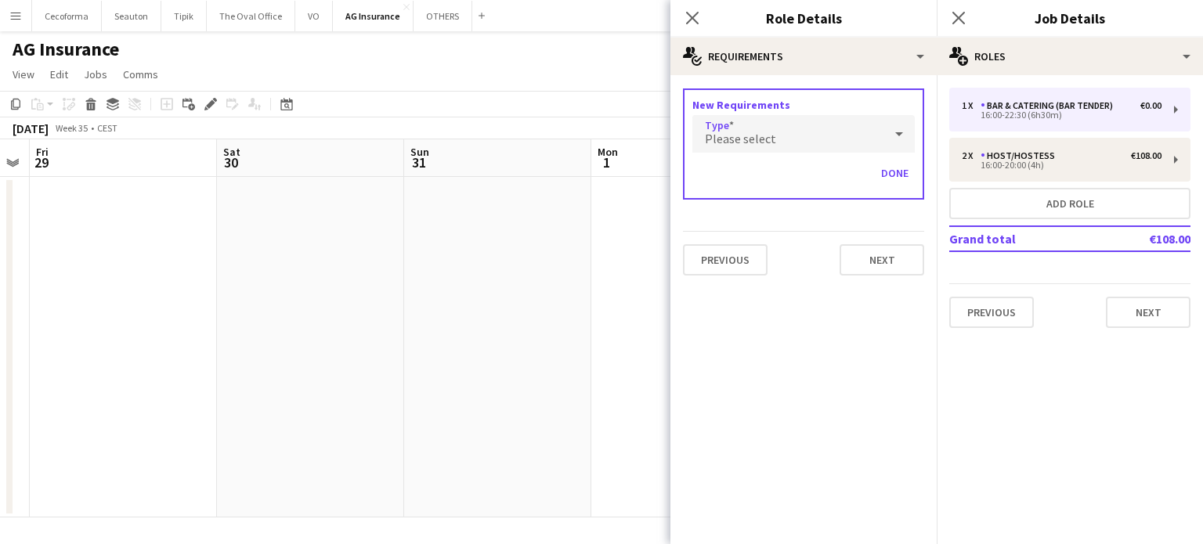
click at [756, 136] on span "Please select" at bounding box center [740, 139] width 71 height 16
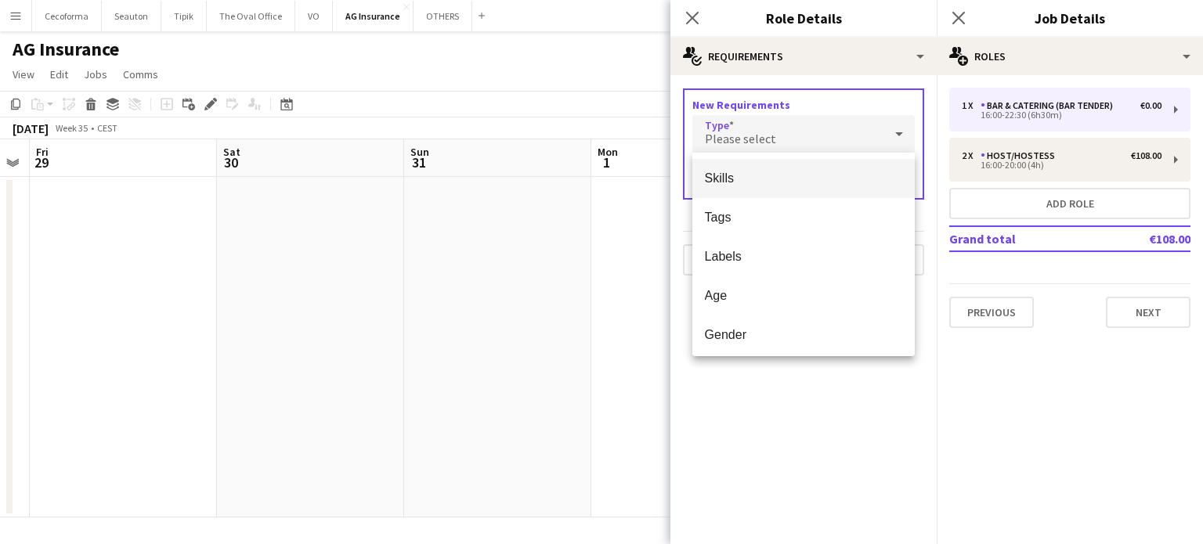
click at [723, 180] on span "Skills" at bounding box center [804, 178] width 198 height 15
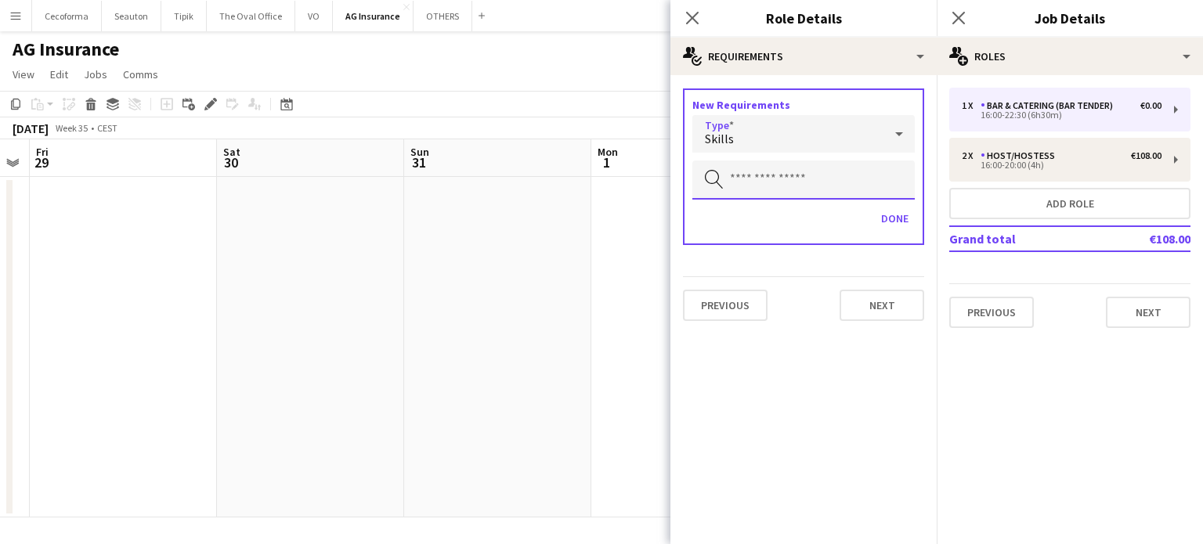
click at [733, 182] on input "text" at bounding box center [803, 180] width 222 height 39
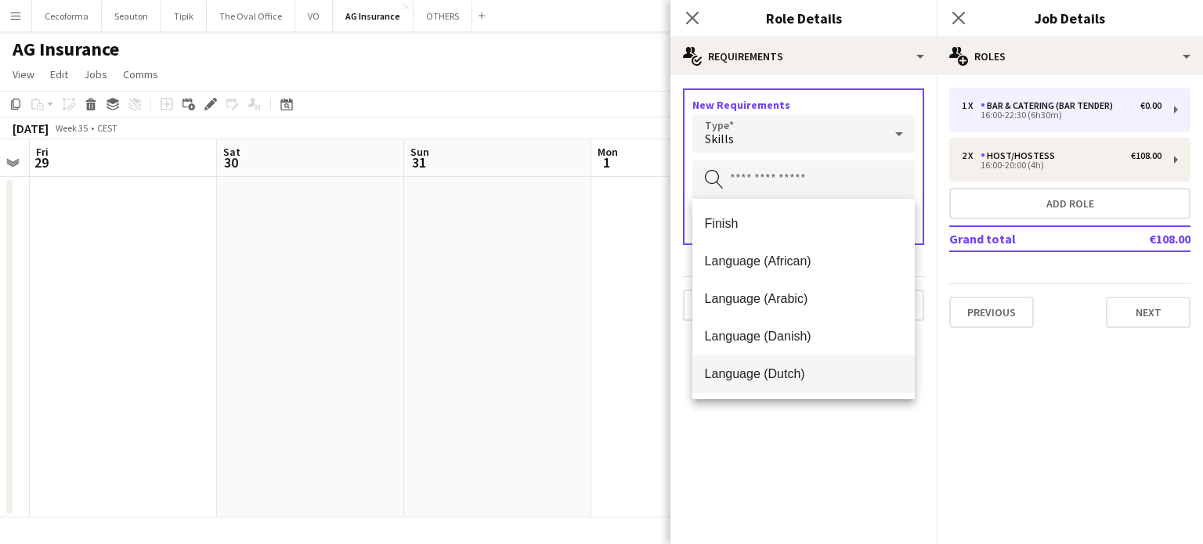
click at [745, 373] on span "Language (Dutch)" at bounding box center [804, 373] width 198 height 15
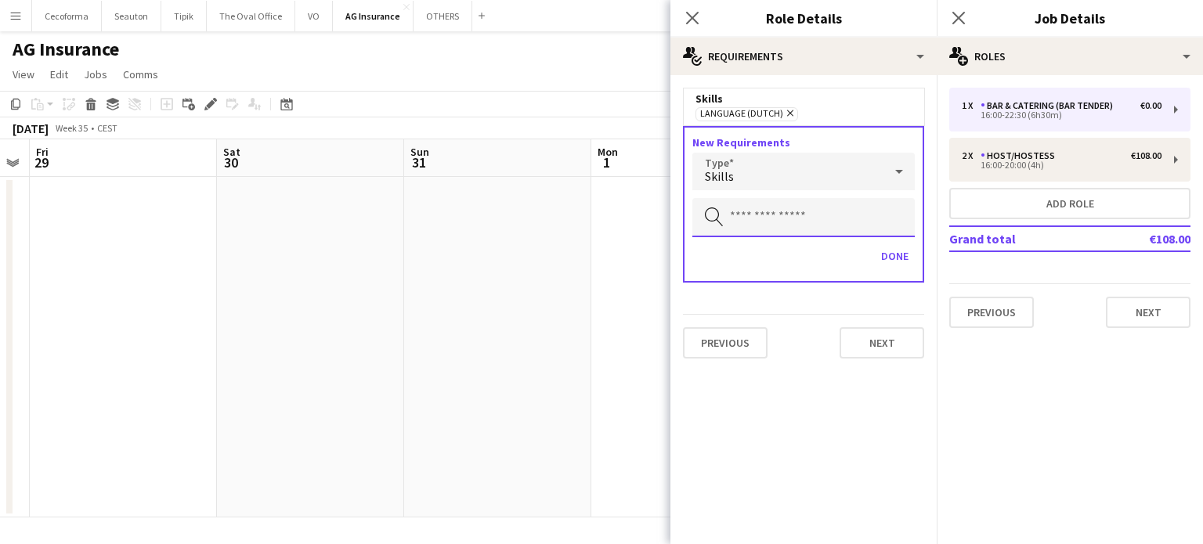
click at [737, 215] on input "text" at bounding box center [803, 217] width 222 height 39
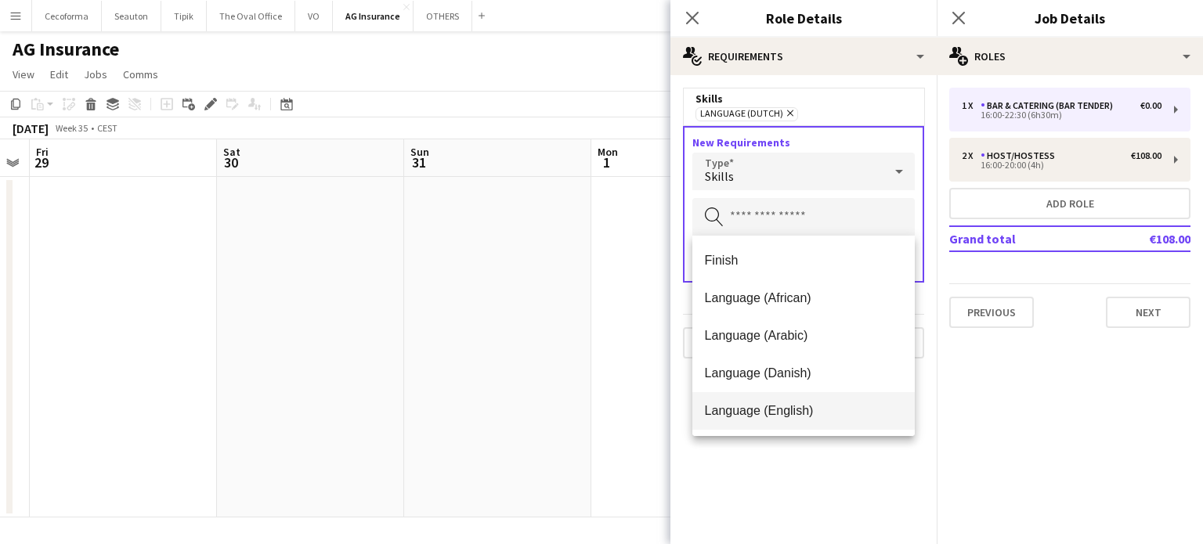
scroll to position [78, 0]
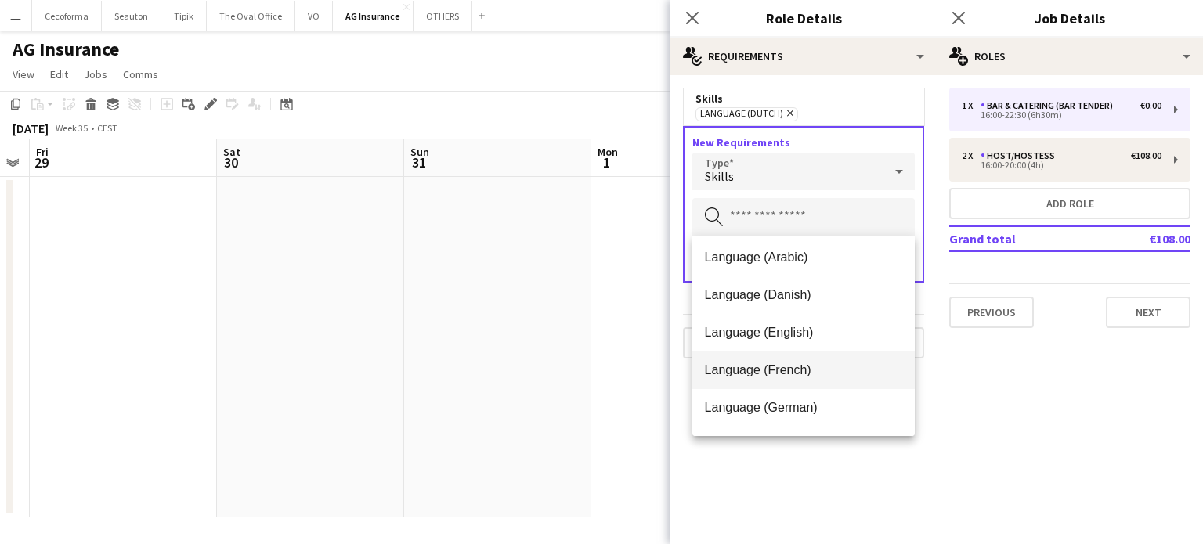
click at [742, 371] on span "Language (French)" at bounding box center [804, 369] width 198 height 15
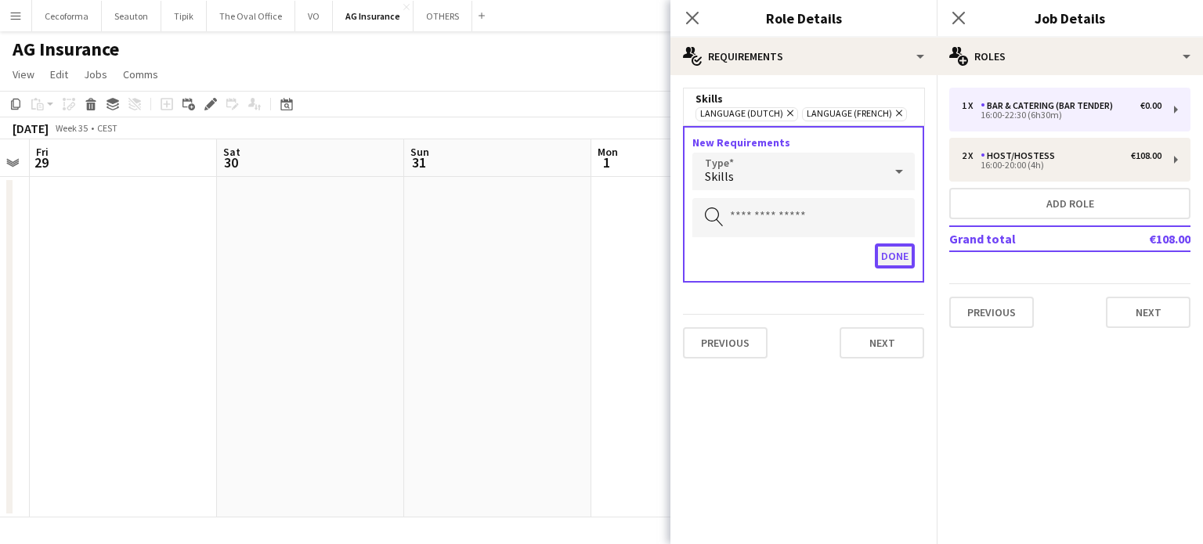
click at [891, 249] on button "Done" at bounding box center [895, 255] width 40 height 25
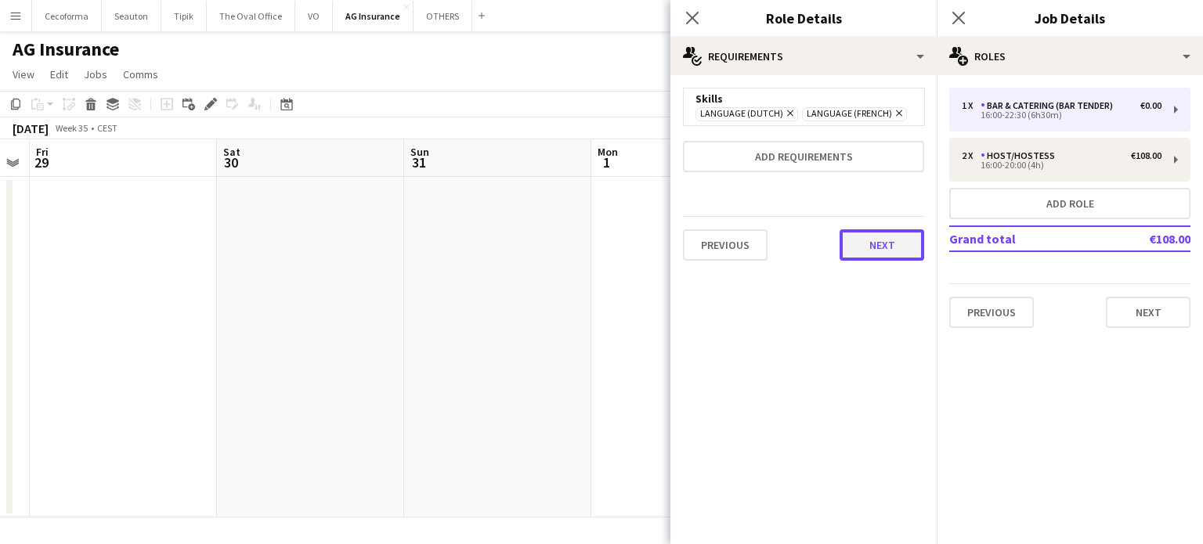
click at [882, 237] on button "Next" at bounding box center [881, 244] width 85 height 31
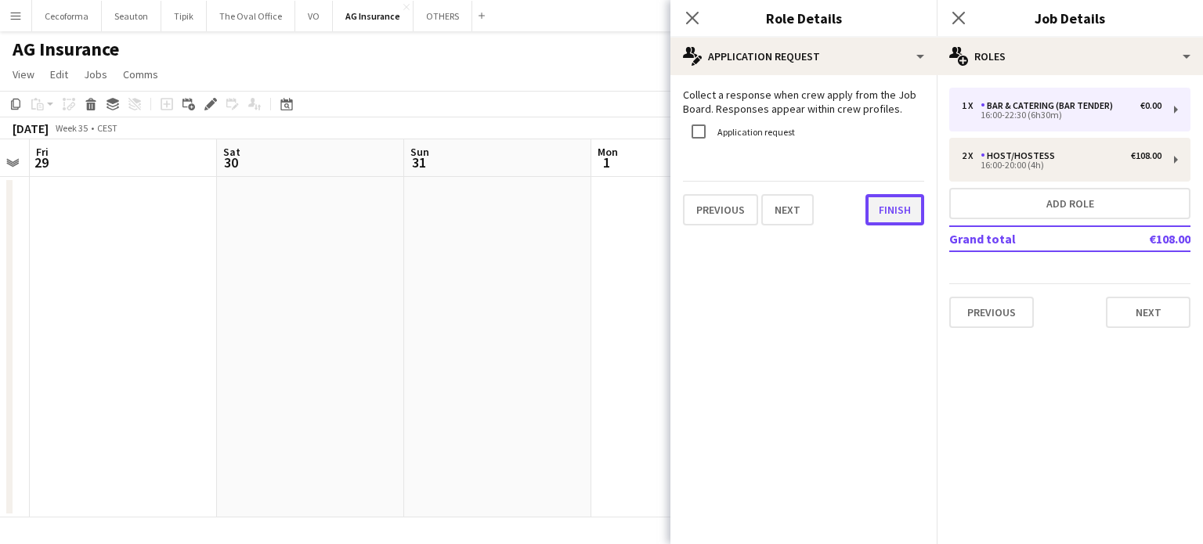
click at [893, 212] on button "Finish" at bounding box center [894, 209] width 59 height 31
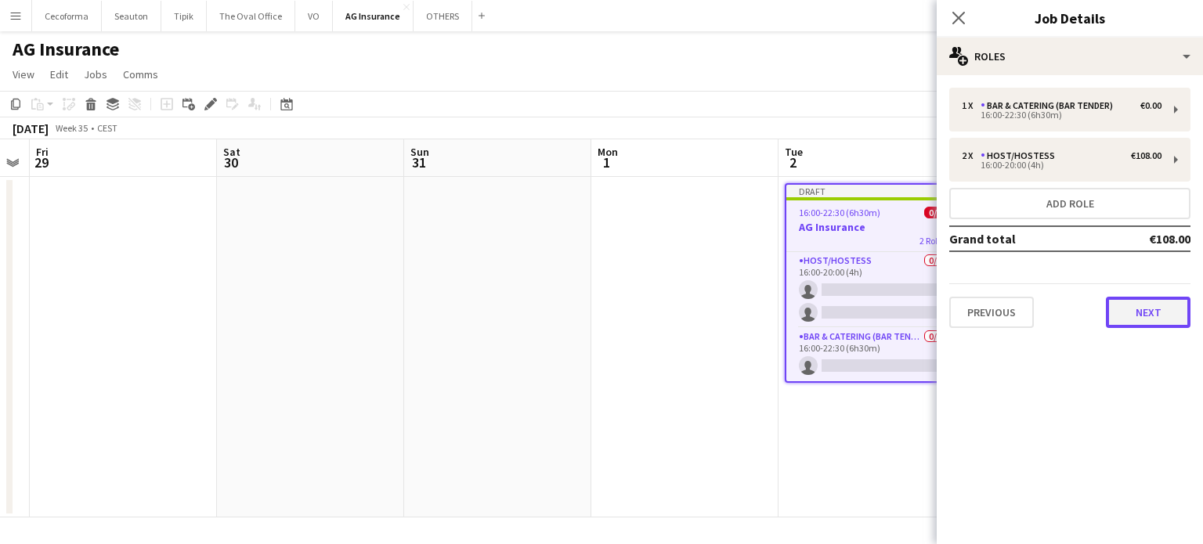
click at [1149, 309] on button "Next" at bounding box center [1148, 312] width 85 height 31
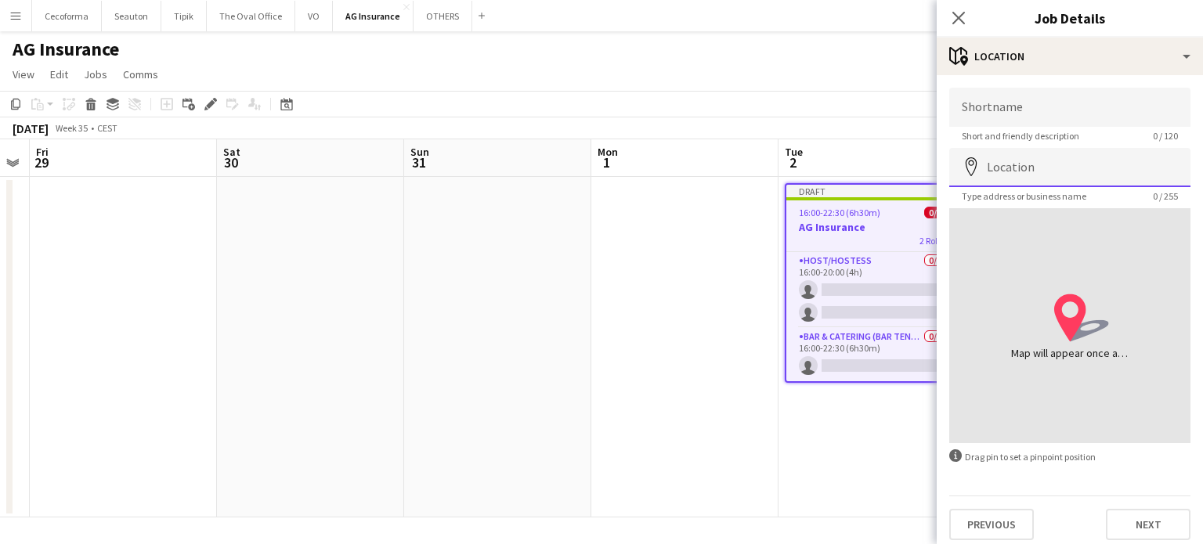
click at [1028, 175] on input "Location" at bounding box center [1069, 167] width 241 height 39
type input "**********"
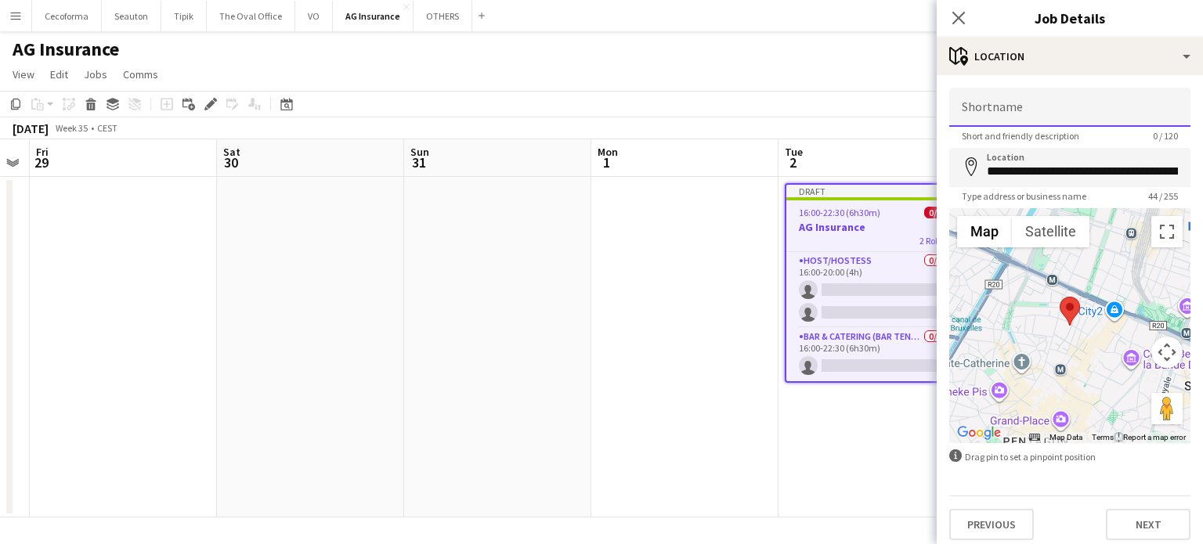
click at [968, 106] on input "Shortname" at bounding box center [1069, 107] width 241 height 39
type input "**********"
click at [1140, 519] on button "Next" at bounding box center [1148, 524] width 85 height 31
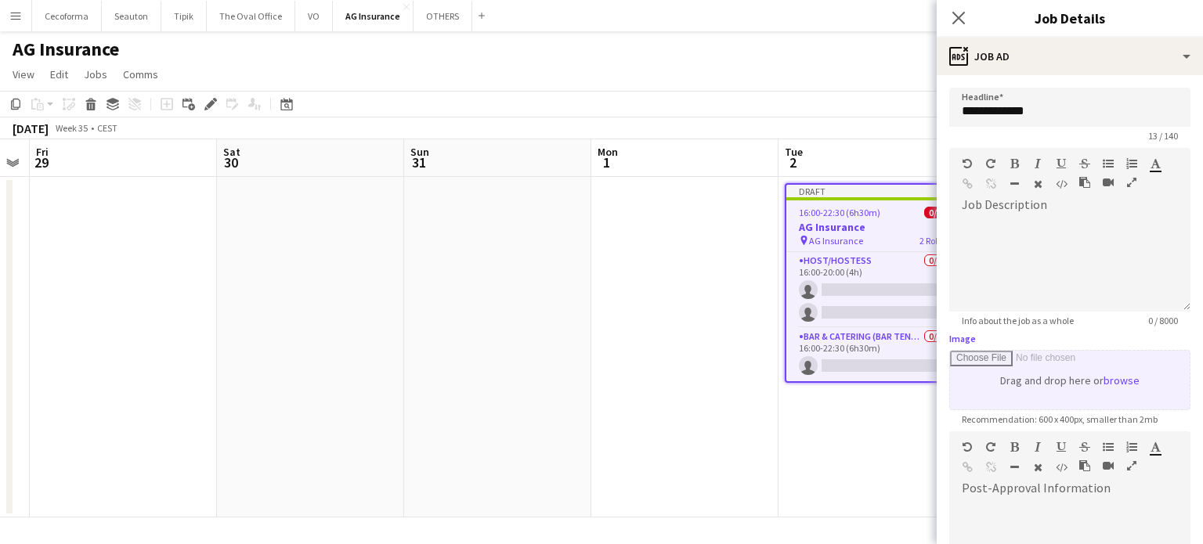
click at [1084, 388] on input "Image" at bounding box center [1070, 380] width 240 height 59
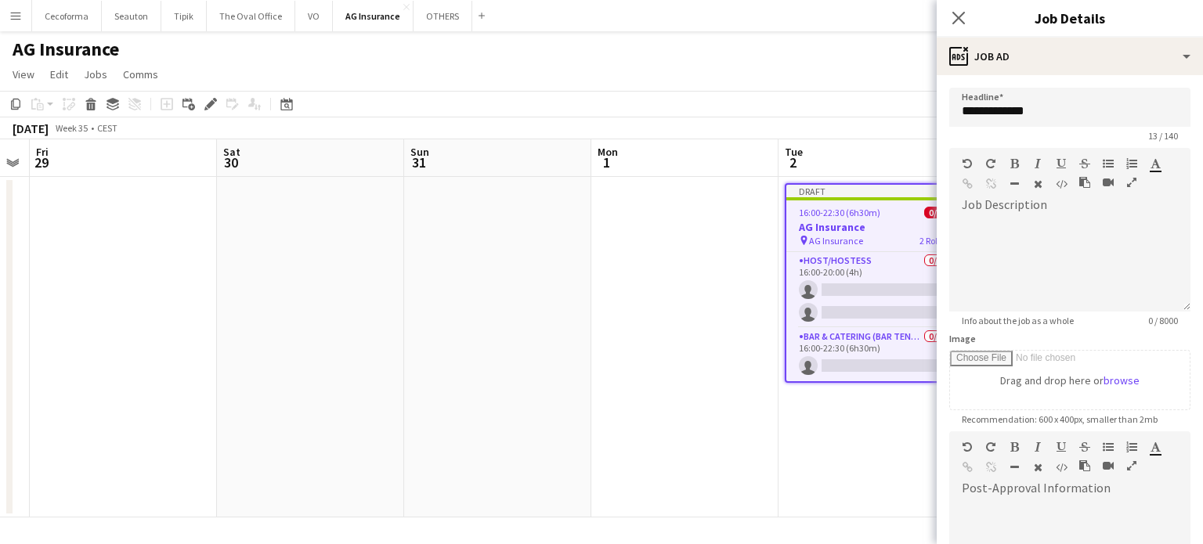
click at [655, 312] on app-date-cell at bounding box center [684, 347] width 187 height 341
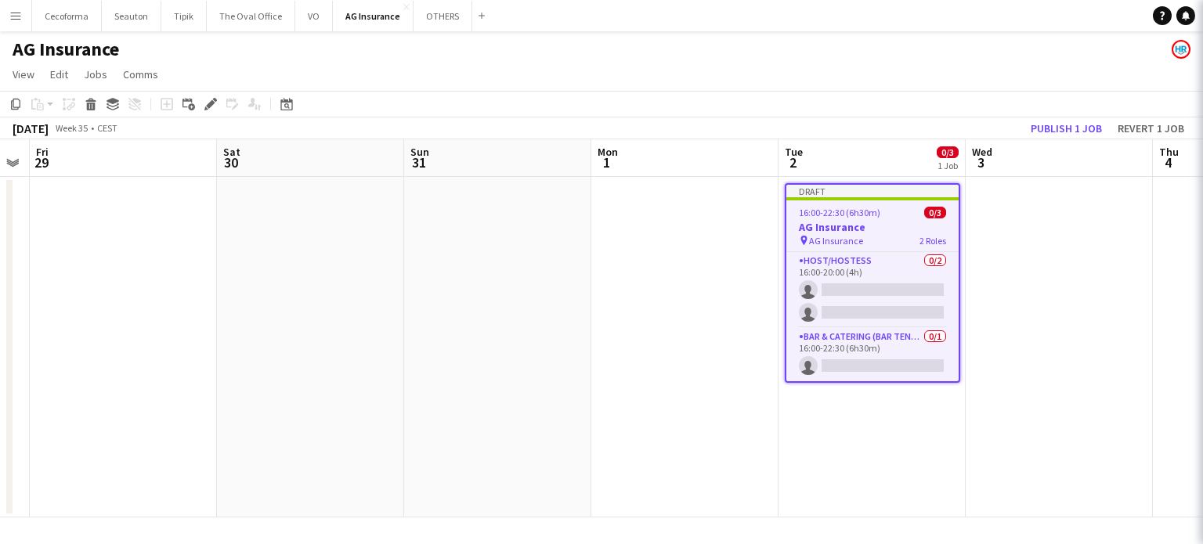
scroll to position [0, 529]
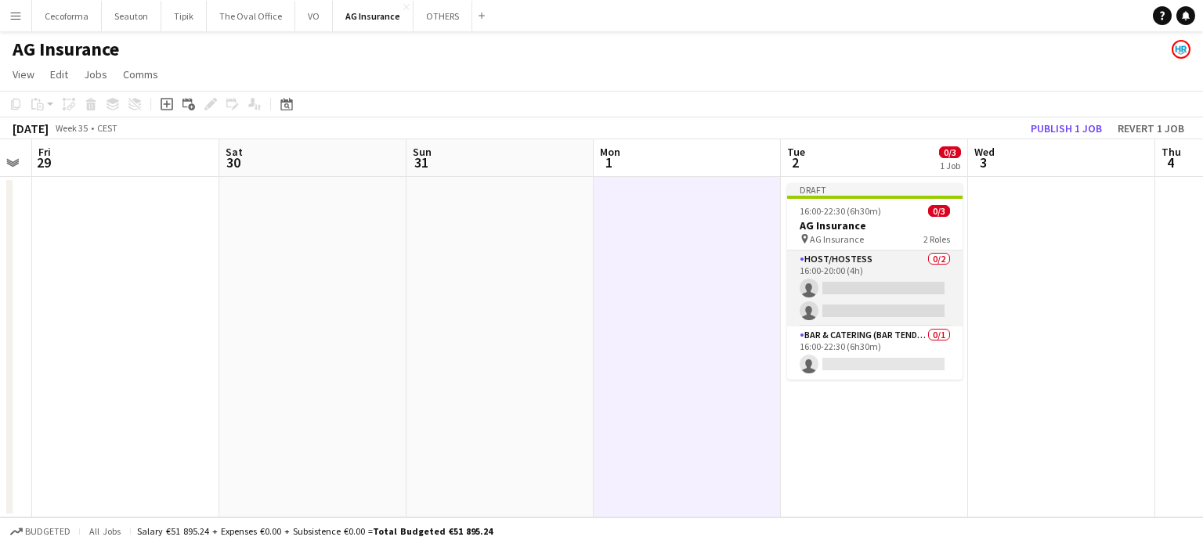
click at [828, 298] on app-card-role "Host/Hostess 0/2 16:00-20:00 (4h) single-neutral-actions single-neutral-actions" at bounding box center [874, 289] width 175 height 76
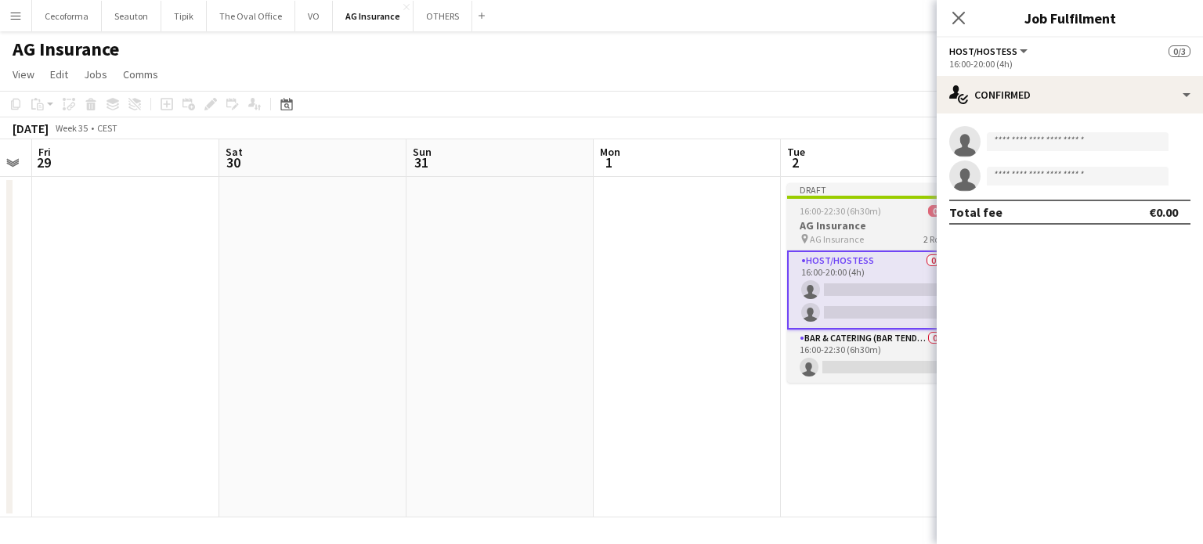
click at [857, 225] on h3 "AG Insurance" at bounding box center [874, 225] width 175 height 14
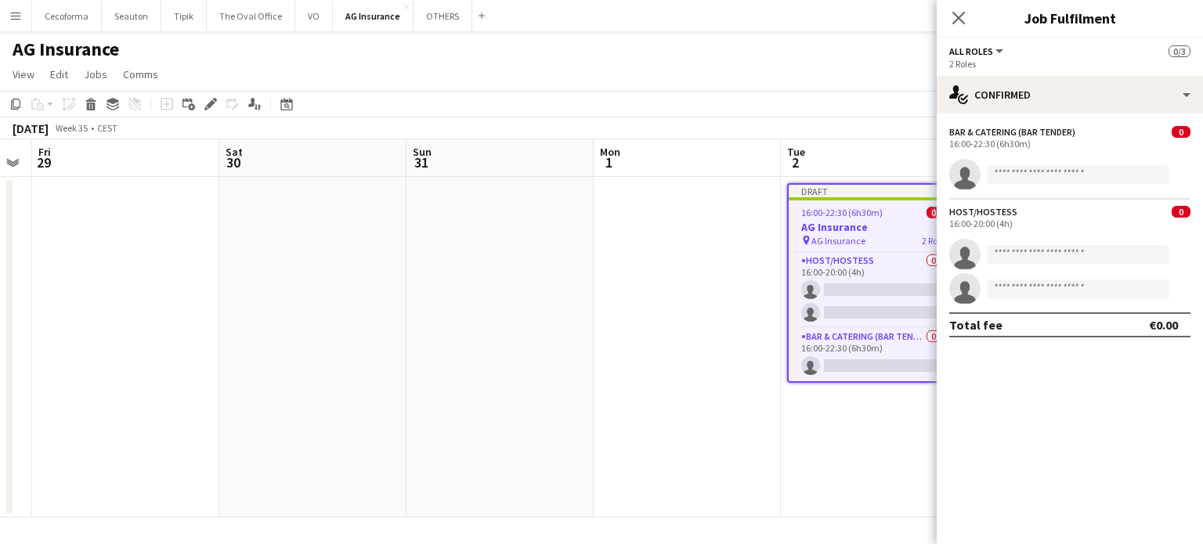
click at [848, 228] on h3 "AG Insurance" at bounding box center [874, 227] width 172 height 14
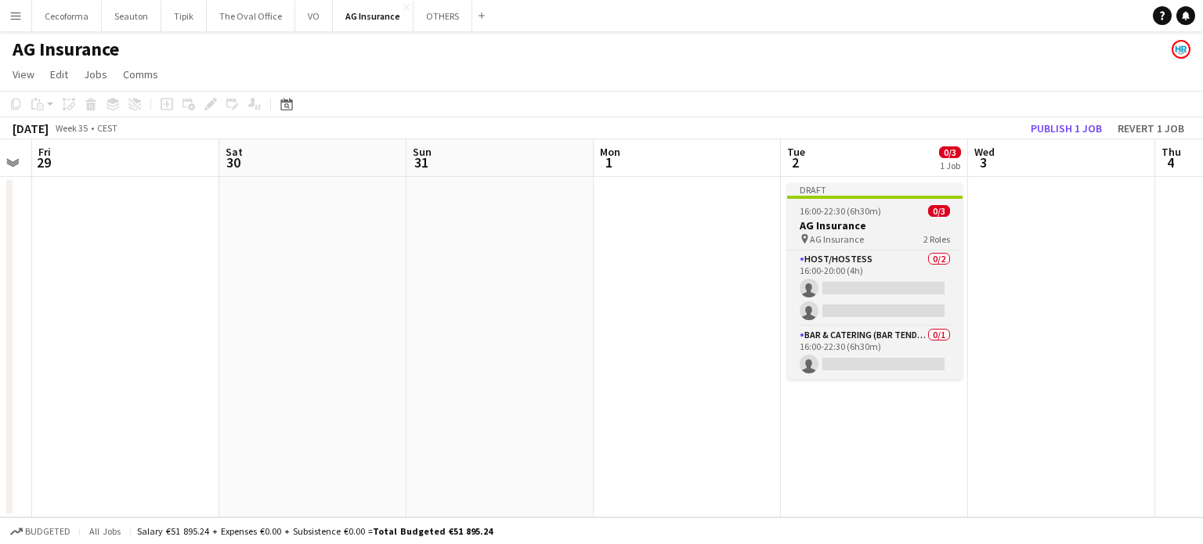
click at [849, 234] on span "AG Insurance" at bounding box center [837, 239] width 54 height 12
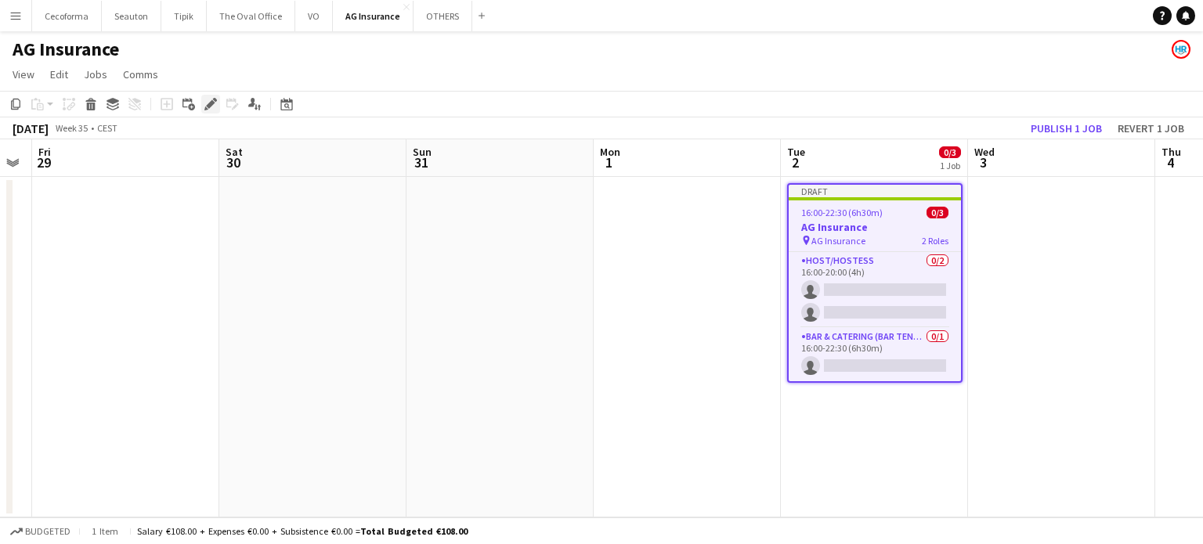
click at [207, 102] on icon "Edit" at bounding box center [210, 104] width 13 height 13
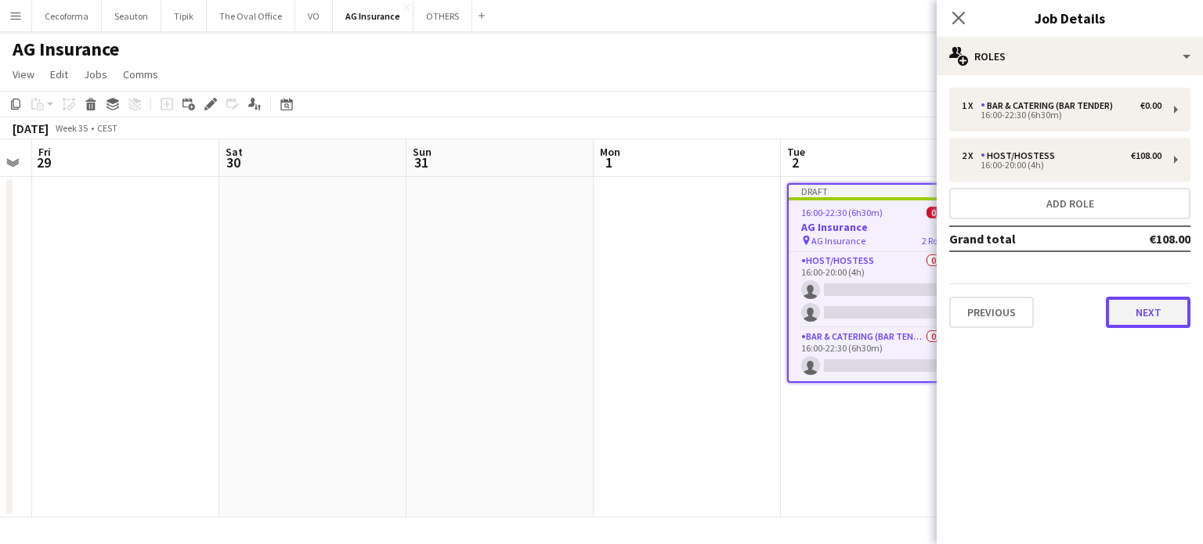
click at [1167, 311] on button "Next" at bounding box center [1148, 312] width 85 height 31
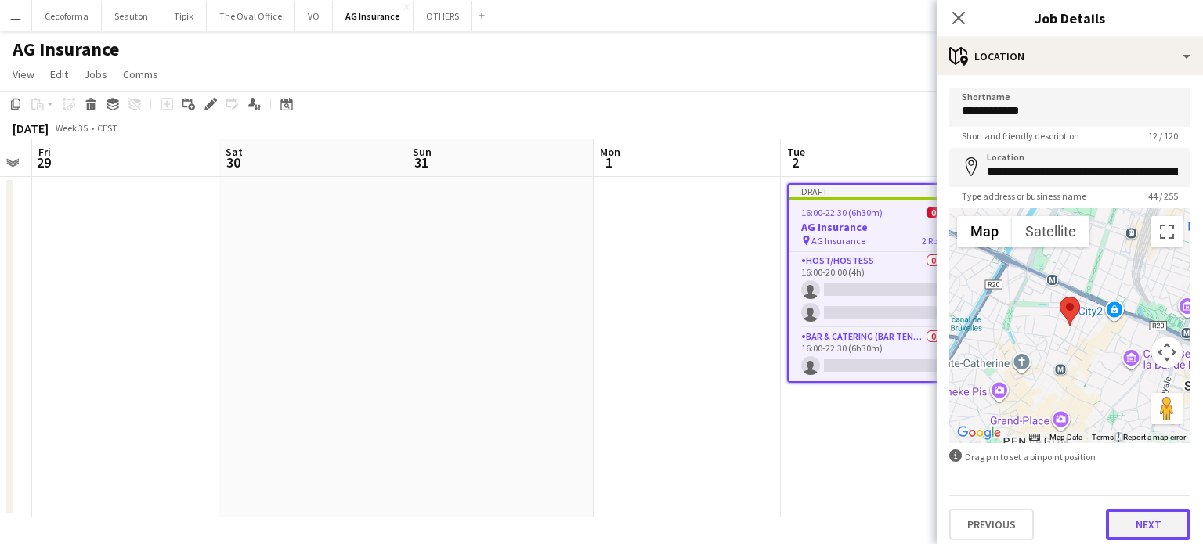
click at [1135, 531] on button "Next" at bounding box center [1148, 524] width 85 height 31
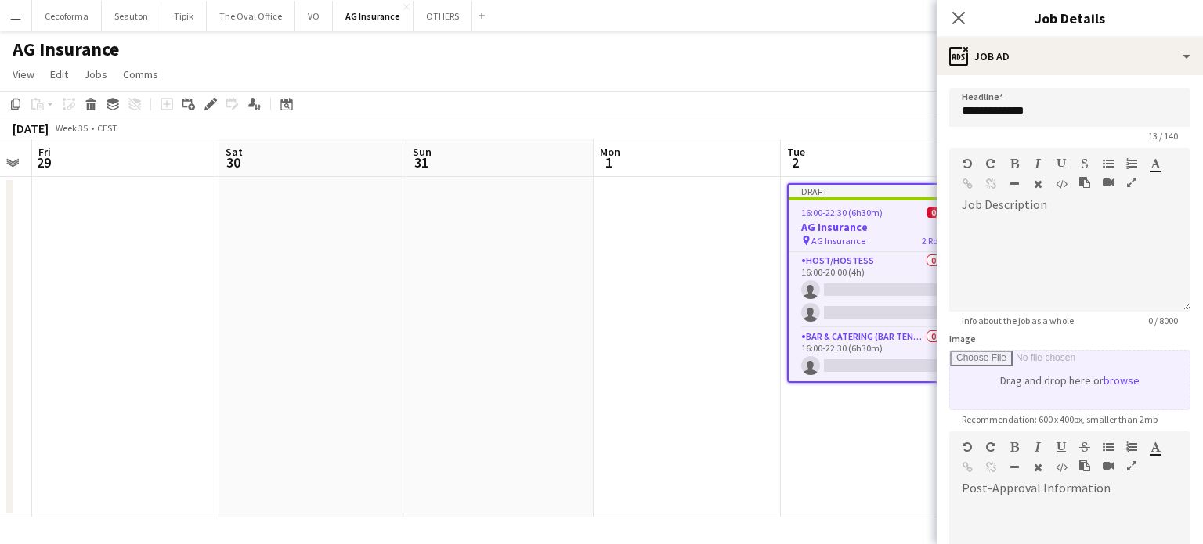
click at [1101, 384] on input "Image" at bounding box center [1070, 380] width 240 height 59
type input "**********"
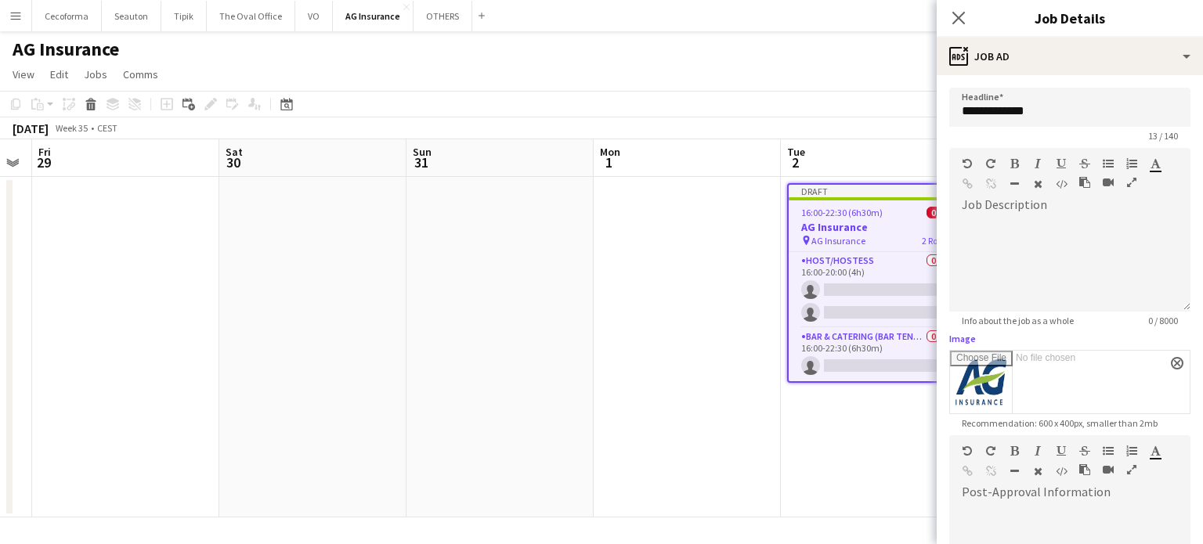
scroll to position [232, 0]
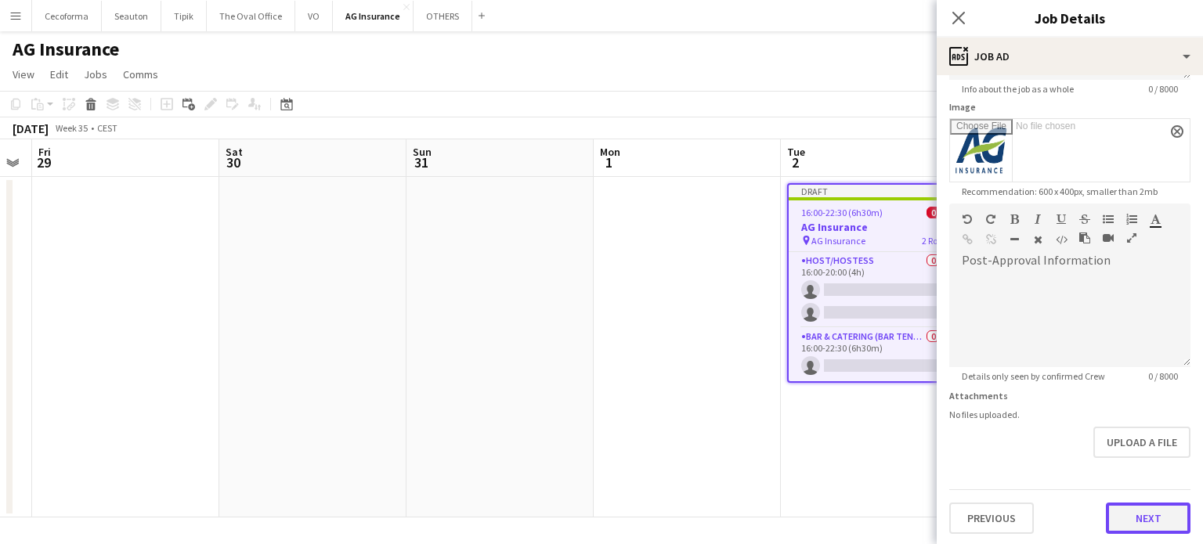
click at [1145, 507] on button "Next" at bounding box center [1148, 518] width 85 height 31
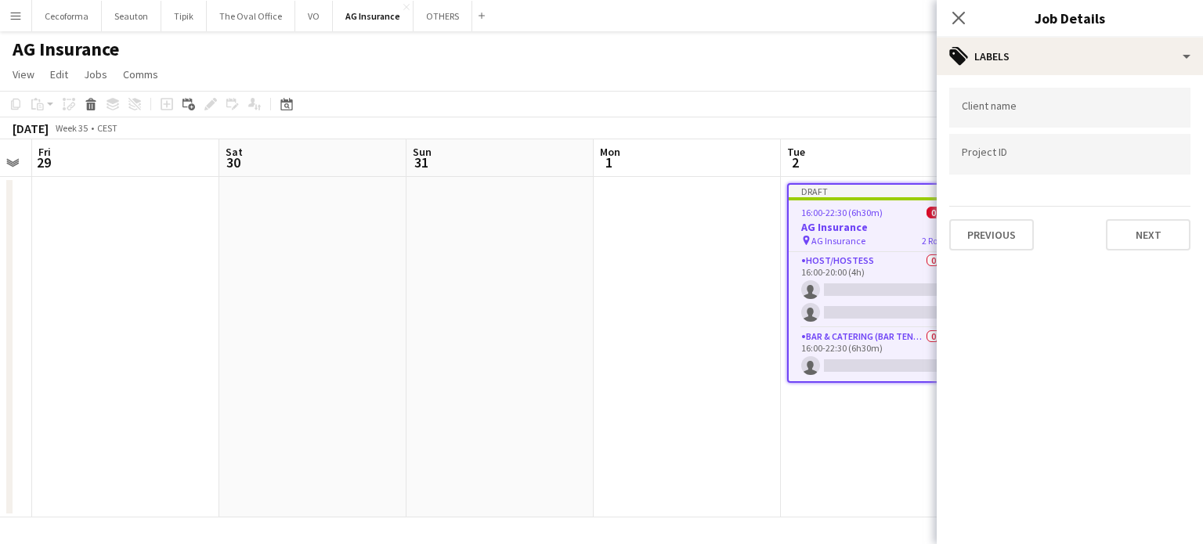
click at [1024, 112] on input "Type to search client labels..." at bounding box center [1069, 108] width 216 height 14
click at [608, 291] on app-date-cell at bounding box center [686, 347] width 187 height 341
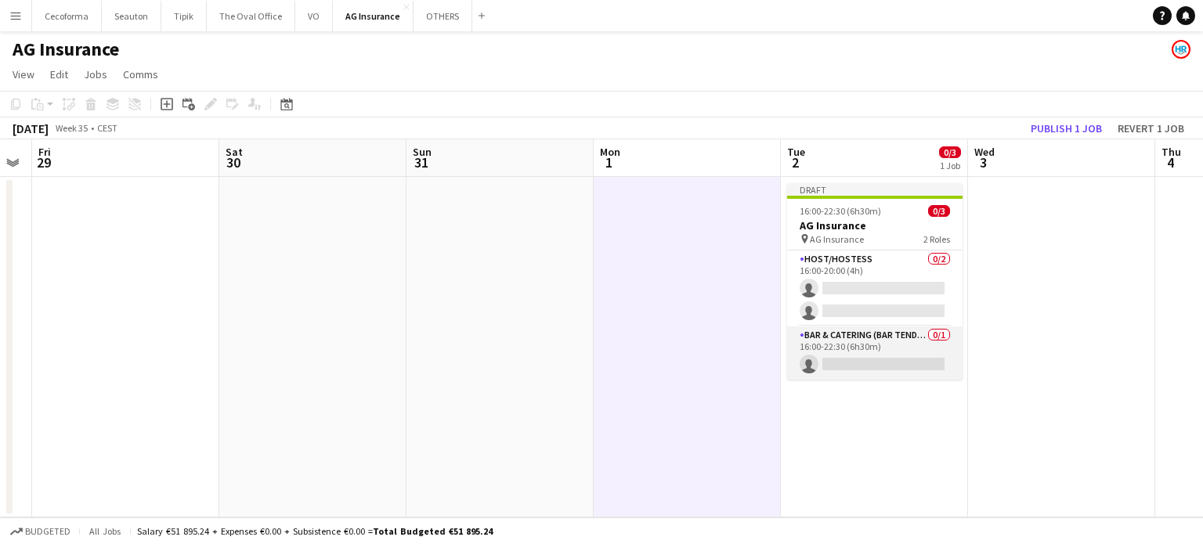
click at [847, 346] on app-card-role "Bar & Catering (Bar Tender) 0/1 16:00-22:30 (6h30m) single-neutral-actions" at bounding box center [874, 352] width 175 height 53
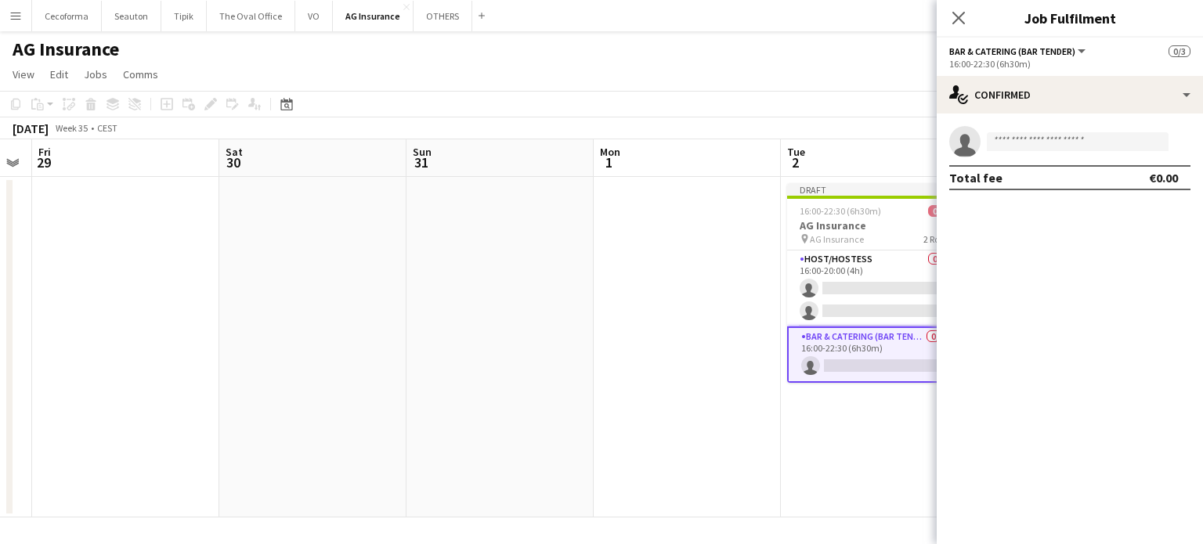
click at [836, 341] on app-card-role "Bar & Catering (Bar Tender) 0/1 16:00-22:30 (6h30m) single-neutral-actions" at bounding box center [874, 354] width 175 height 56
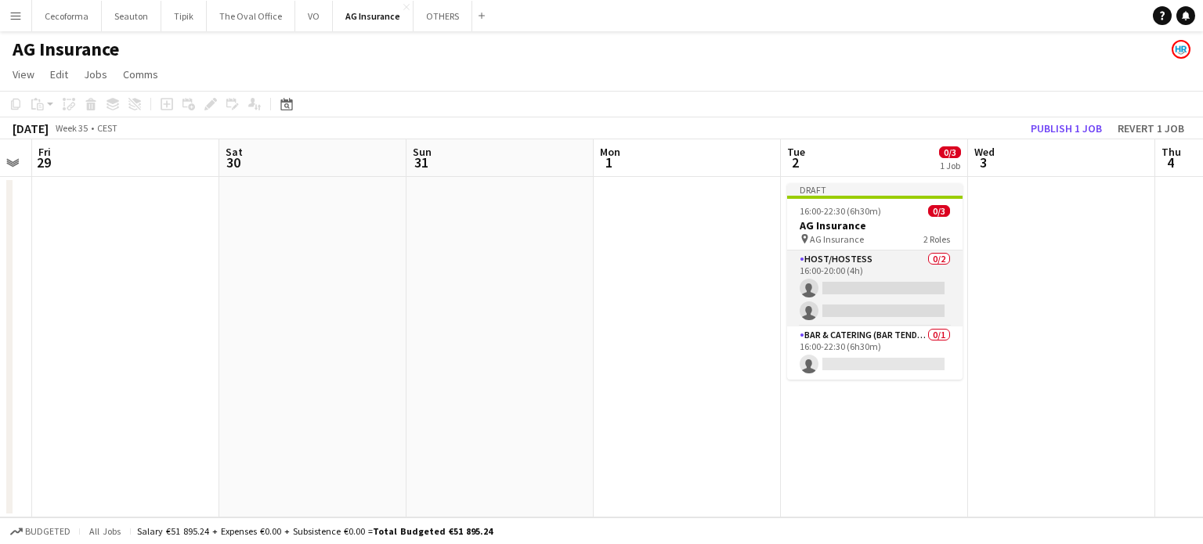
click at [877, 289] on app-card-role "Host/Hostess 0/2 16:00-20:00 (4h) single-neutral-actions single-neutral-actions" at bounding box center [874, 289] width 175 height 76
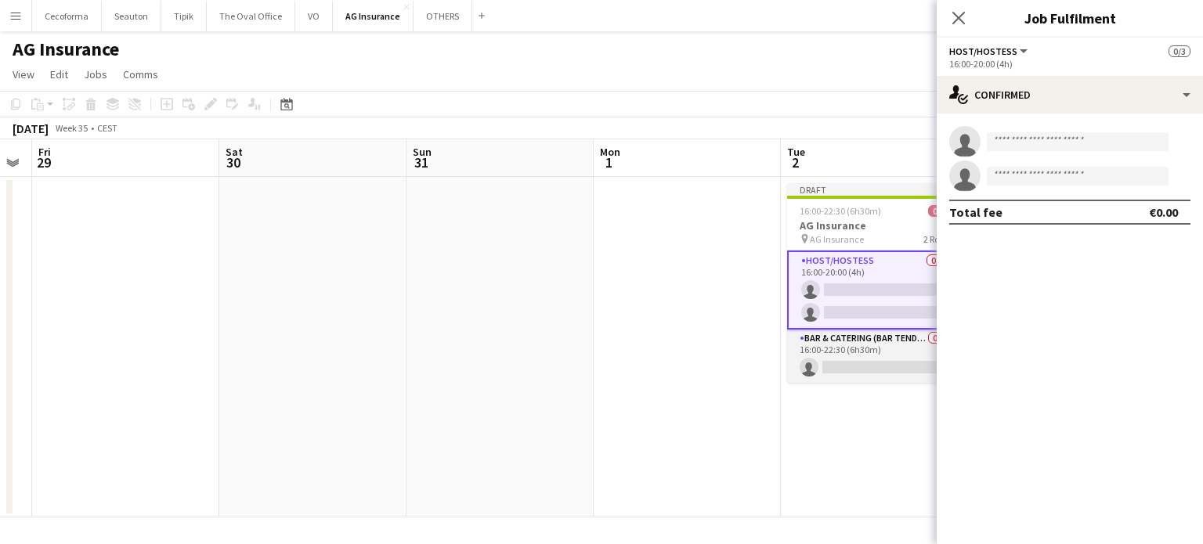
click at [839, 343] on app-card-role "Bar & Catering (Bar Tender) 0/1 16:00-22:30 (6h30m) single-neutral-actions" at bounding box center [874, 356] width 175 height 53
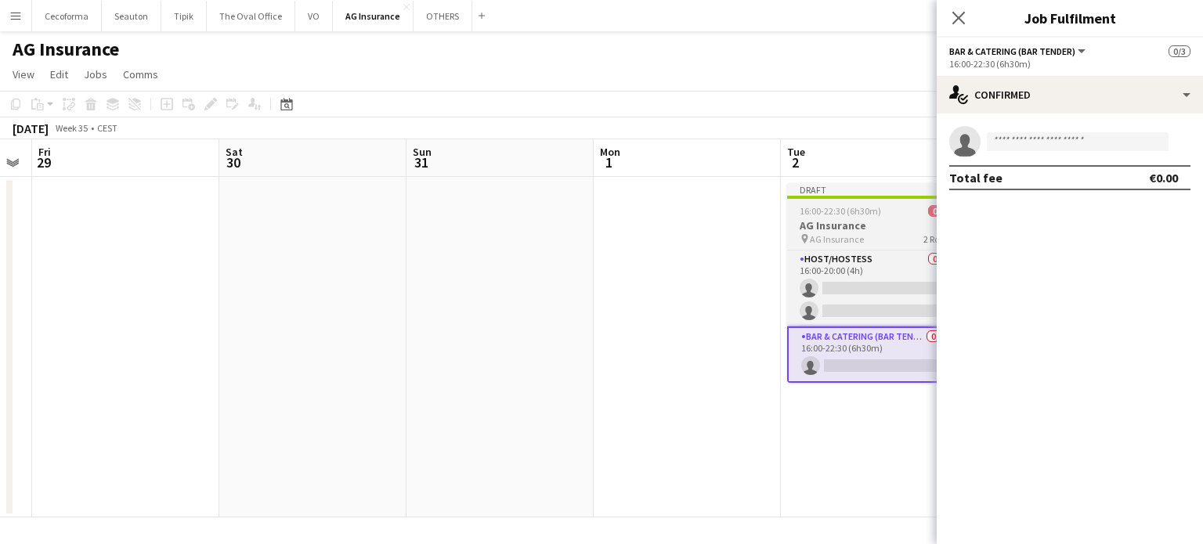
click at [854, 225] on h3 "AG Insurance" at bounding box center [874, 225] width 175 height 14
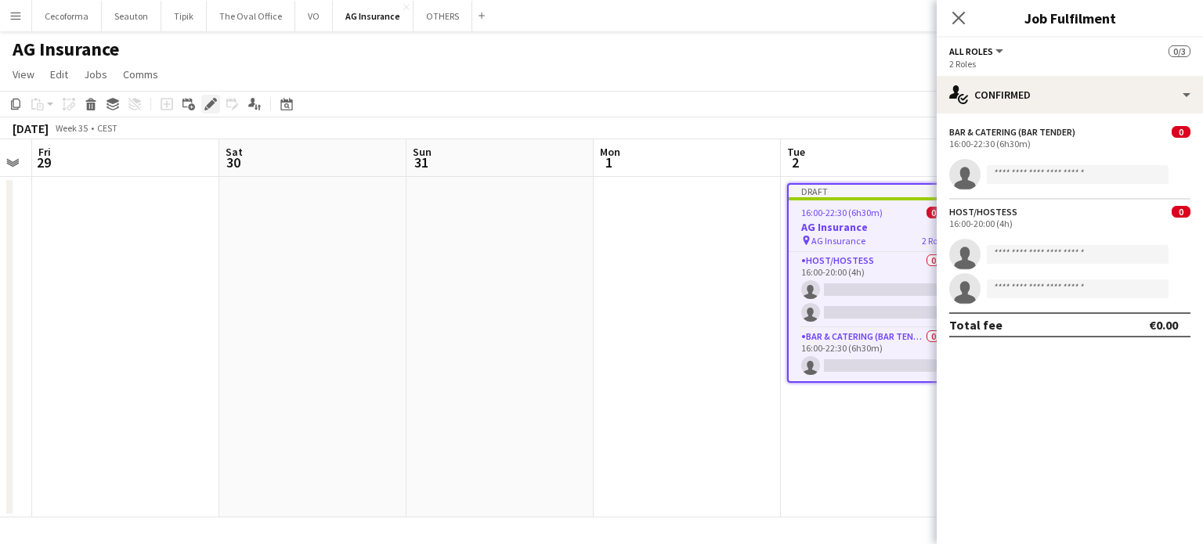
click at [212, 105] on icon at bounding box center [210, 104] width 9 height 9
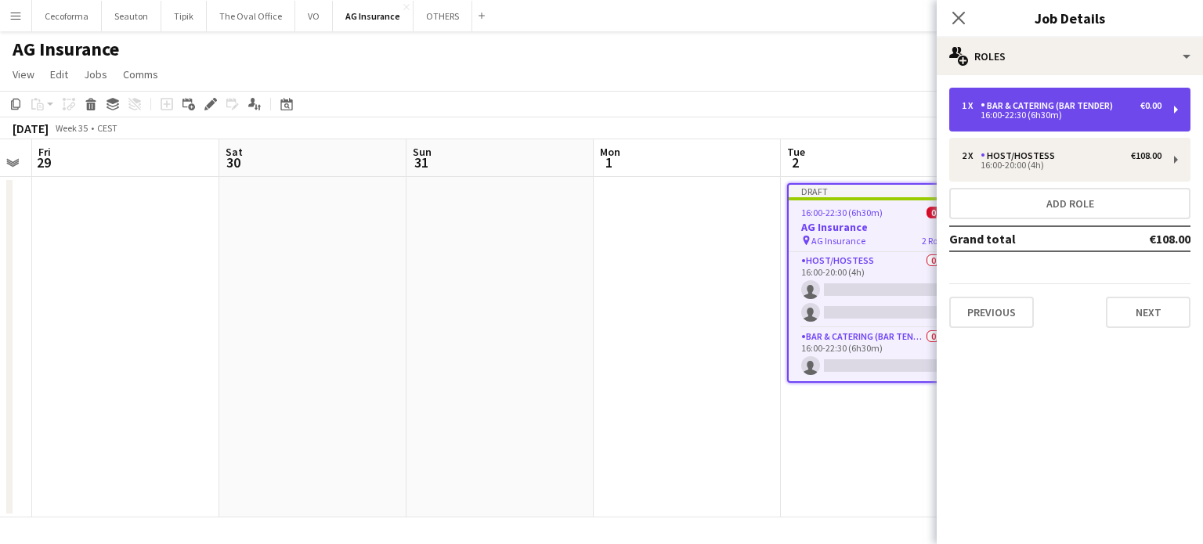
click at [999, 112] on div "16:00-22:30 (6h30m)" at bounding box center [1061, 115] width 200 height 8
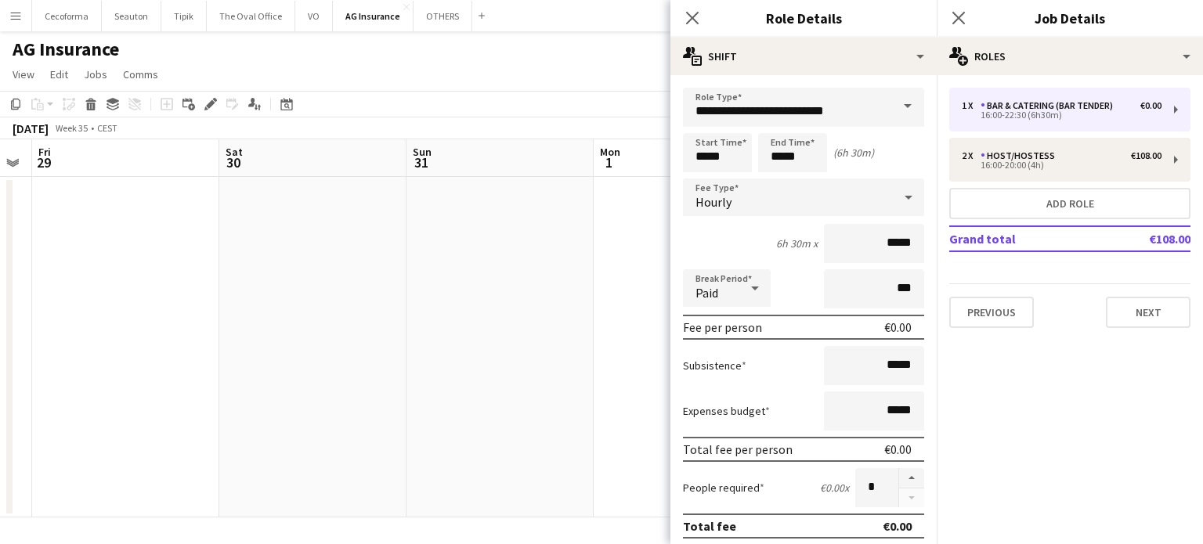
click at [899, 102] on span at bounding box center [907, 107] width 33 height 38
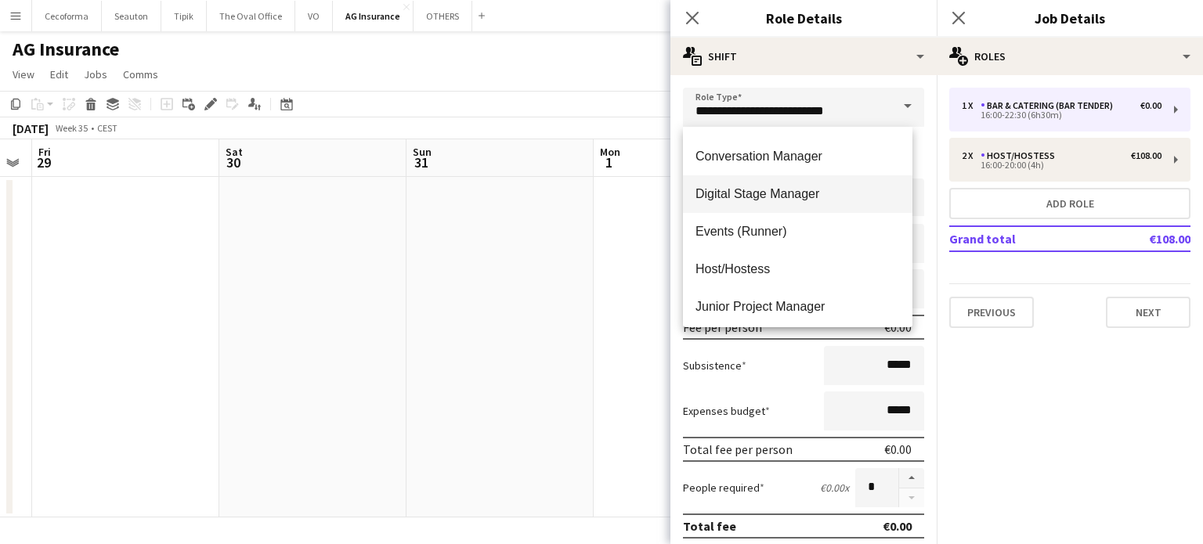
scroll to position [313, 0]
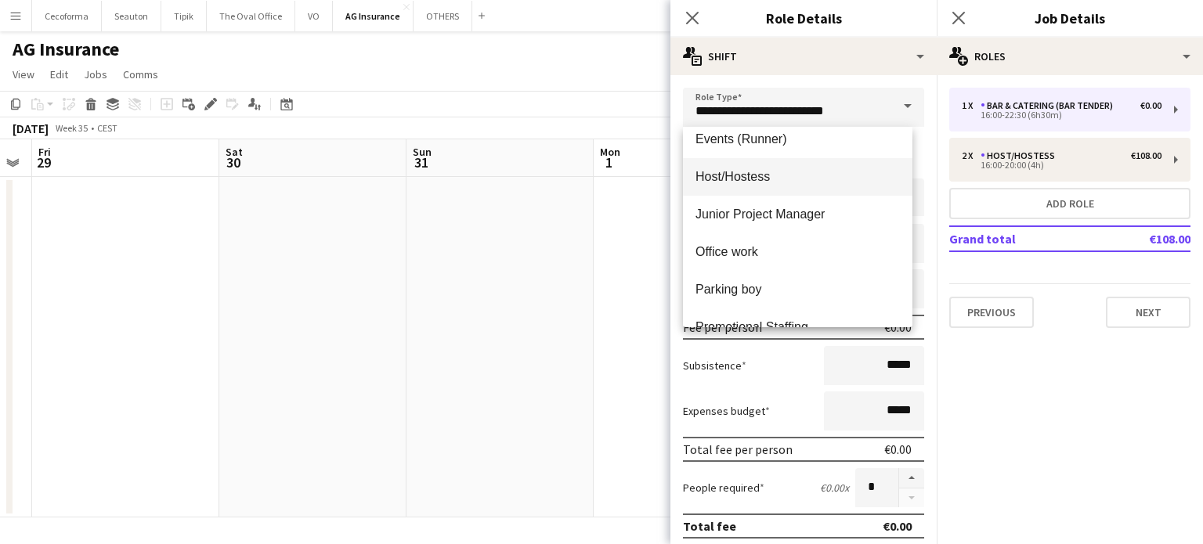
click at [720, 175] on span "Host/Hostess" at bounding box center [797, 176] width 204 height 15
type input "**********"
type input "******"
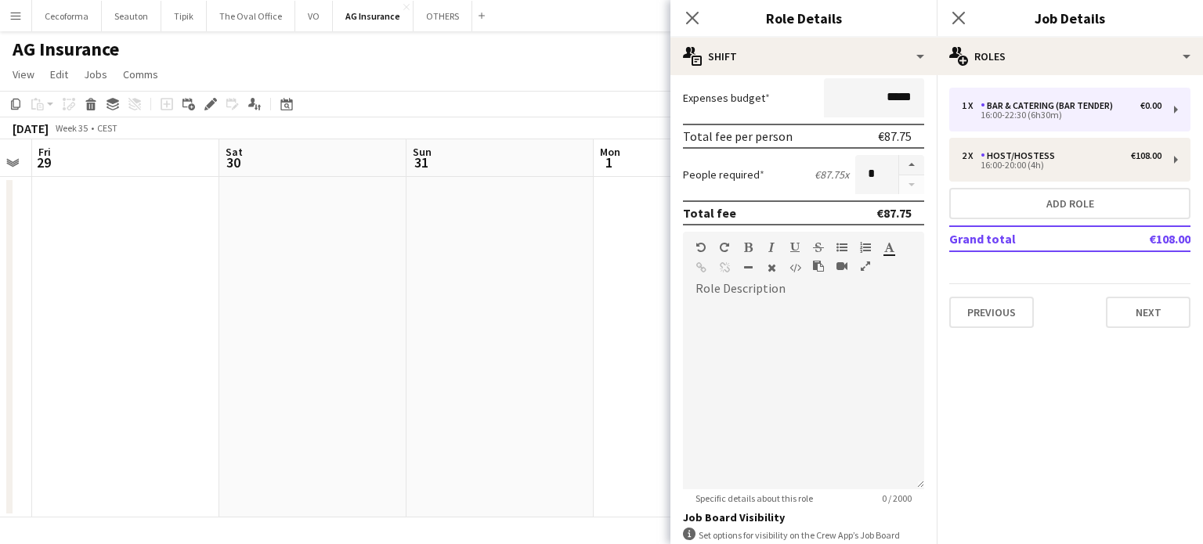
scroll to position [512, 0]
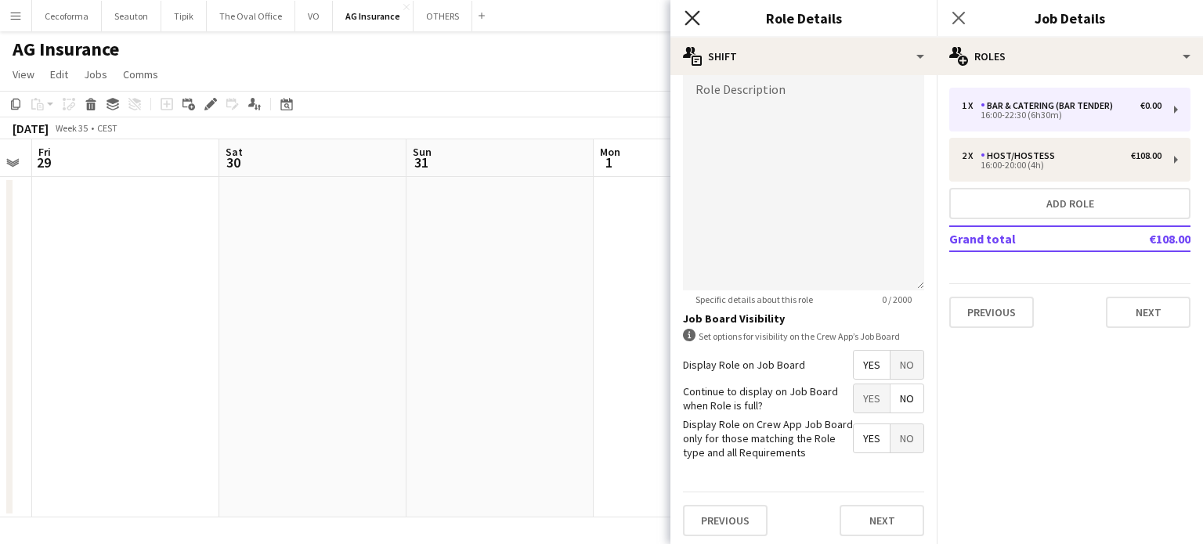
click at [695, 19] on icon "Close pop-in" at bounding box center [691, 17] width 15 height 15
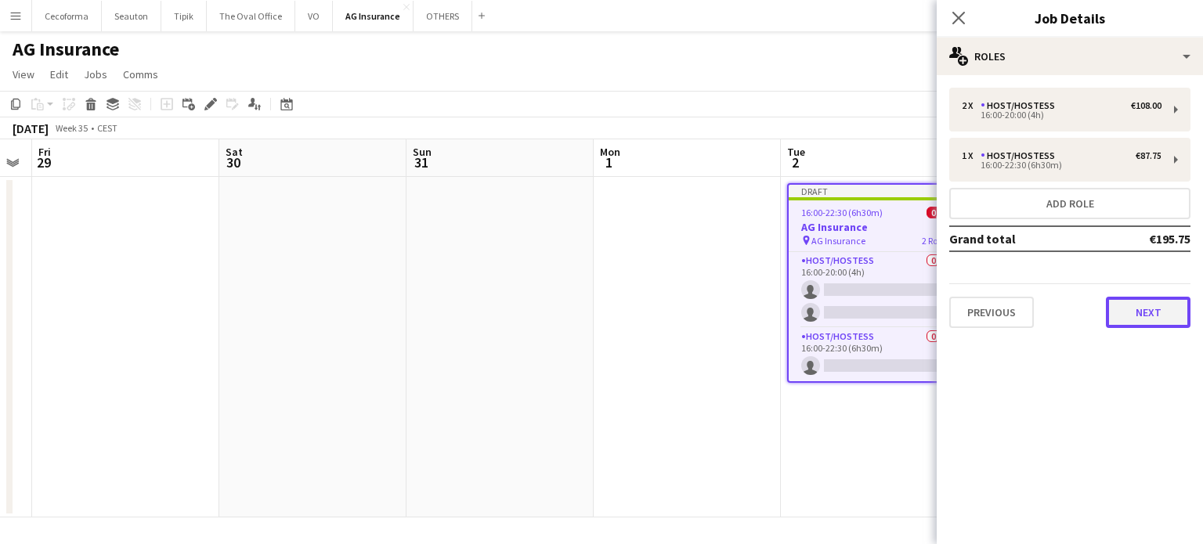
click at [1163, 316] on button "Next" at bounding box center [1148, 312] width 85 height 31
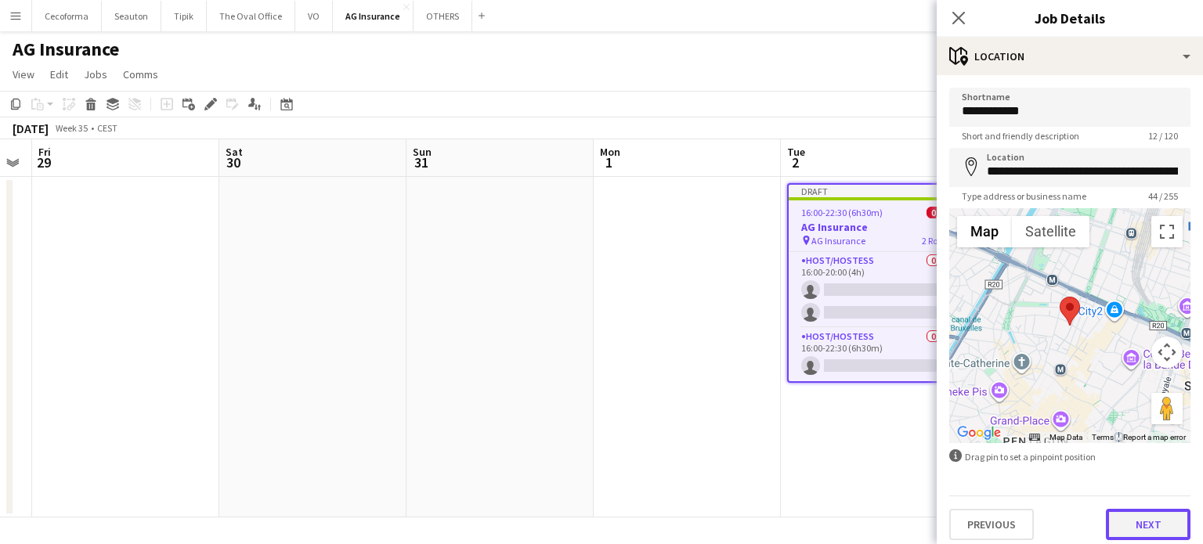
click at [1163, 528] on button "Next" at bounding box center [1148, 524] width 85 height 31
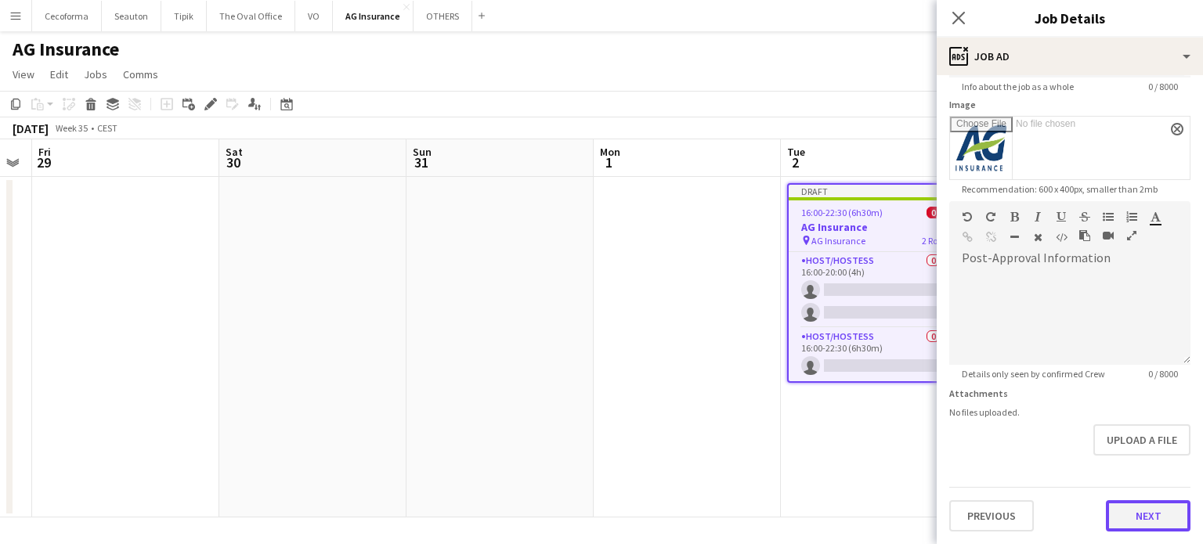
click at [1136, 450] on form "**********" at bounding box center [1069, 193] width 266 height 678
click at [1134, 513] on button "Next" at bounding box center [1148, 518] width 85 height 31
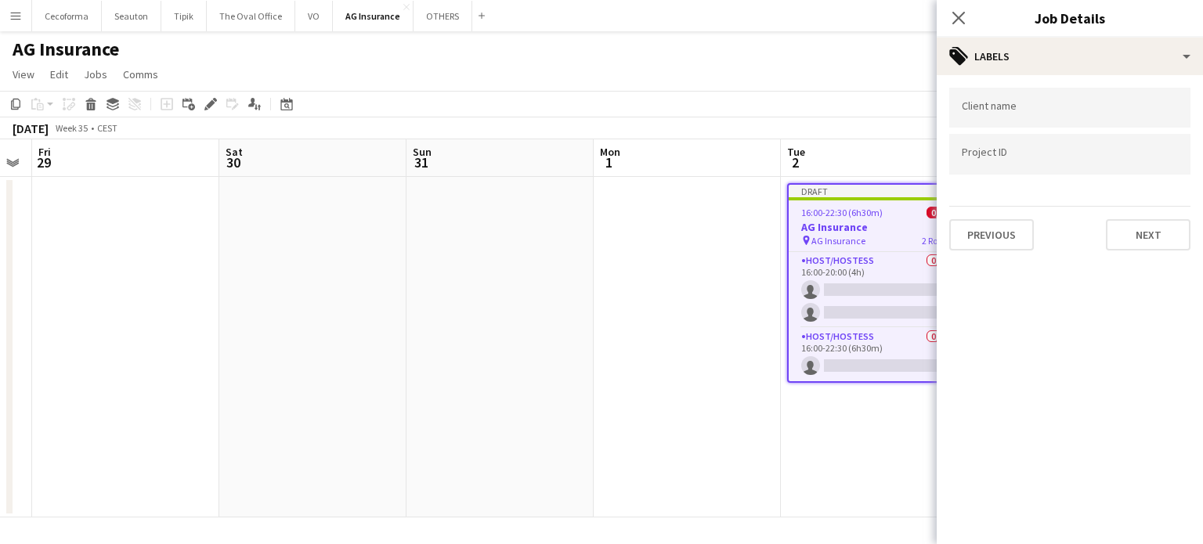
scroll to position [0, 0]
click at [1026, 114] on input "Type to search client labels..." at bounding box center [1069, 113] width 216 height 14
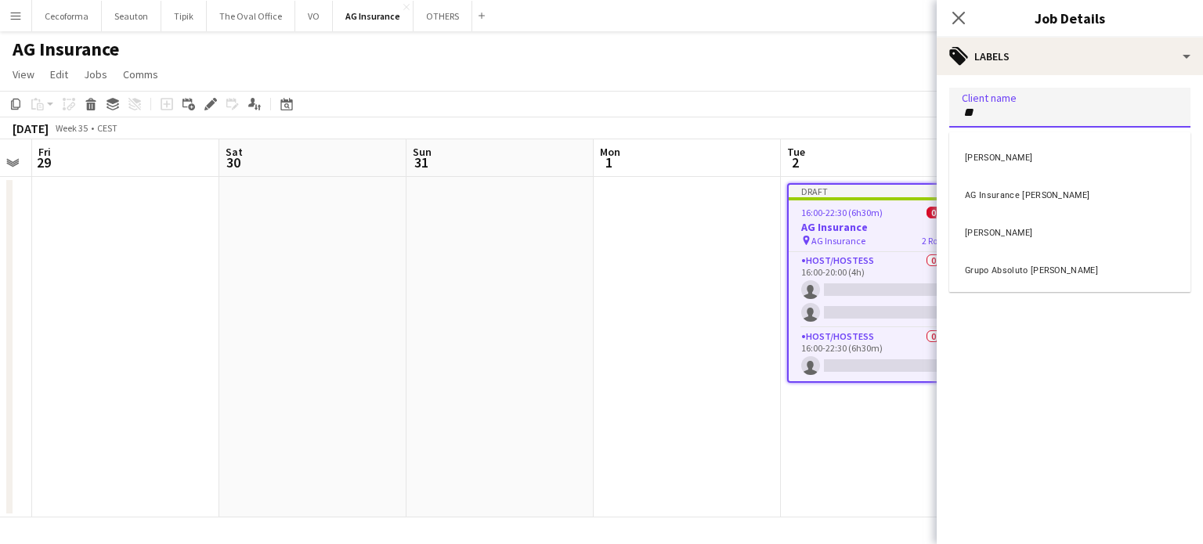
type input "**"
click at [986, 224] on div "[PERSON_NAME]" at bounding box center [1069, 231] width 241 height 38
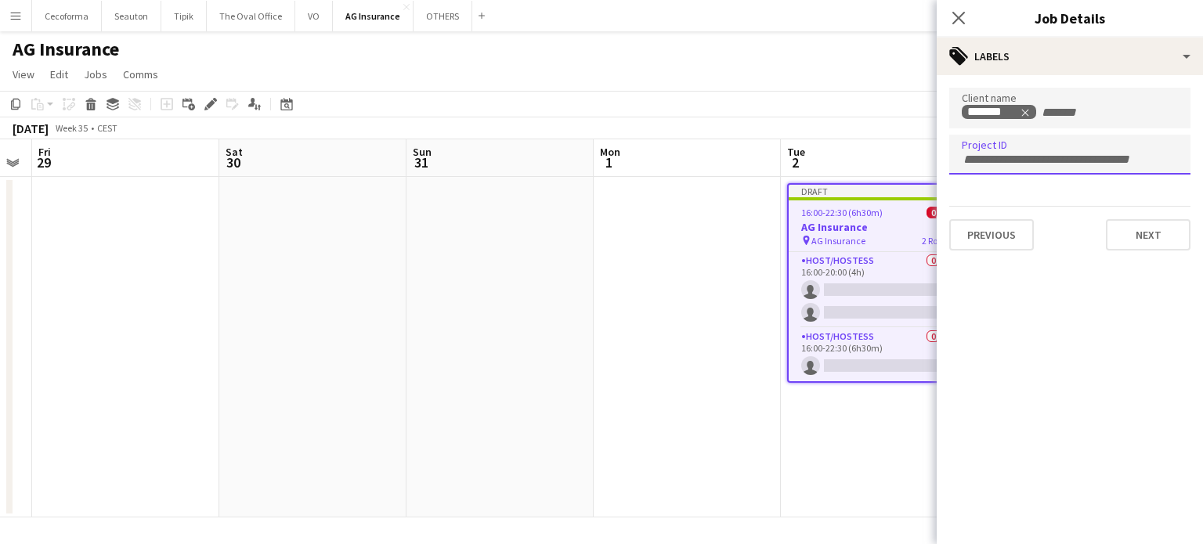
click at [965, 159] on input "Type to search project ID labels..." at bounding box center [1069, 160] width 216 height 14
click at [686, 438] on app-date-cell at bounding box center [686, 347] width 187 height 341
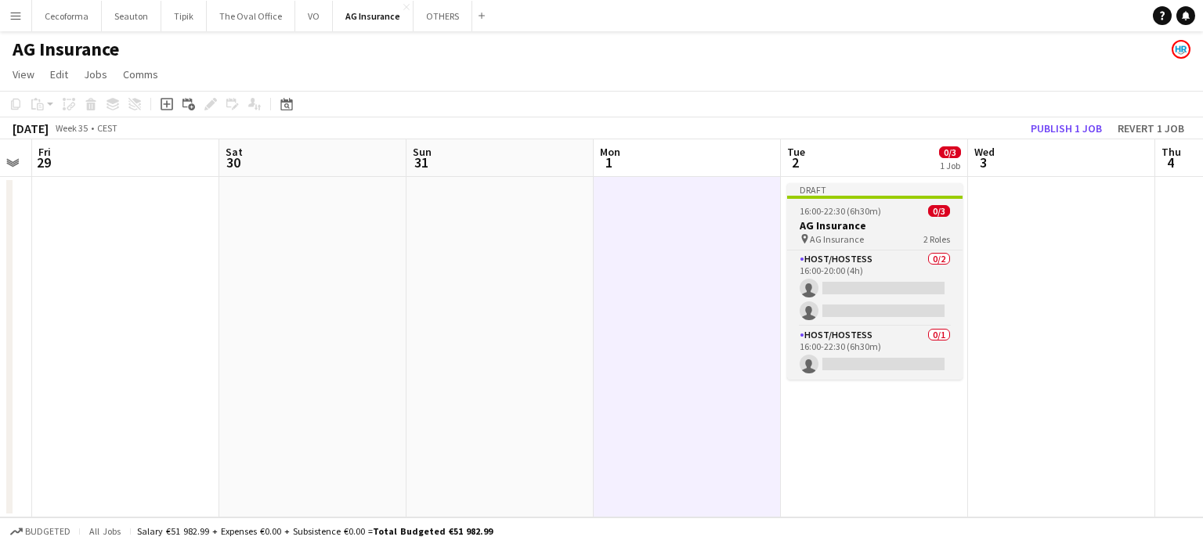
click at [849, 222] on h3 "AG Insurance" at bounding box center [874, 225] width 175 height 14
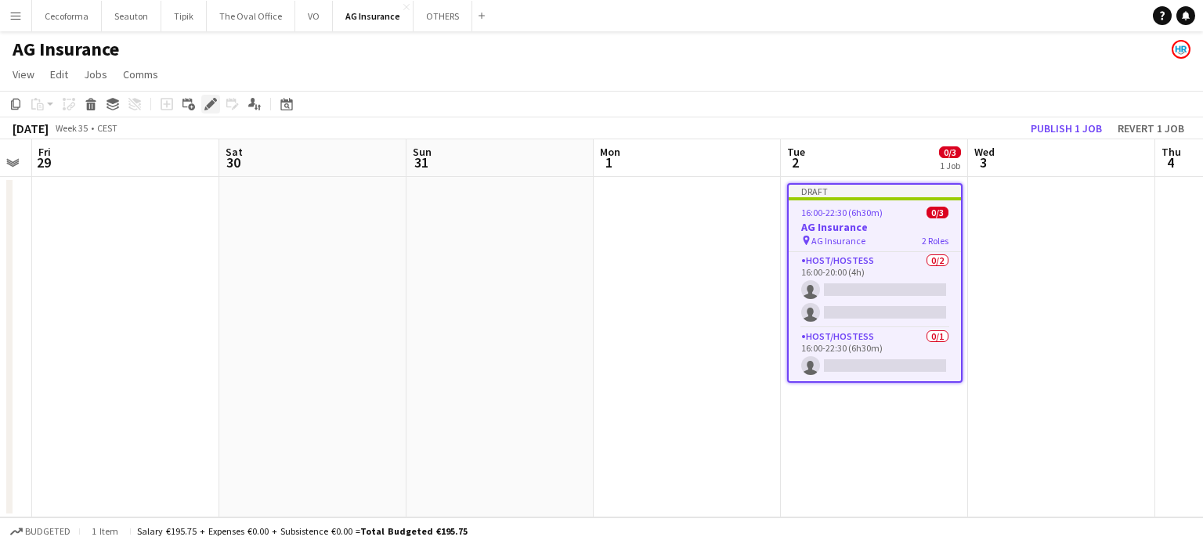
click at [211, 103] on icon at bounding box center [210, 104] width 9 height 9
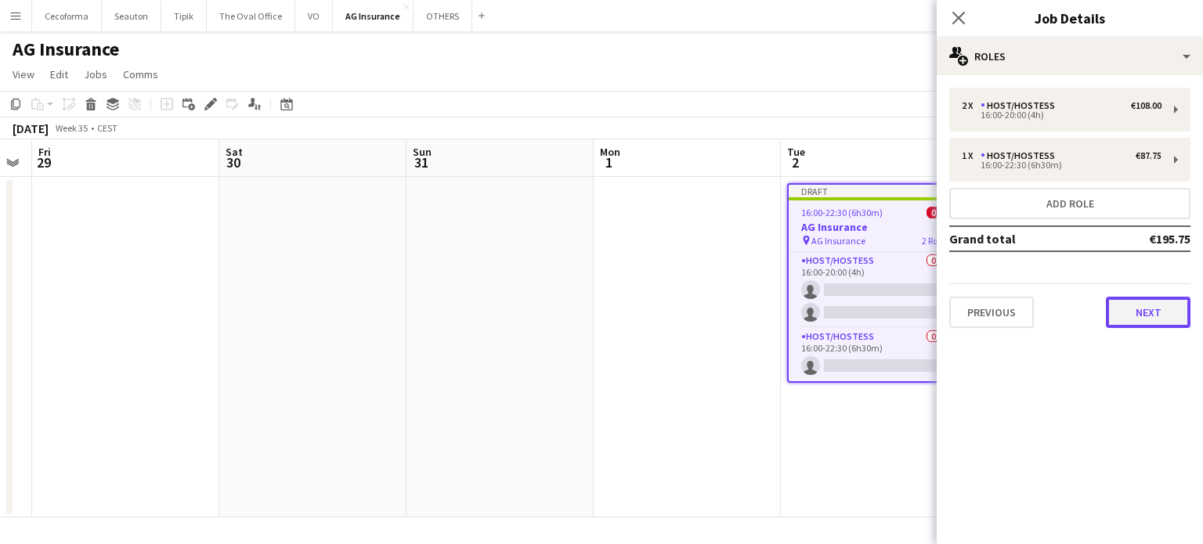
click at [1148, 305] on button "Next" at bounding box center [1148, 312] width 85 height 31
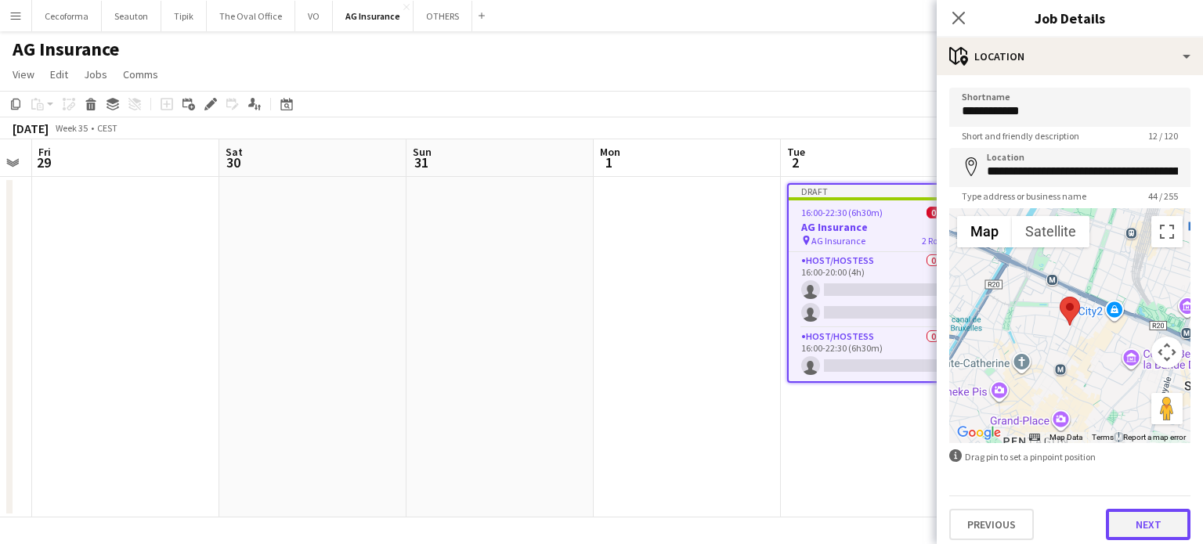
click at [1140, 521] on button "Next" at bounding box center [1148, 524] width 85 height 31
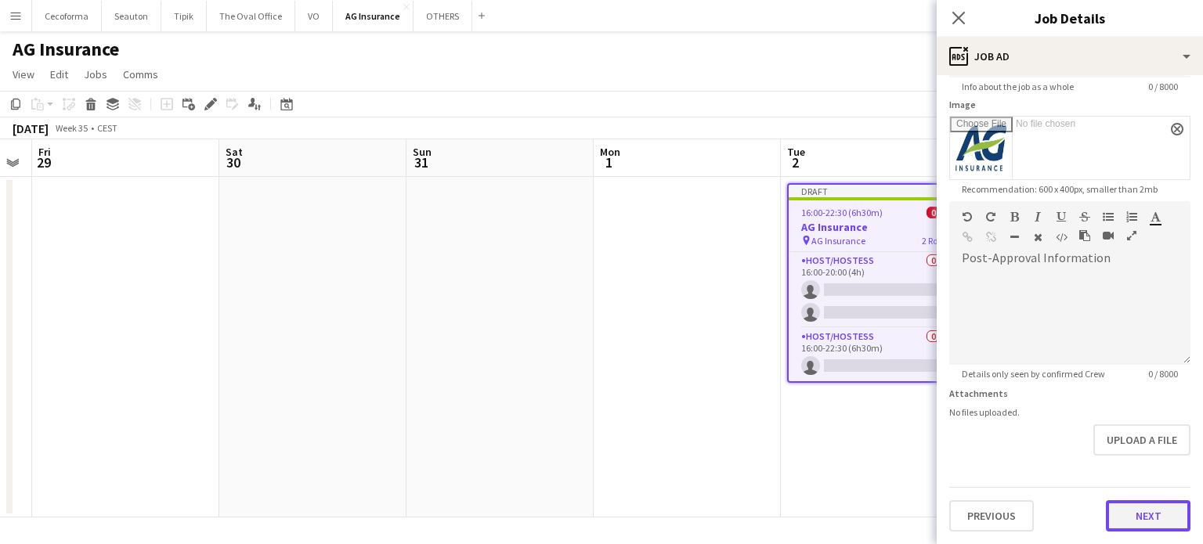
click at [1159, 455] on form "**********" at bounding box center [1069, 193] width 266 height 678
click at [1153, 510] on button "Next" at bounding box center [1148, 518] width 85 height 31
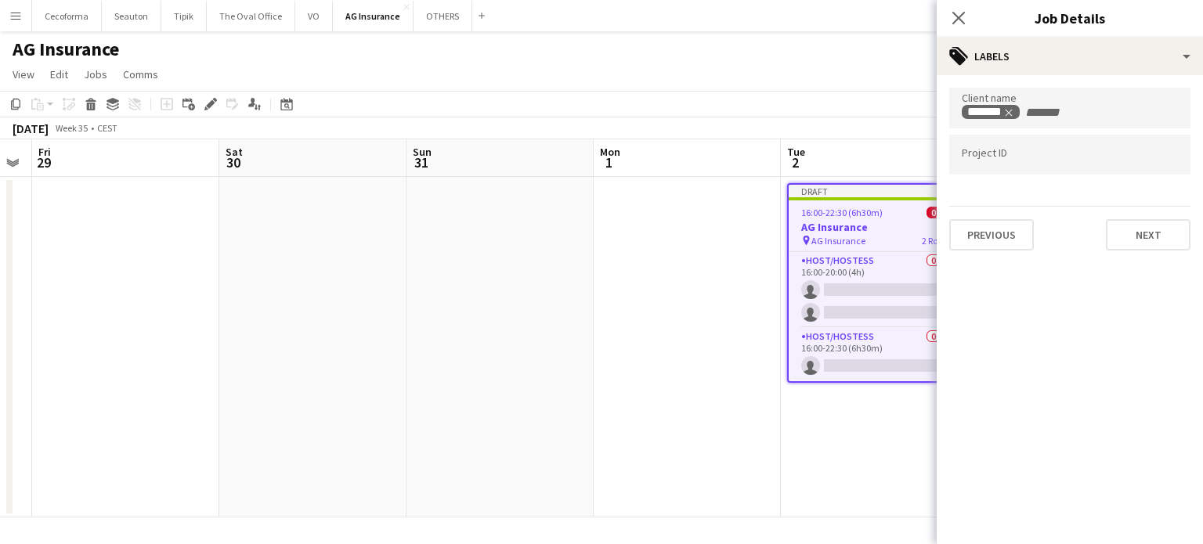
scroll to position [0, 0]
click at [968, 159] on input "Type to search project ID labels..." at bounding box center [1069, 155] width 216 height 14
paste input "**********"
type input "**********"
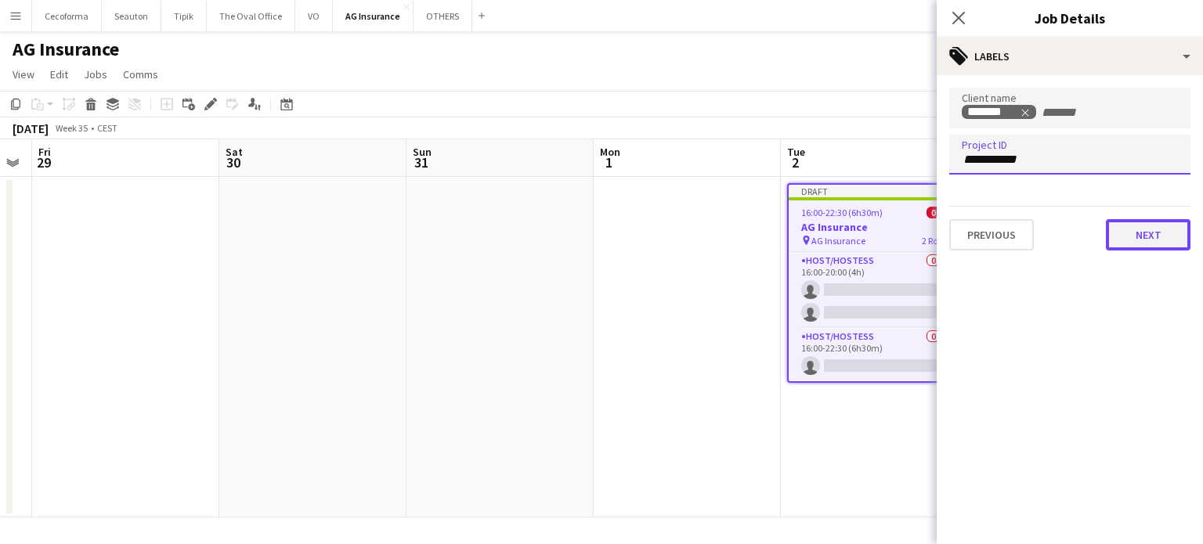
click at [1163, 231] on button "Next" at bounding box center [1148, 234] width 85 height 31
type input "*******"
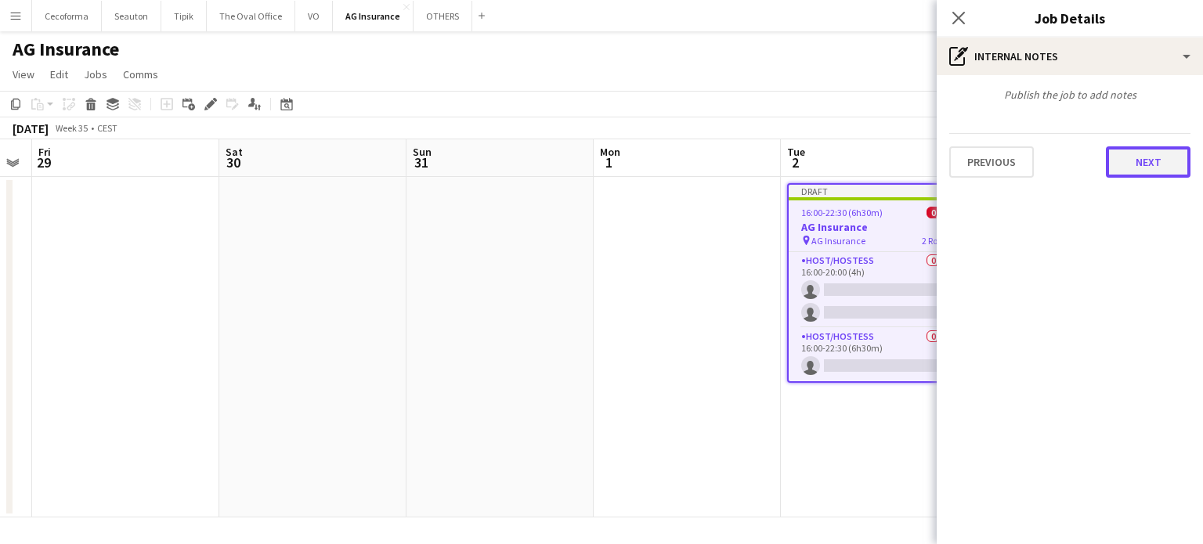
click at [1155, 157] on button "Next" at bounding box center [1148, 161] width 85 height 31
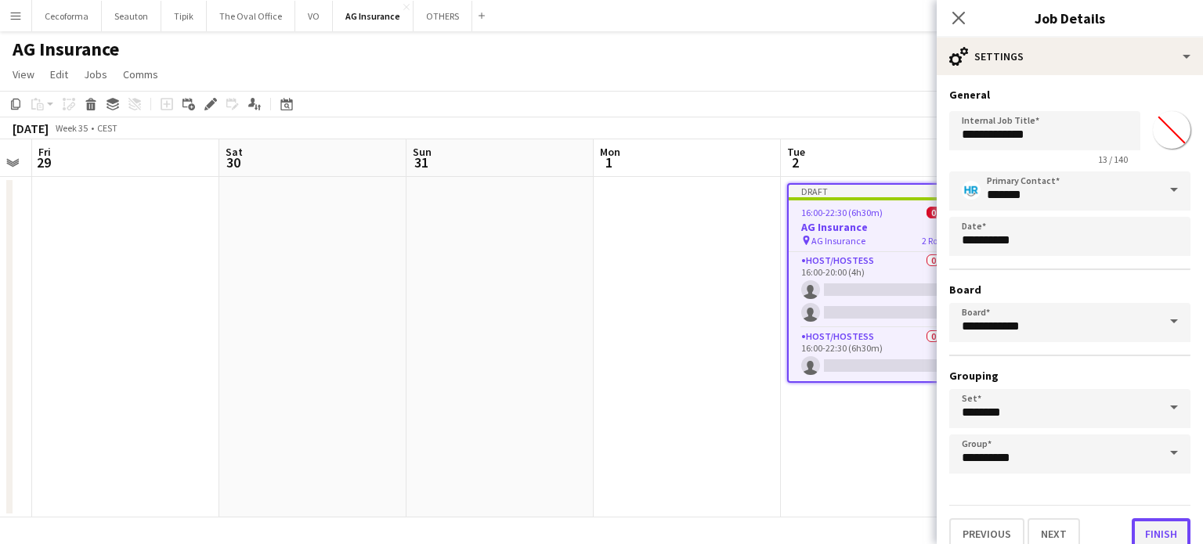
click at [1152, 535] on button "Finish" at bounding box center [1160, 533] width 59 height 31
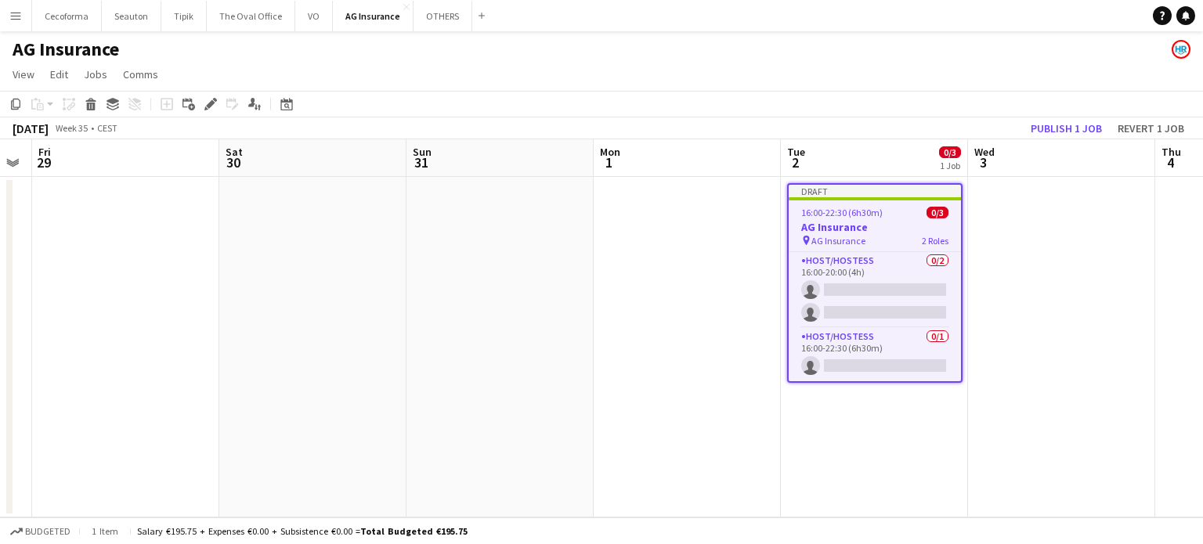
click at [1082, 476] on app-date-cell at bounding box center [1061, 347] width 187 height 341
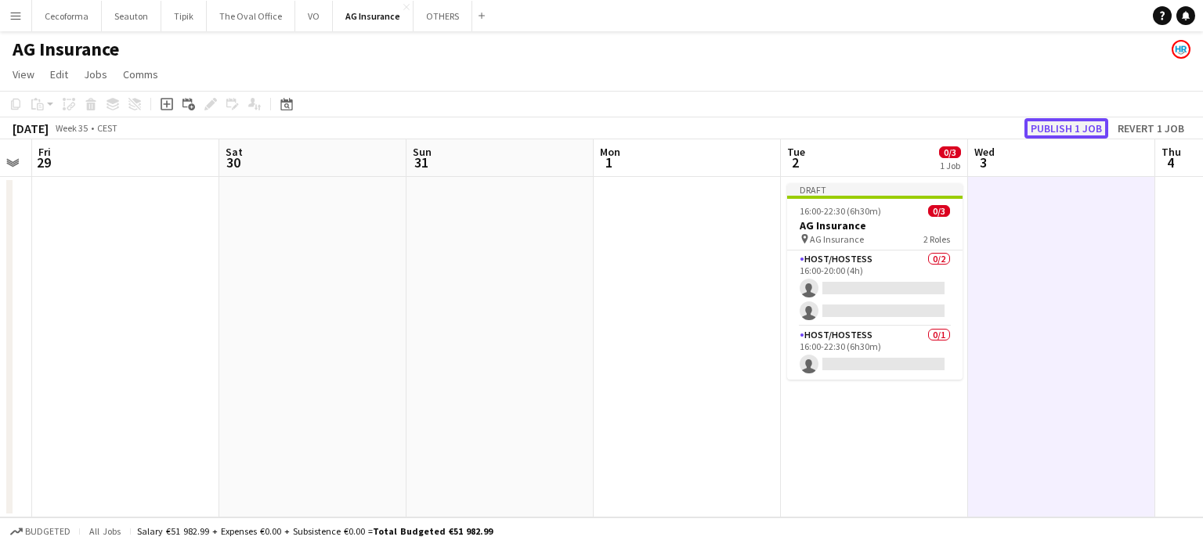
click at [1068, 128] on button "Publish 1 job" at bounding box center [1066, 128] width 84 height 20
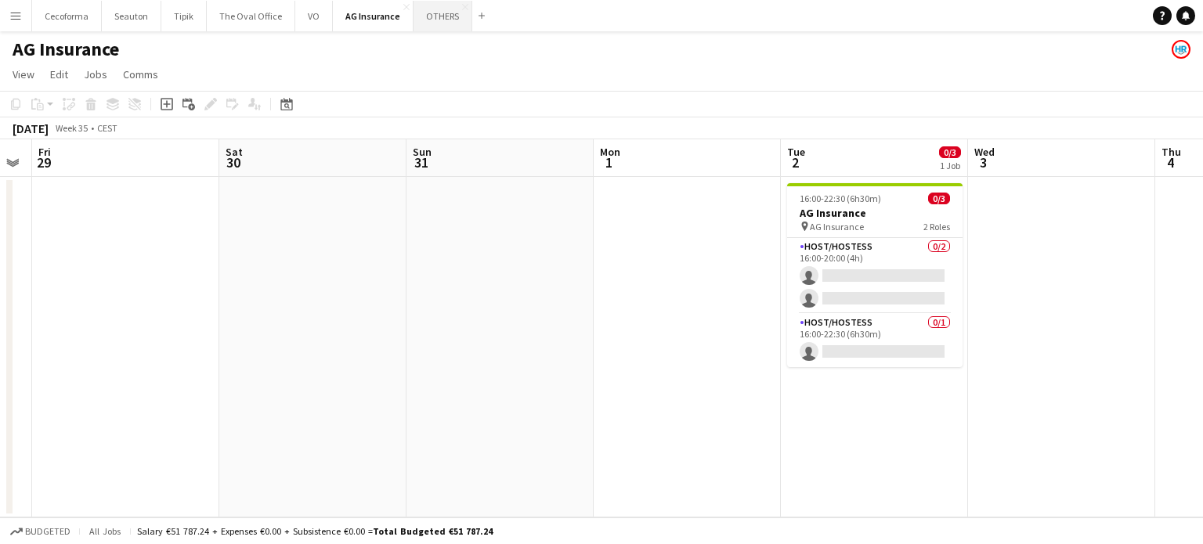
click at [431, 18] on button "OTHERS Close" at bounding box center [442, 16] width 59 height 31
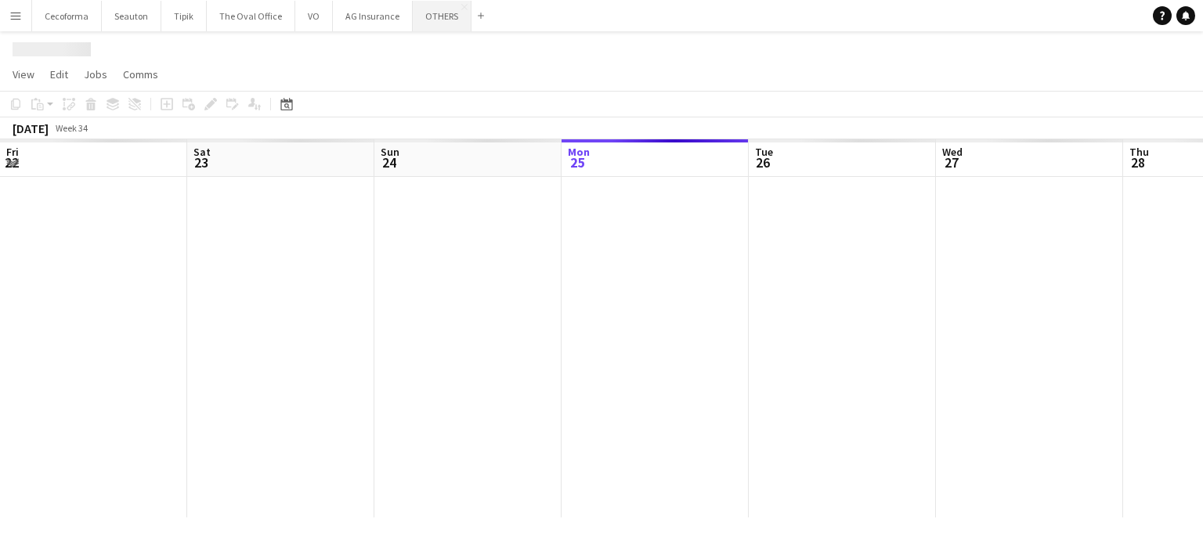
scroll to position [0, 374]
